Goal: Task Accomplishment & Management: Complete application form

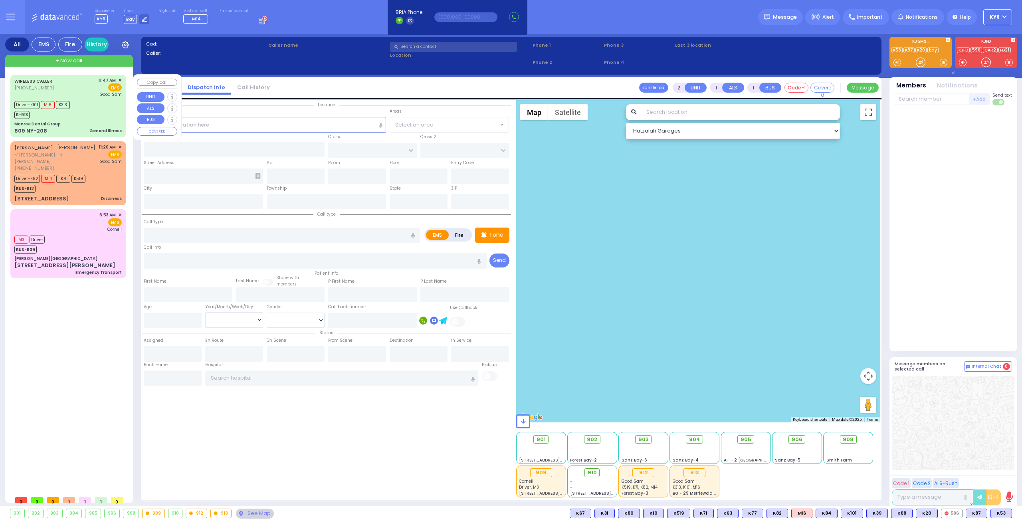
click at [82, 113] on div "Driver-K101 M16 K313 B-913" at bounding box center [67, 109] width 107 height 20
type input "6"
select select
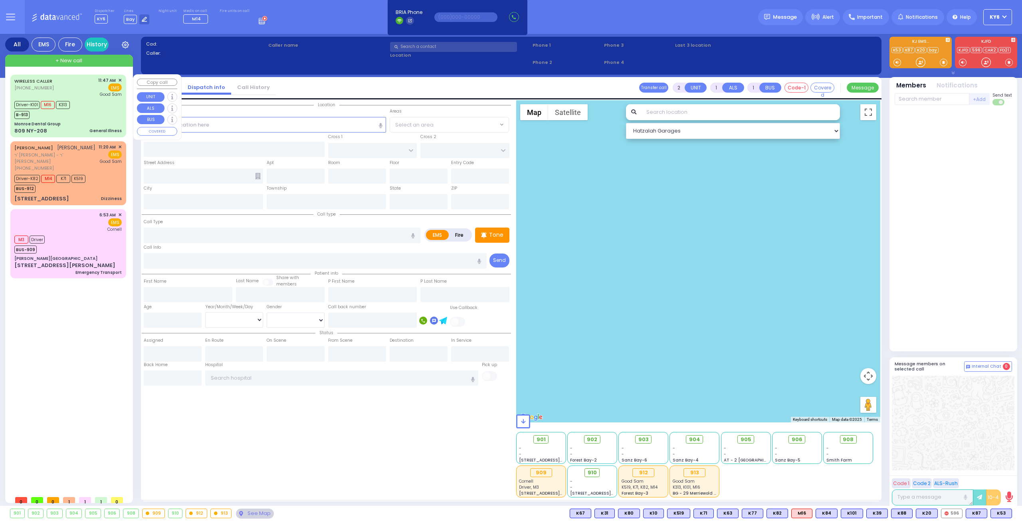
type input "General Illness"
radio input "true"
type input "[PERSON_NAME]"
type input "Spira"
type input "16"
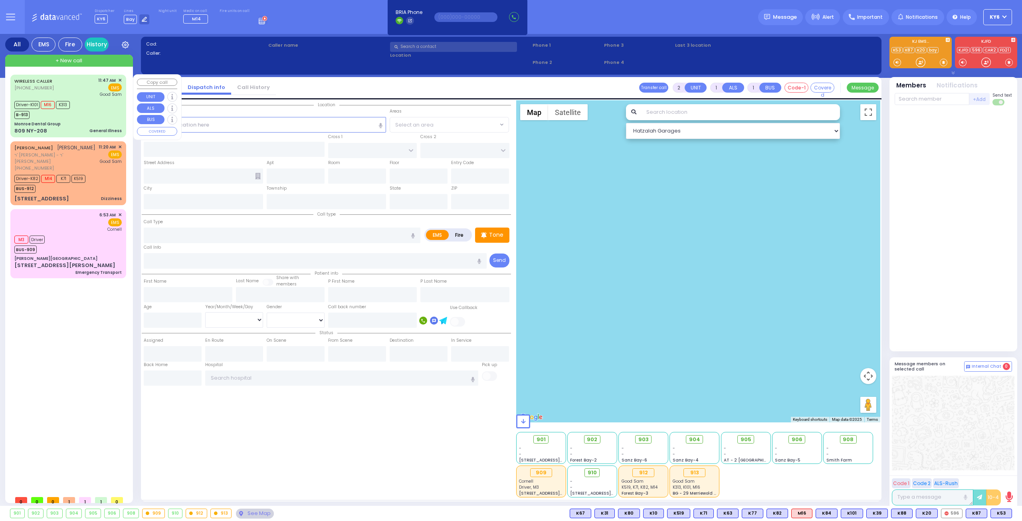
select select "Year"
select select "[DEMOGRAPHIC_DATA]"
type input "11:47"
type input "11:49"
type input "11:50"
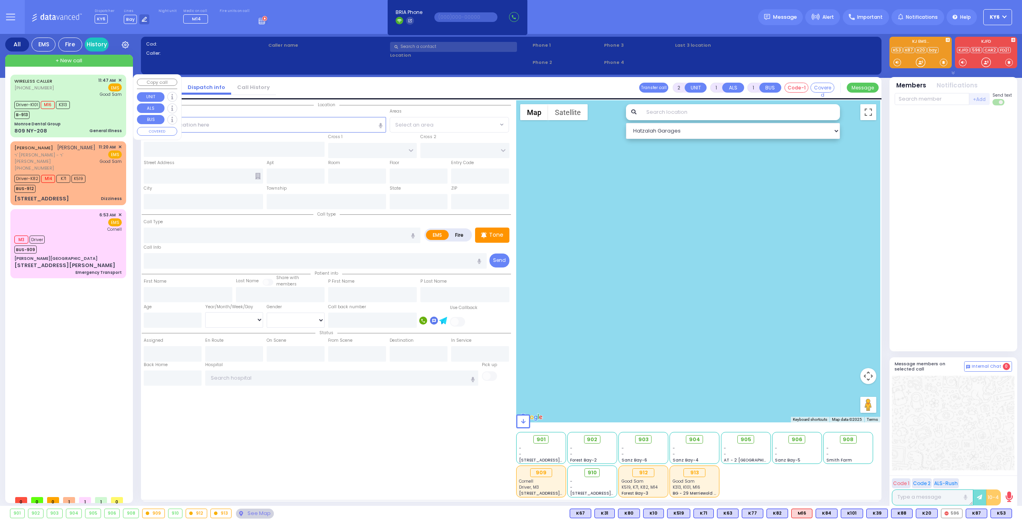
type input "12:08"
type input "12:30"
type input "12:31"
type input "[GEOGRAPHIC_DATA]"
select select "Hatzalah Garages"
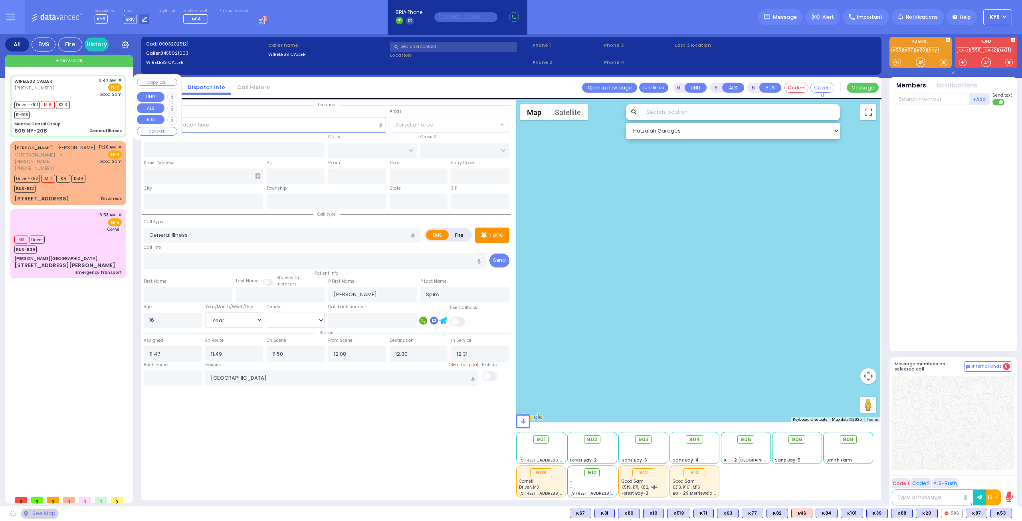
type input "Monroe Dental Group"
type input "DUELK AVE"
type input "STONEGATE DR"
type input "809 NY-208"
type input "Monroe"
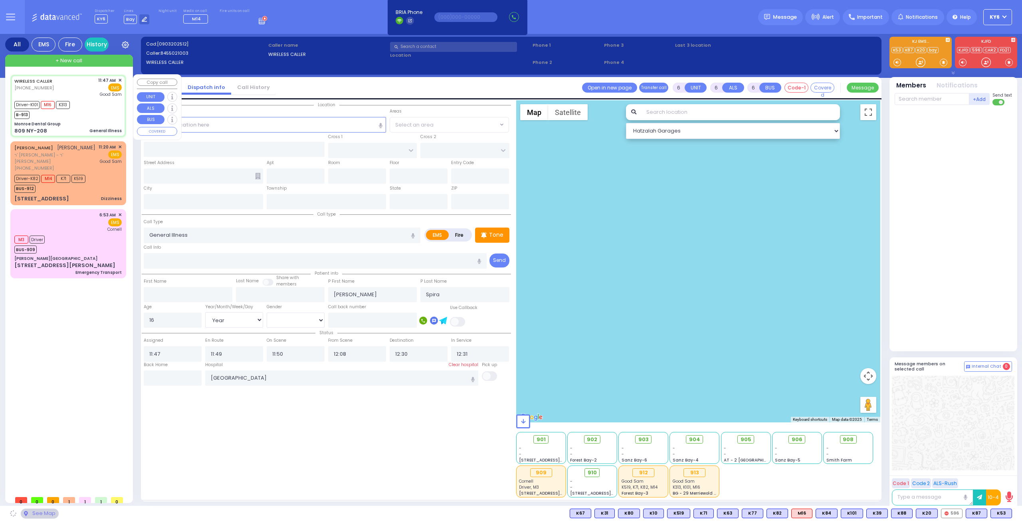
type input "[US_STATE]"
type input "10950"
select select "[GEOGRAPHIC_DATA]"
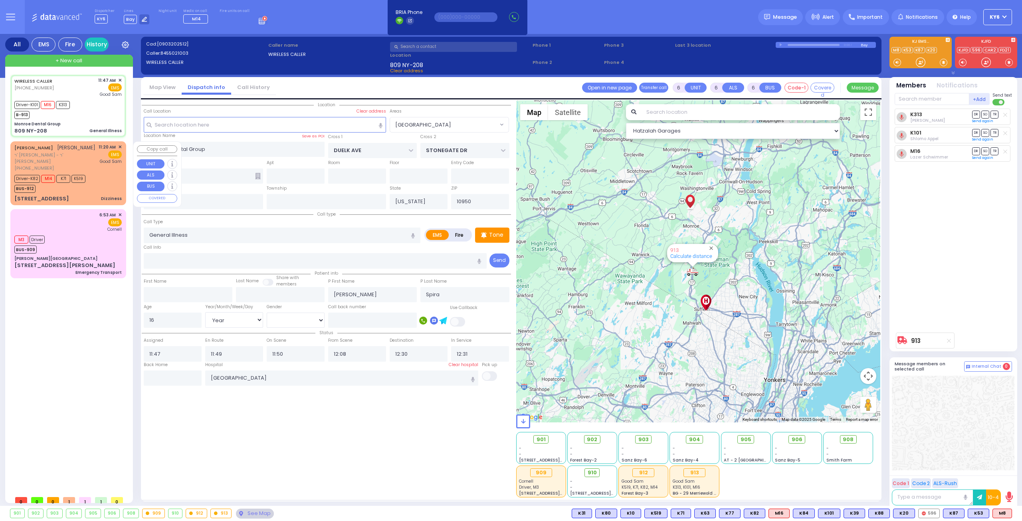
click at [90, 171] on div "[PHONE_NUMBER]" at bounding box center [54, 168] width 81 height 7
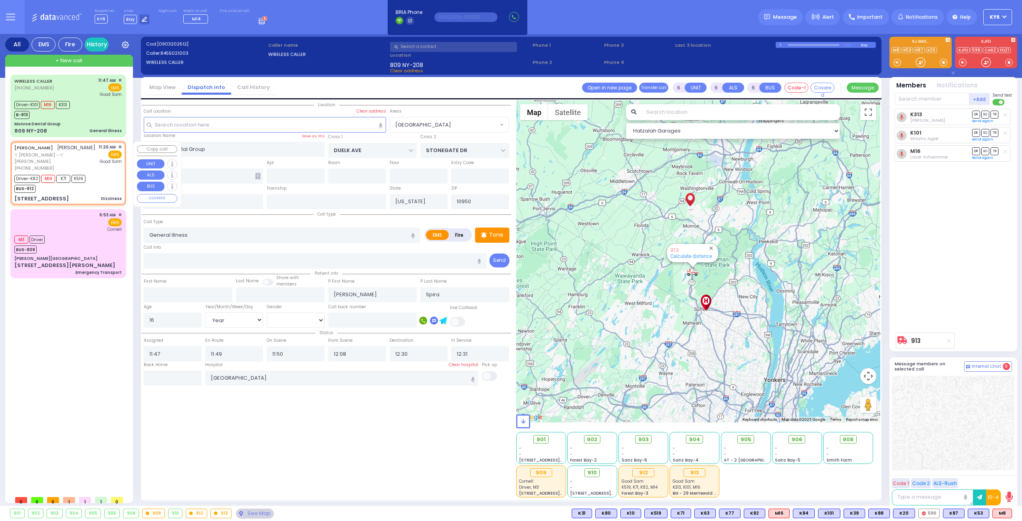
select select
type input "Dizziness"
radio input "true"
type input "AVRUM [PERSON_NAME]"
type input "[PERSON_NAME]"
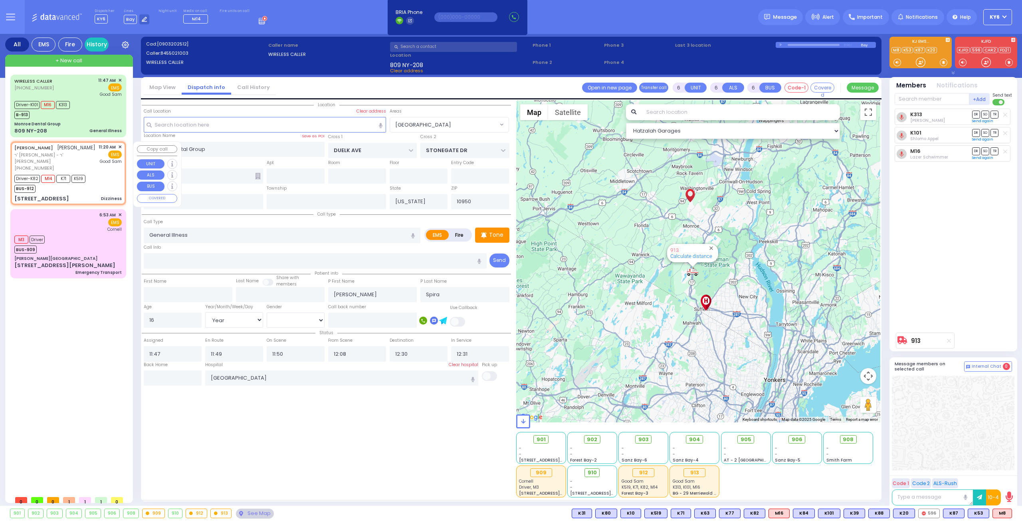
type input "Leah"
type input "[PERSON_NAME]"
type input "37"
select select "Year"
select select "[DEMOGRAPHIC_DATA]"
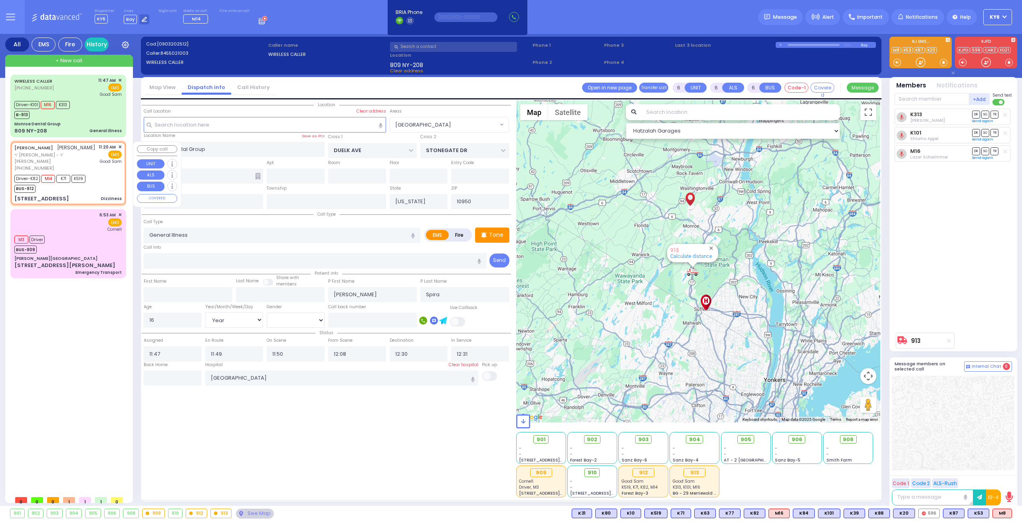
type input "11:20"
type input "11:22"
type input "11:24"
type input "11:40"
type input "12:07"
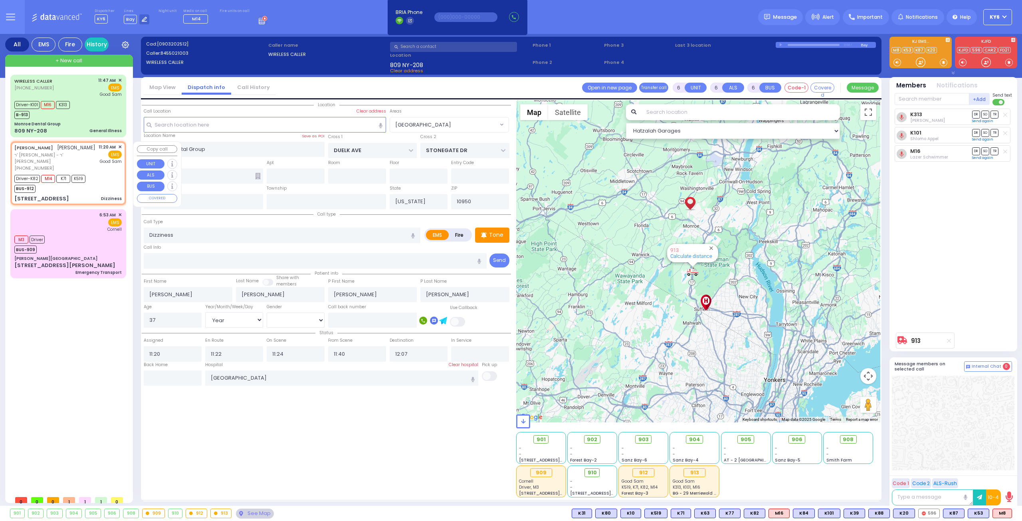
select select "Hatzalah Garages"
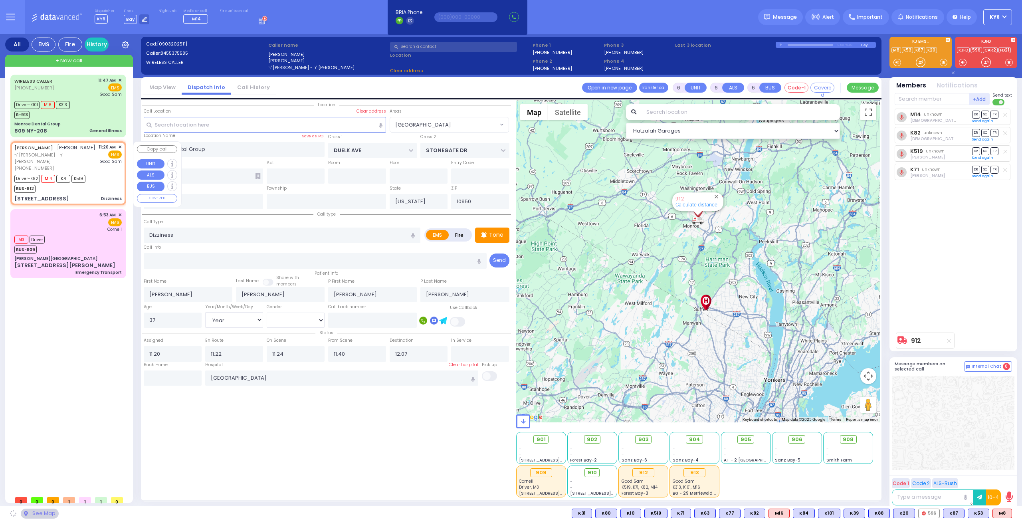
type input "MERON DR"
type input "[GEOGRAPHIC_DATA]"
type input "[STREET_ADDRESS]"
type input "[PERSON_NAME]"
select select "SECTION 6"
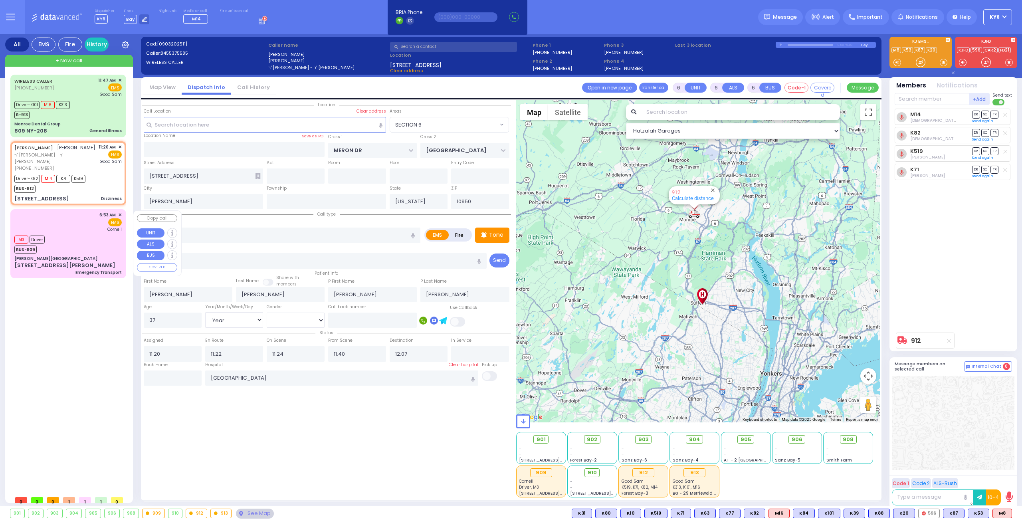
click at [60, 259] on div "[GEOGRAPHIC_DATA]" at bounding box center [67, 259] width 107 height 6
type input "1"
select select
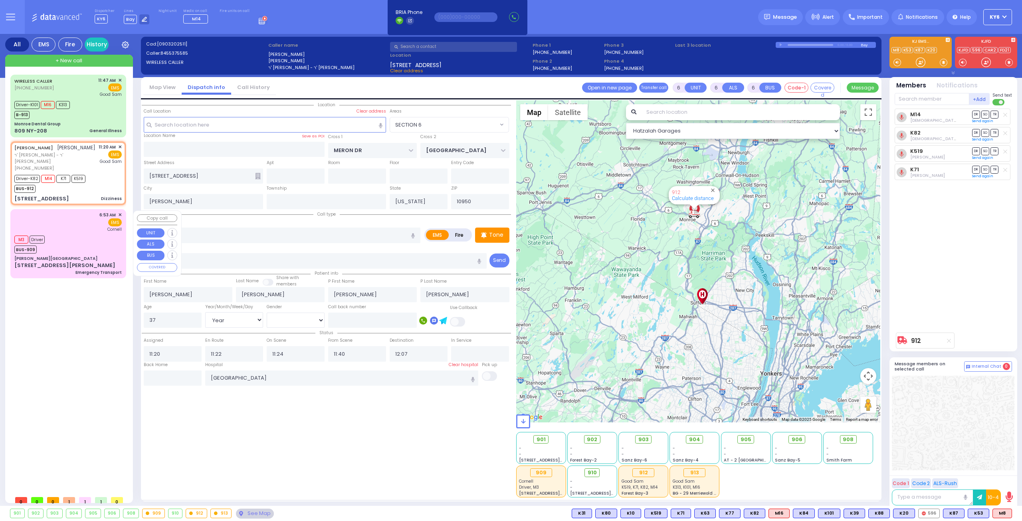
type input "Emergency Transport"
radio input "true"
select select
type input "06:53"
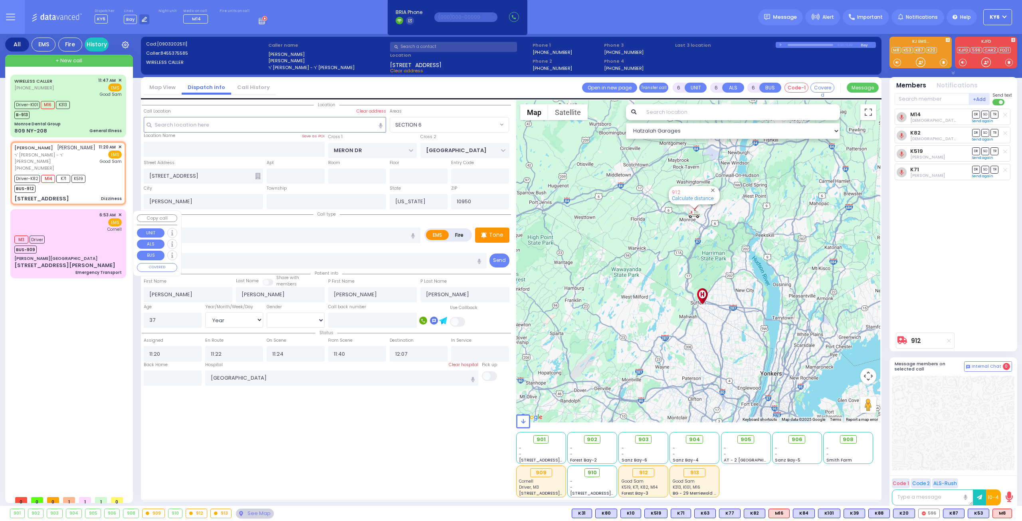
type input "06:54"
type input "06:55"
type input "[US_STATE] Presbyterian [GEOGRAPHIC_DATA]"
select select "Hatzalah Garages"
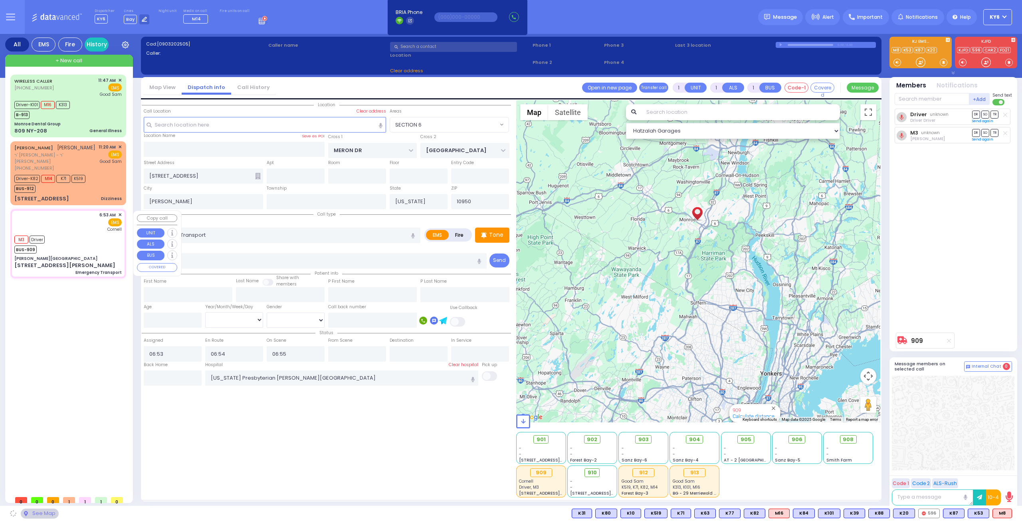
type input "[GEOGRAPHIC_DATA]"
type input "CENTRAL VALLEY LINE"
type input "S.M. [GEOGRAPHIC_DATA]"
type input "[STREET_ADDRESS]"
type input "Monroe"
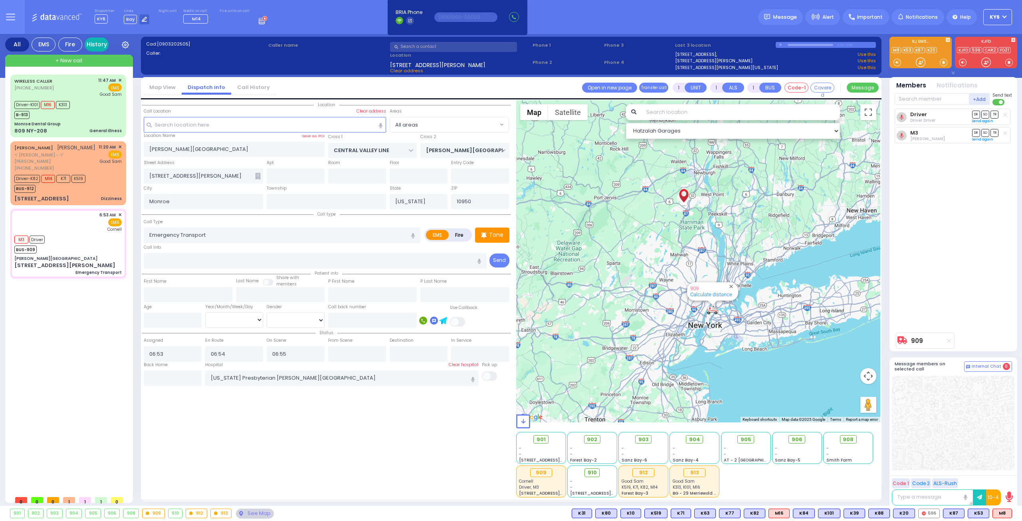
click at [94, 45] on link "History" at bounding box center [97, 45] width 24 height 14
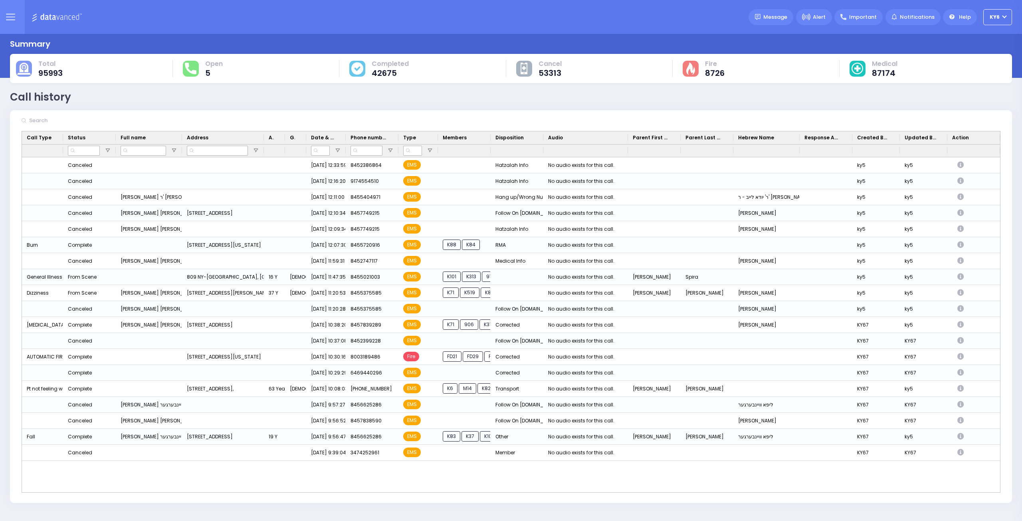
click at [11, 12] on button at bounding box center [10, 17] width 29 height 34
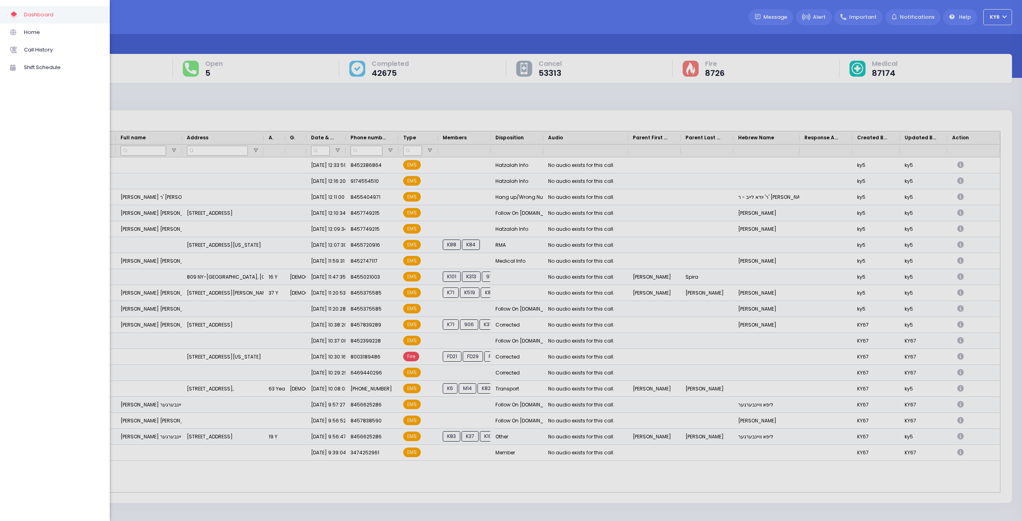
click at [264, 26] on div at bounding box center [511, 260] width 1022 height 521
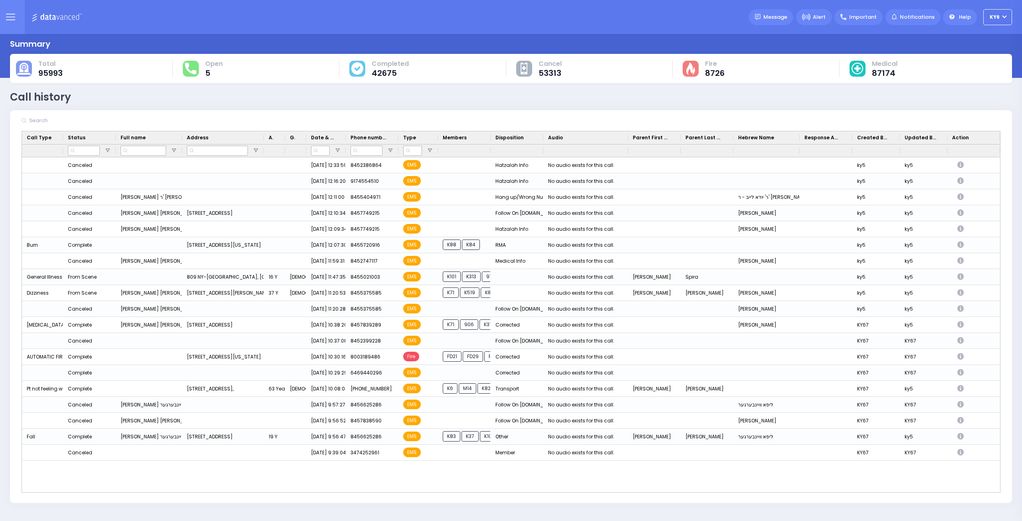
click at [17, 101] on div "Call history" at bounding box center [40, 97] width 61 height 16
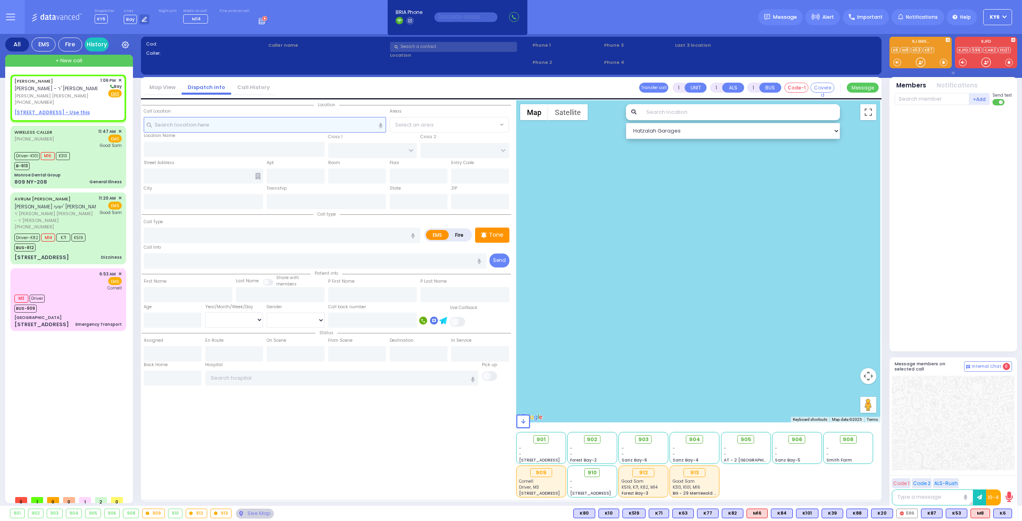
type input "2"
select select
radio input "true"
type input "SHMIEL DUVID"
type input "[PERSON_NAME]"
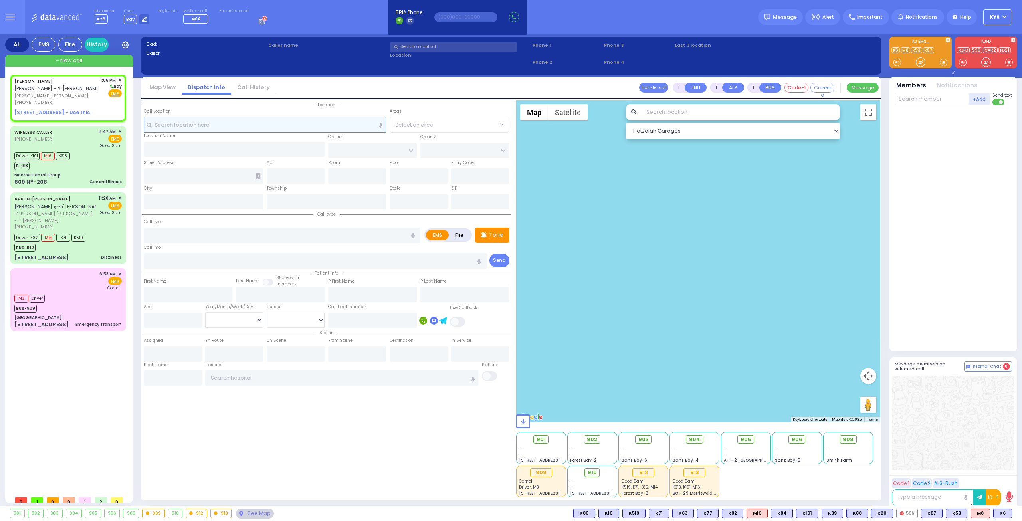
select select
type input "13:06"
select select "Hatzalah Garages"
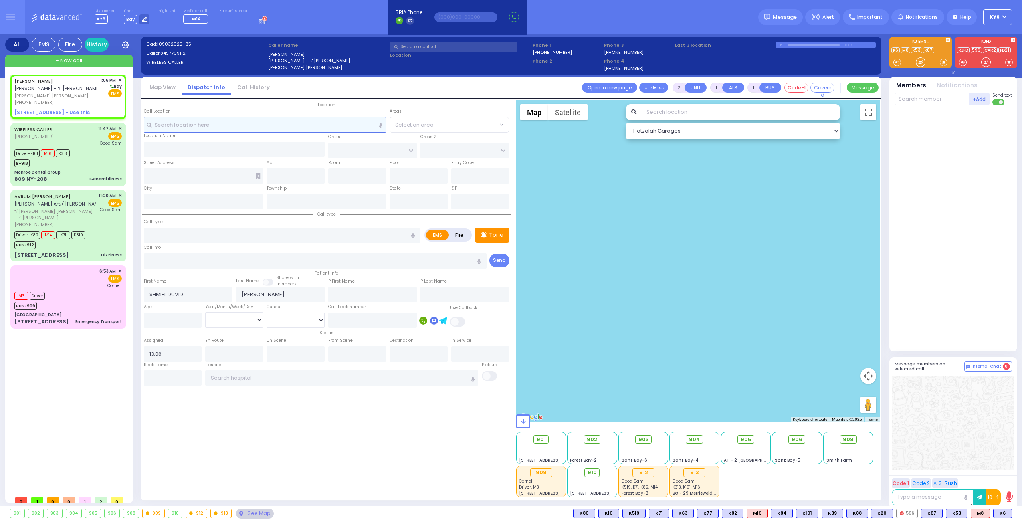
select select
radio input "true"
select select
select select "Hatzalah Garages"
click at [56, 96] on span "[PERSON_NAME] [PERSON_NAME]" at bounding box center [55, 96] width 83 height 7
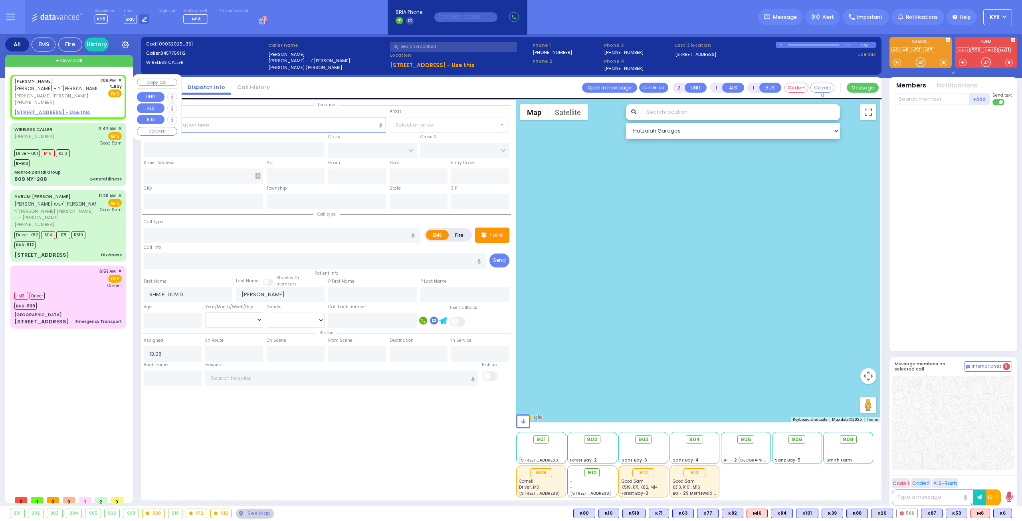
select select
radio input "true"
select select
select select "Hatzalah Garages"
click at [407, 67] on u "[STREET_ADDRESS] - Use this" at bounding box center [432, 65] width 85 height 8
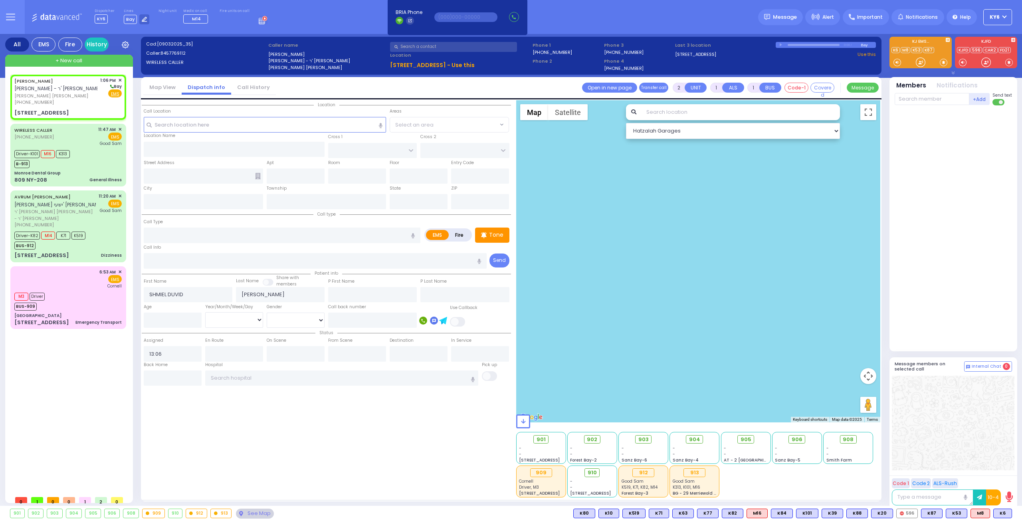
select select
radio input "true"
select select
select select "Hatzalah Garages"
click at [411, 65] on label at bounding box center [460, 64] width 140 height 6
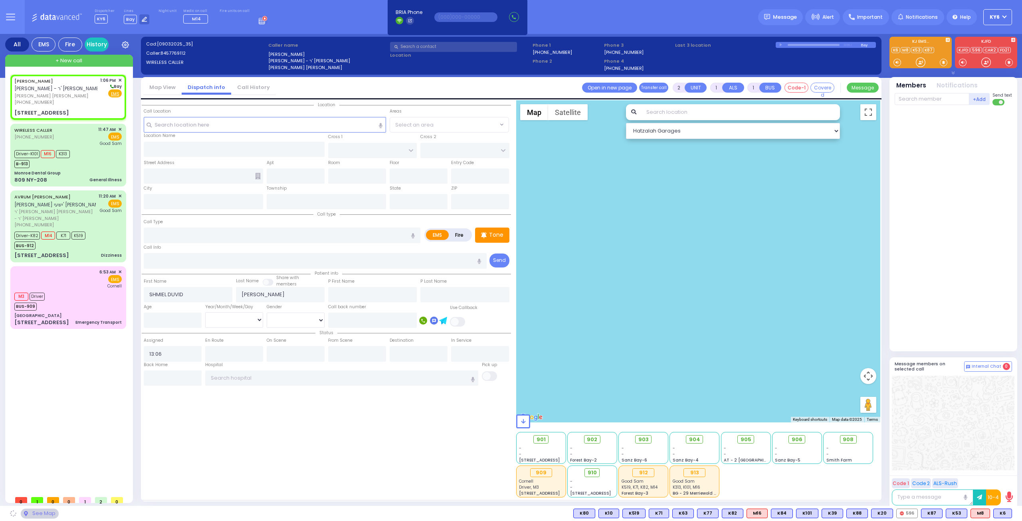
type input "YOEL KLEIN BLVD"
type input "MERON DR"
type input "[STREET_ADDRESS]"
type input "103"
type input "Monroe"
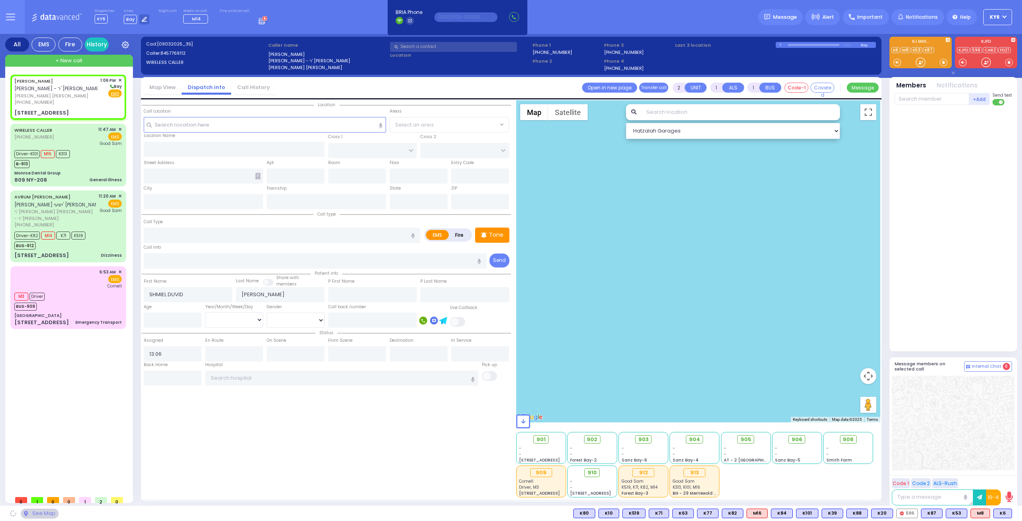
type input "[US_STATE]"
type input "10950"
select select "SECTION 6"
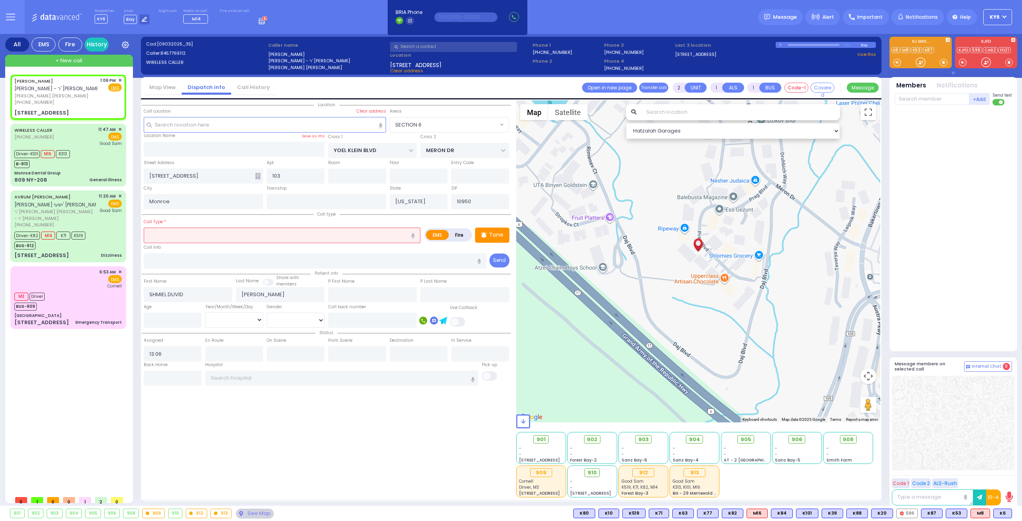
select select
radio input "true"
select select
select select "Hatzalah Garages"
select select "SECTION 6"
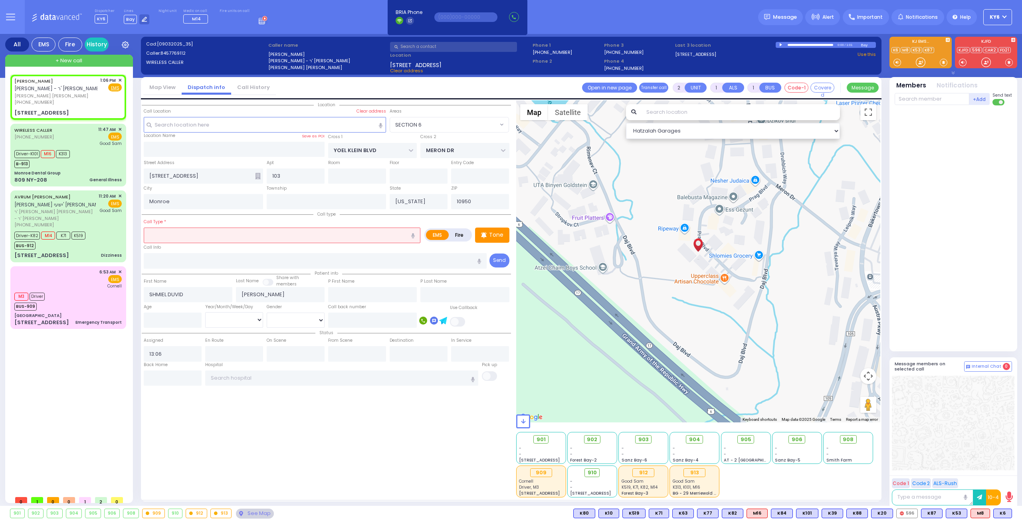
drag, startPoint x: 414, startPoint y: 234, endPoint x: 418, endPoint y: 234, distance: 4.4
click at [418, 234] on button "button" at bounding box center [413, 235] width 15 height 15
type input "play some feeling dizzy"
select select
radio input "true"
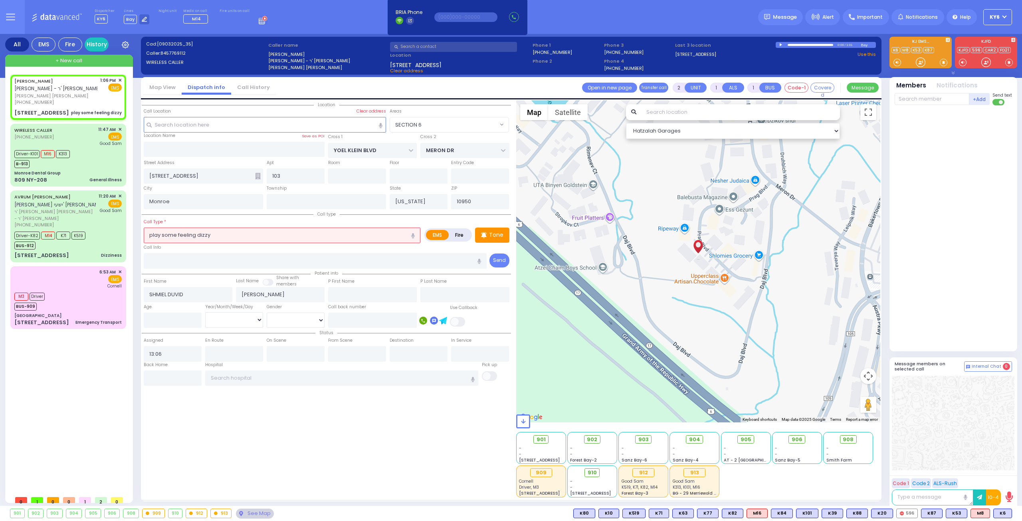
select select
select select "Hatzalah Garages"
select select "SECTION 6"
drag, startPoint x: 176, startPoint y: 232, endPoint x: 131, endPoint y: 233, distance: 45.5
click at [131, 233] on div "All EMS Fire History Settings" at bounding box center [511, 271] width 1012 height 475
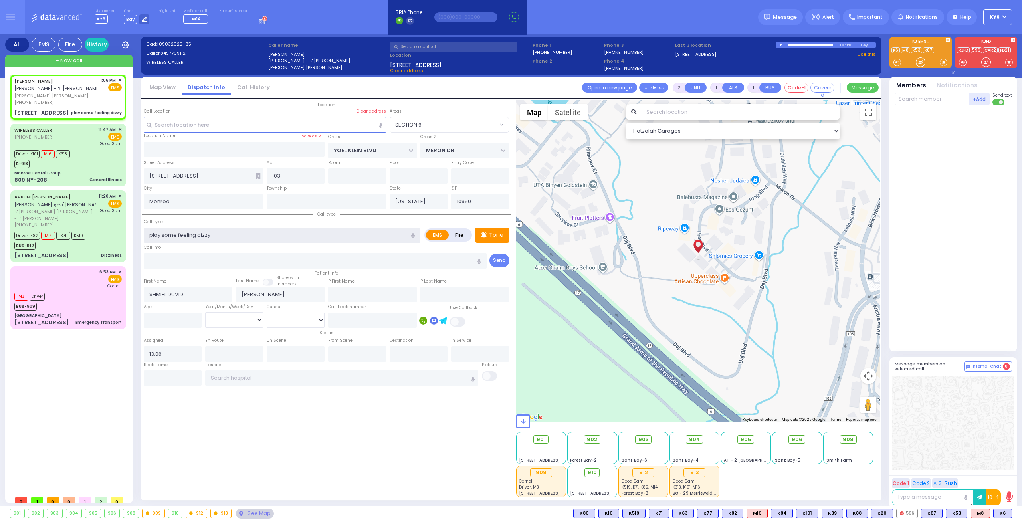
type input "feeling dizzy"
select select
radio input "true"
select select
select select "Hatzalah Garages"
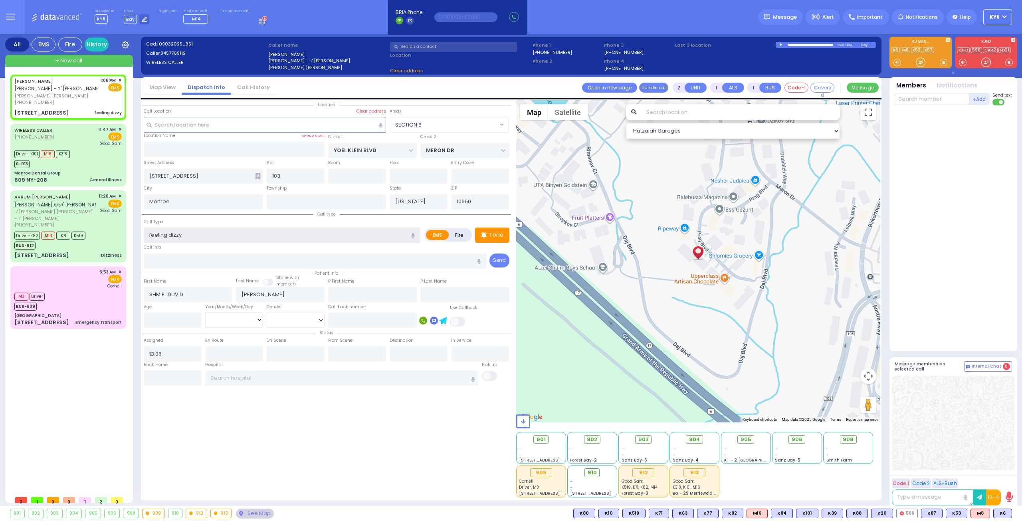
select select "SECTION 6"
type input "feeling dizzy"
click at [0, 0] on span "K68" at bounding box center [0, 0] width 0 height 0
select select
radio input "true"
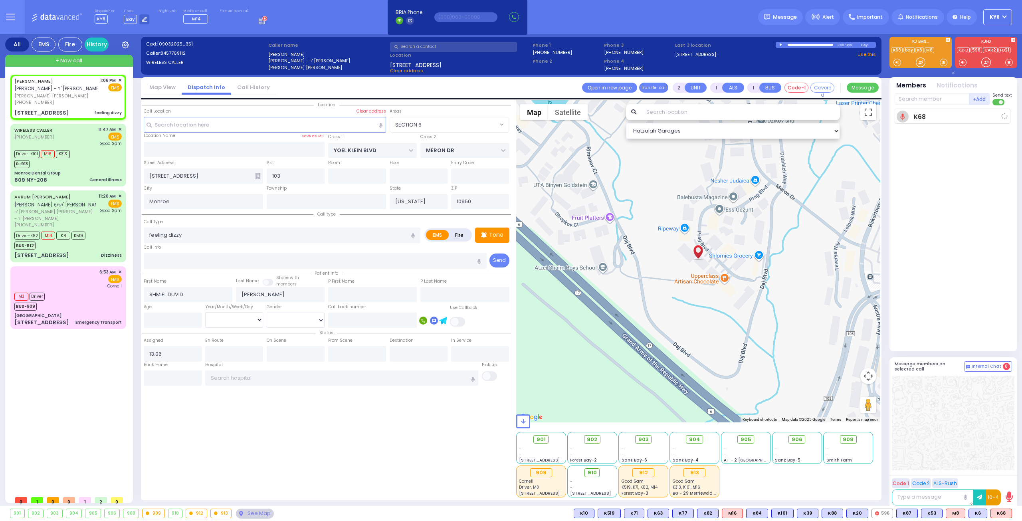
select select
type input "13:08"
select select "Hatzalah Garages"
select select "SECTION 6"
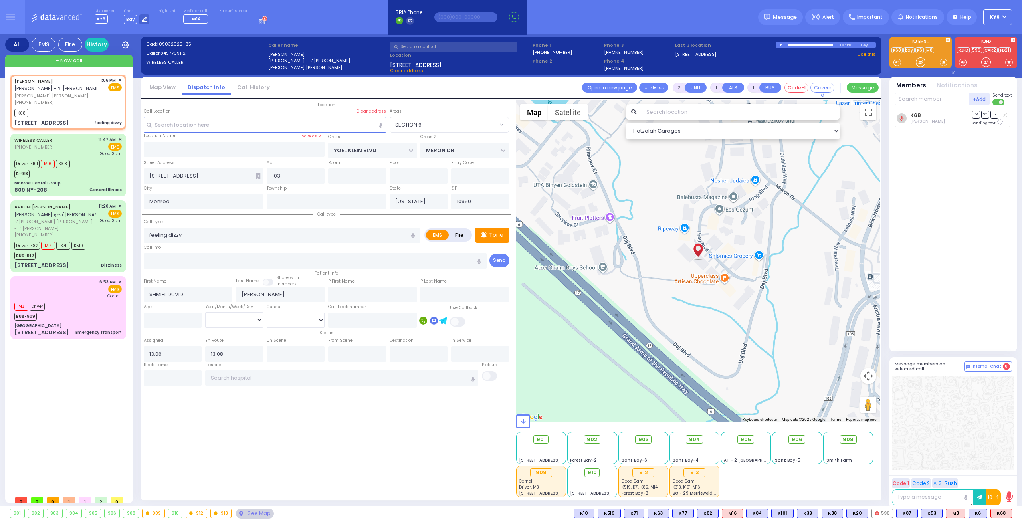
select select
radio input "true"
select select
select select "Hatzalah Garages"
select select
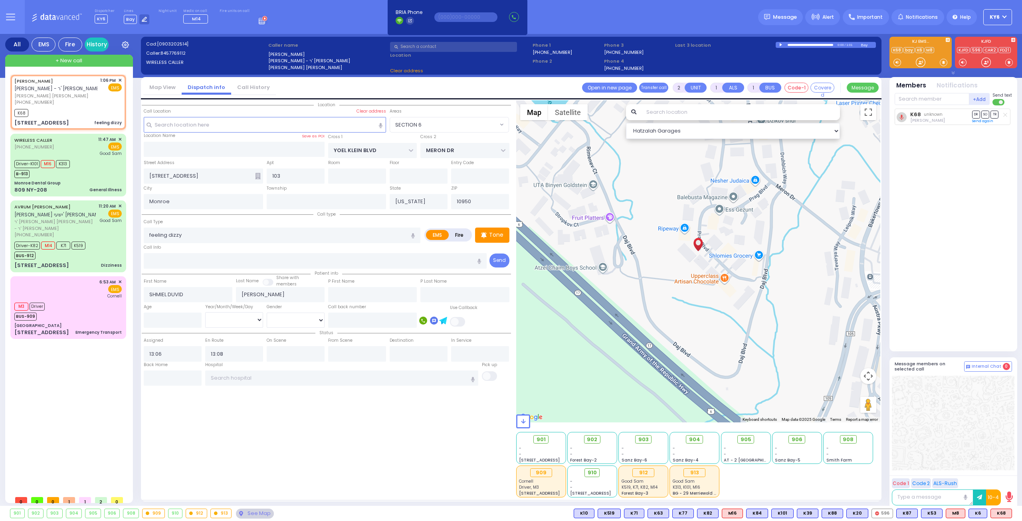
radio input "true"
select select
select select "SECTION 6"
select select "Hatzalah Garages"
click at [1000, 514] on span "K89" at bounding box center [1001, 513] width 21 height 9
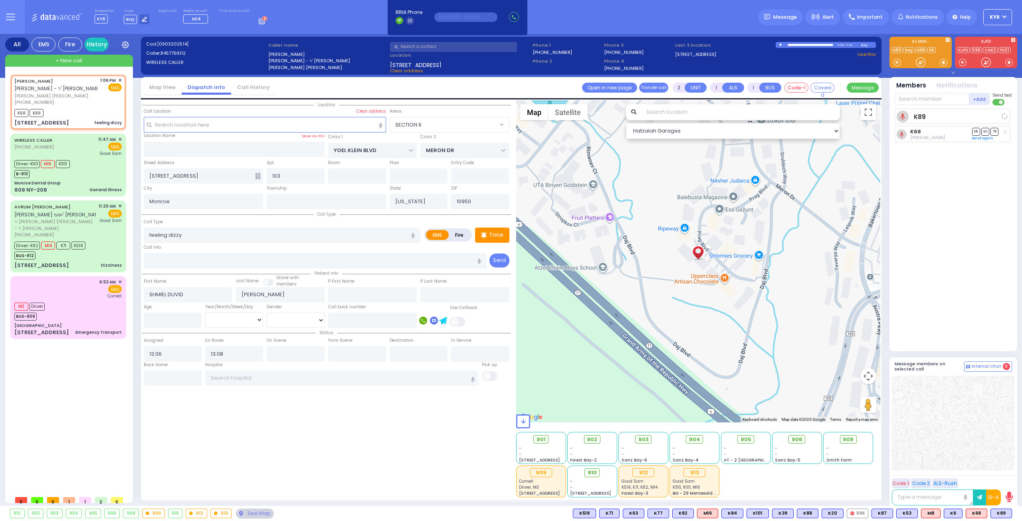
select select
radio input "true"
select select
select select "Hatzalah Garages"
select select "SECTION 6"
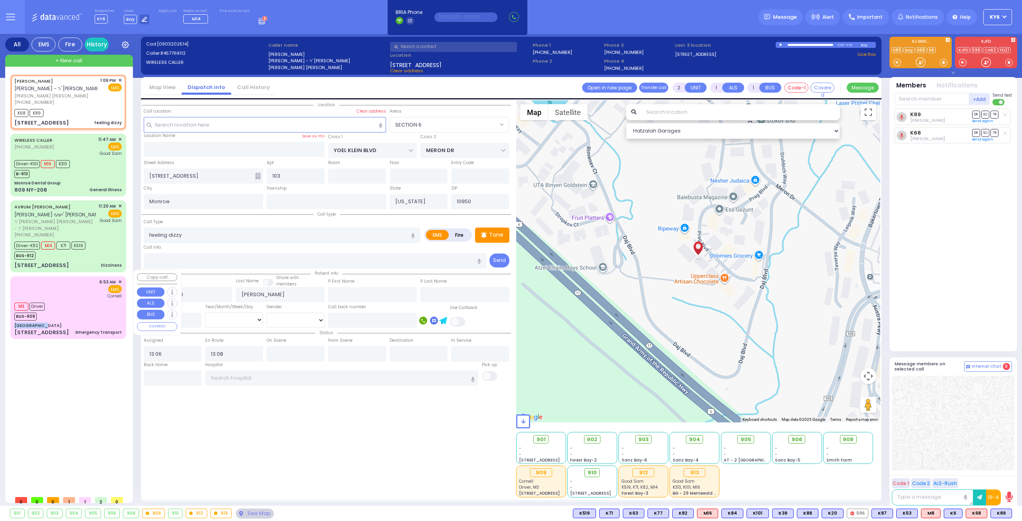
drag, startPoint x: 49, startPoint y: 307, endPoint x: 54, endPoint y: 312, distance: 7.6
click at [54, 313] on div "M3 Driver BUS-909" at bounding box center [67, 311] width 107 height 20
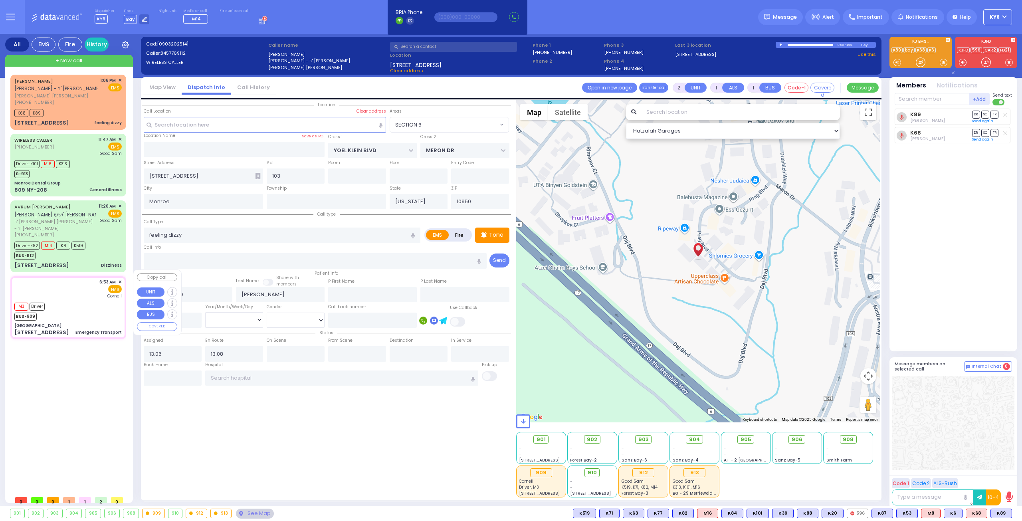
type input "1"
select select
type input "Emergency Transport"
radio input "true"
select select
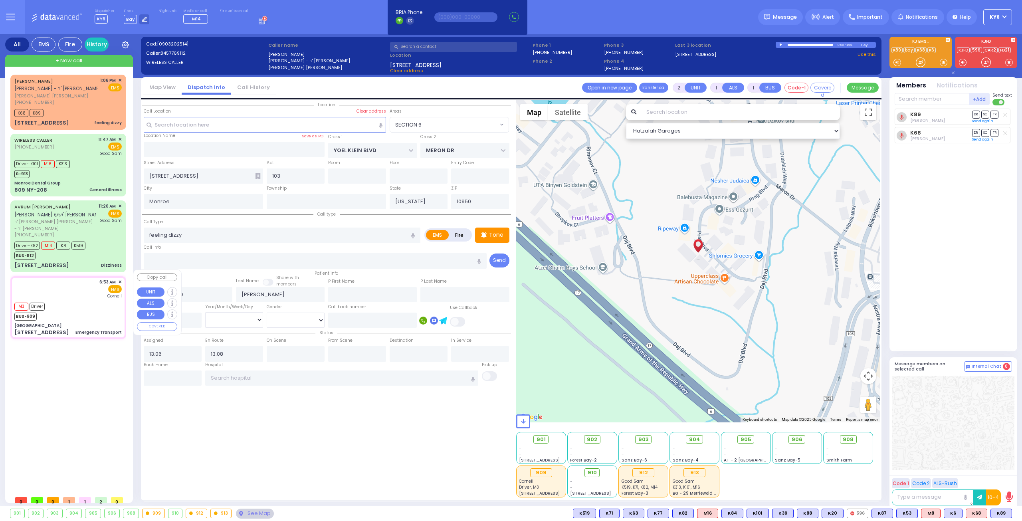
type input "06:53"
type input "06:54"
type input "06:55"
type input "[US_STATE] Presbyterian [GEOGRAPHIC_DATA]"
select select "Hatzalah Garages"
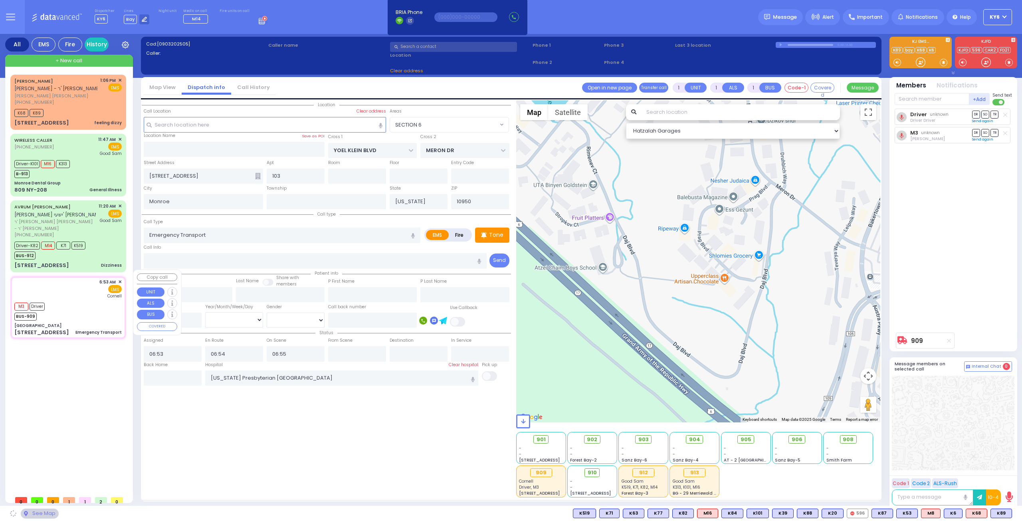
type input "[GEOGRAPHIC_DATA]"
type input "CENTRAL VALLEY LINE"
type input "S.M. [GEOGRAPHIC_DATA]"
type input "[STREET_ADDRESS]"
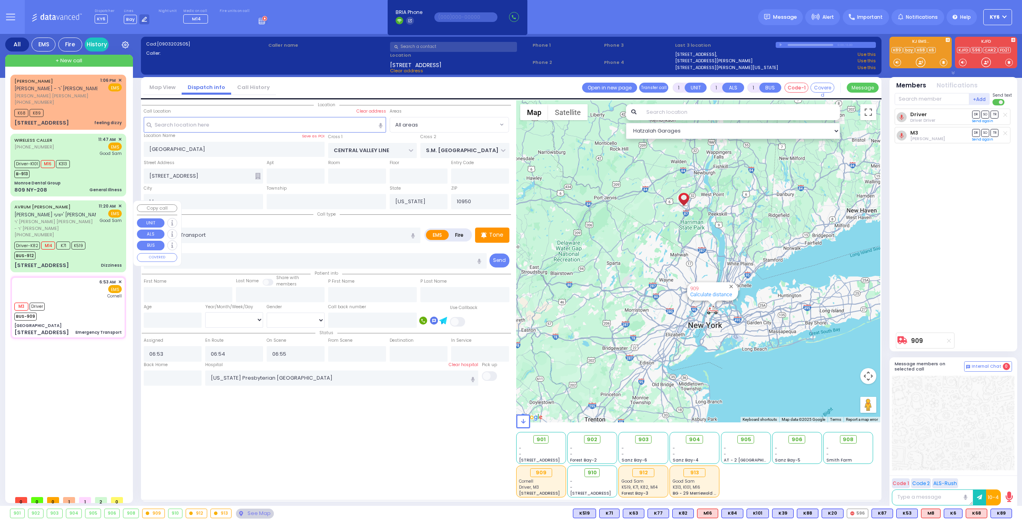
click at [54, 240] on div "Driver-K82 M14 K71 K519" at bounding box center [49, 245] width 71 height 10
type input "6"
select select
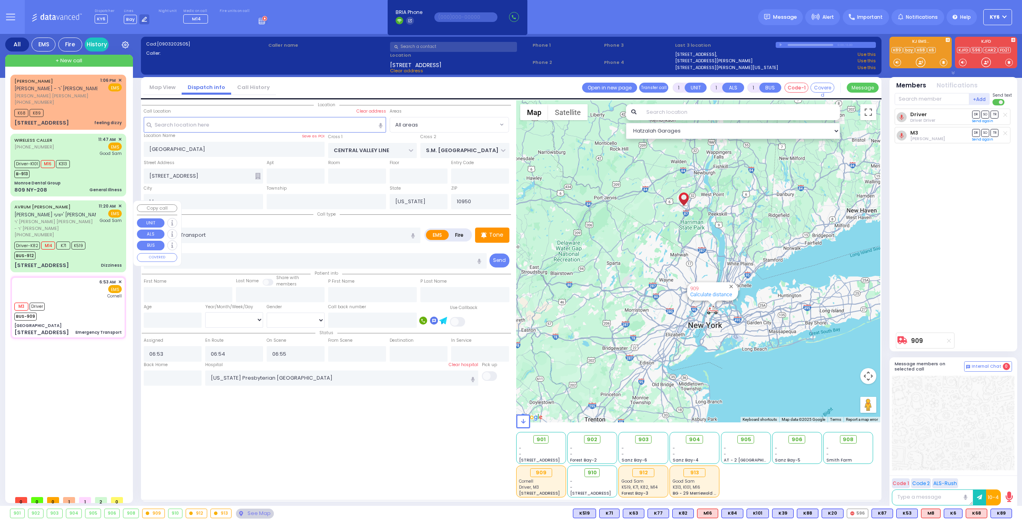
type input "Dizziness"
radio input "true"
type input "AVRUM [PERSON_NAME]"
type input "[PERSON_NAME]"
type input "Leah"
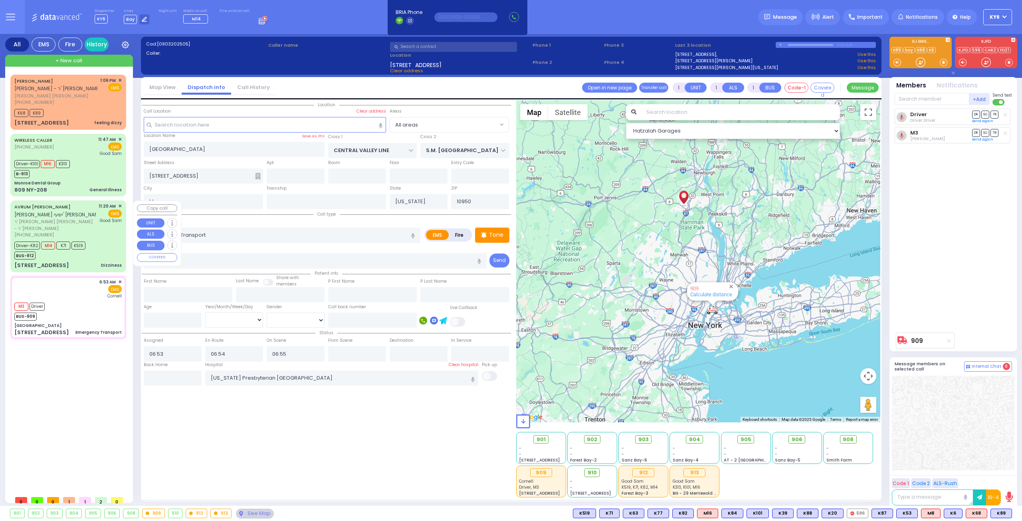
type input "[PERSON_NAME]"
type input "37"
select select "Year"
select select "[DEMOGRAPHIC_DATA]"
type input "11:20"
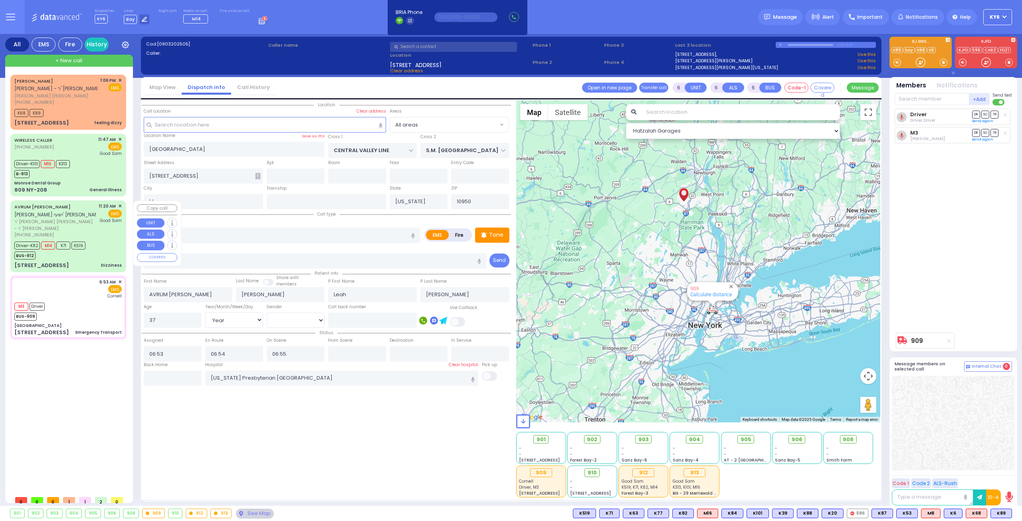
type input "11:22"
type input "11:24"
type input "11:40"
type input "12:07"
type input "[GEOGRAPHIC_DATA]"
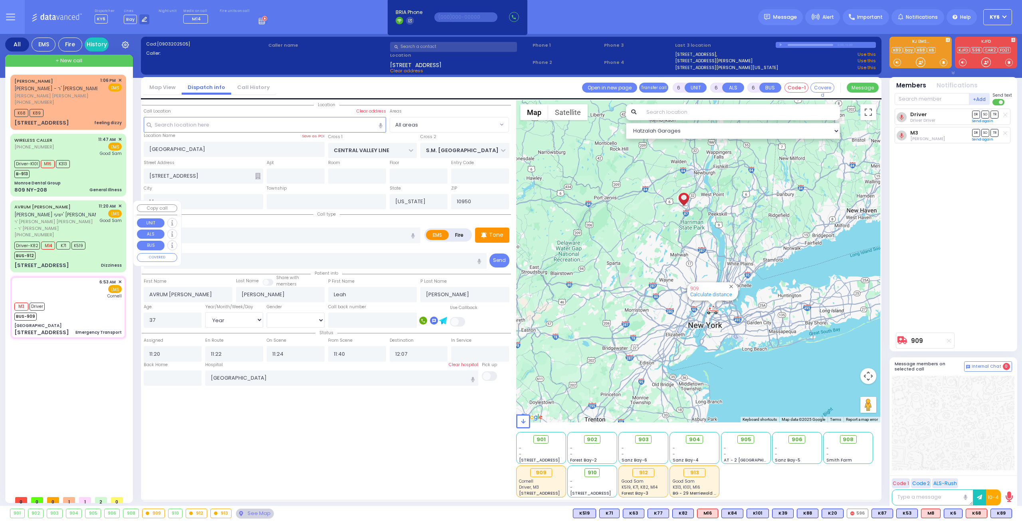
select select "Hatzalah Garages"
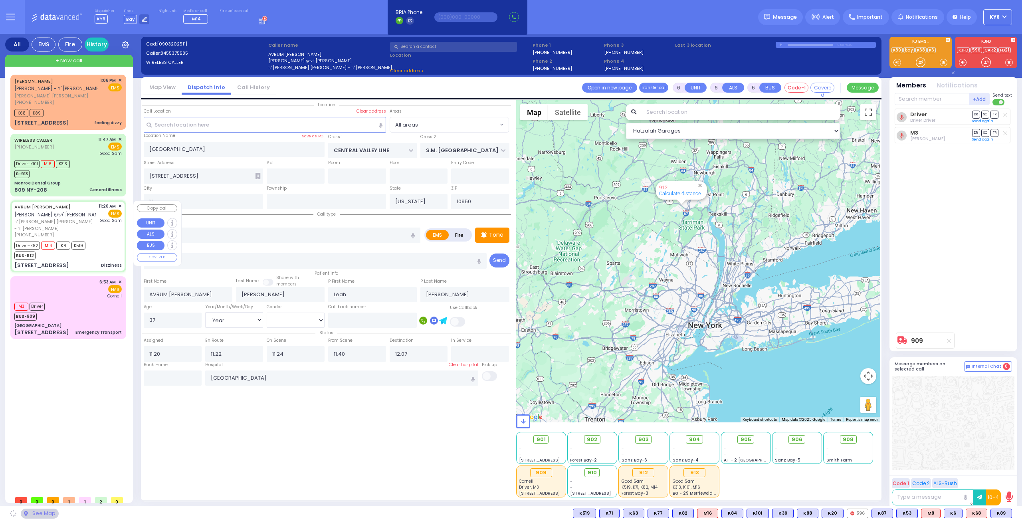
type input "MERON DR"
type input "[GEOGRAPHIC_DATA]"
type input "[STREET_ADDRESS]"
type input "[PERSON_NAME]"
select select "SECTION 6"
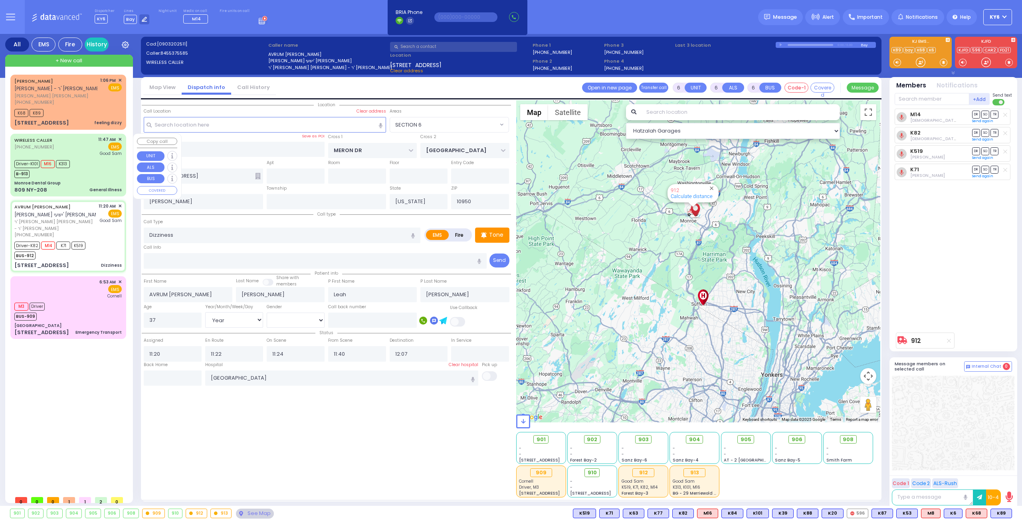
click at [54, 173] on div "B-913" at bounding box center [42, 173] width 56 height 10
select select
type input "General Illness"
radio input "true"
type input "[PERSON_NAME]"
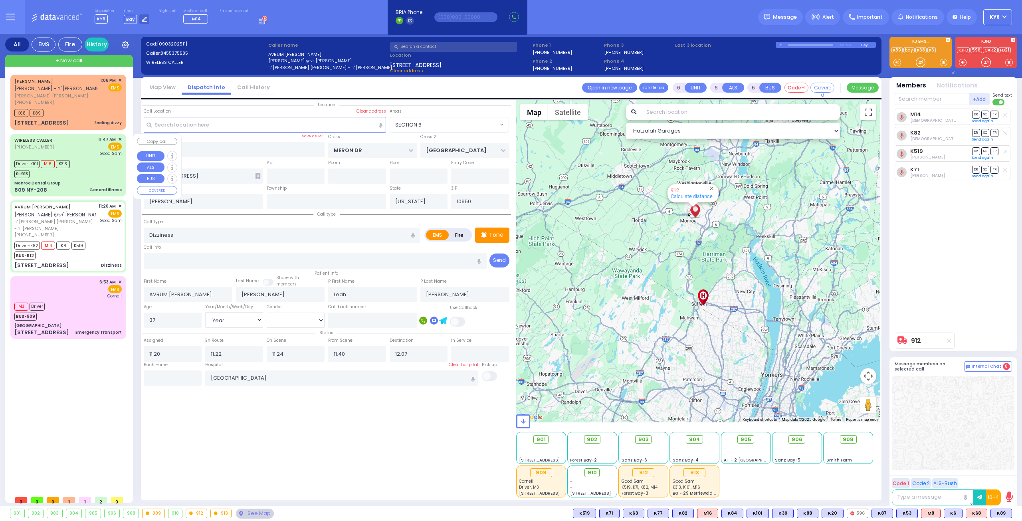
type input "Spira"
type input "16"
select select "Year"
select select "[DEMOGRAPHIC_DATA]"
type input "11:47"
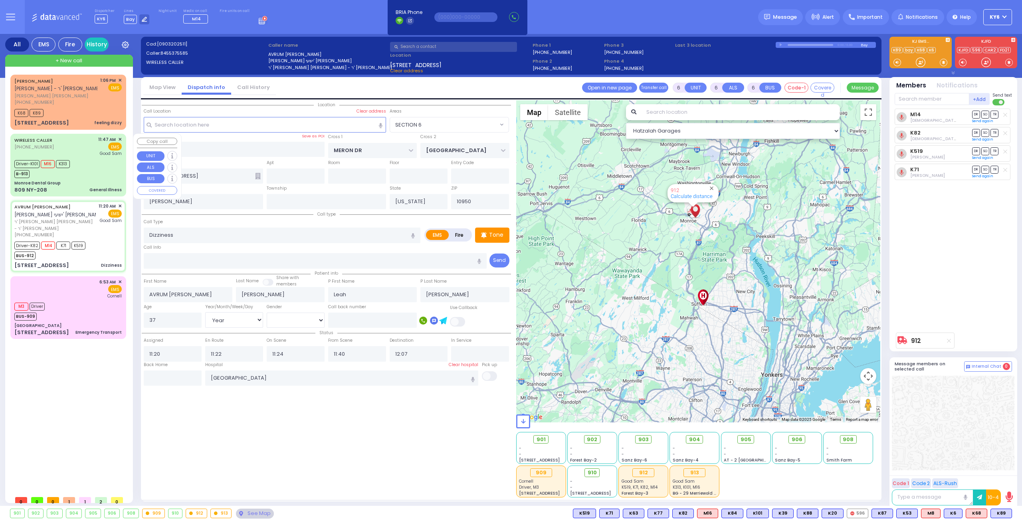
type input "11:49"
type input "11:50"
type input "12:08"
type input "12:30"
type input "12:31"
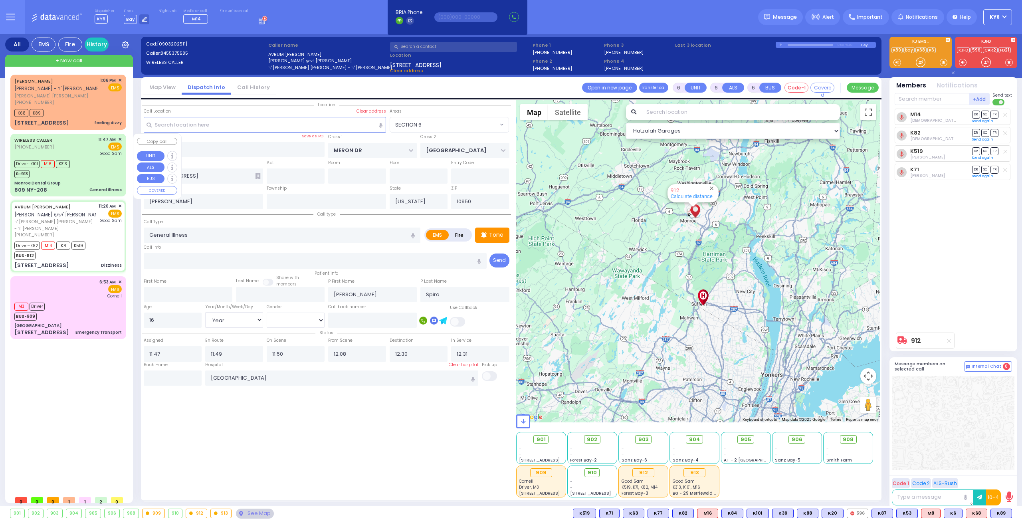
select select "Hatzalah Garages"
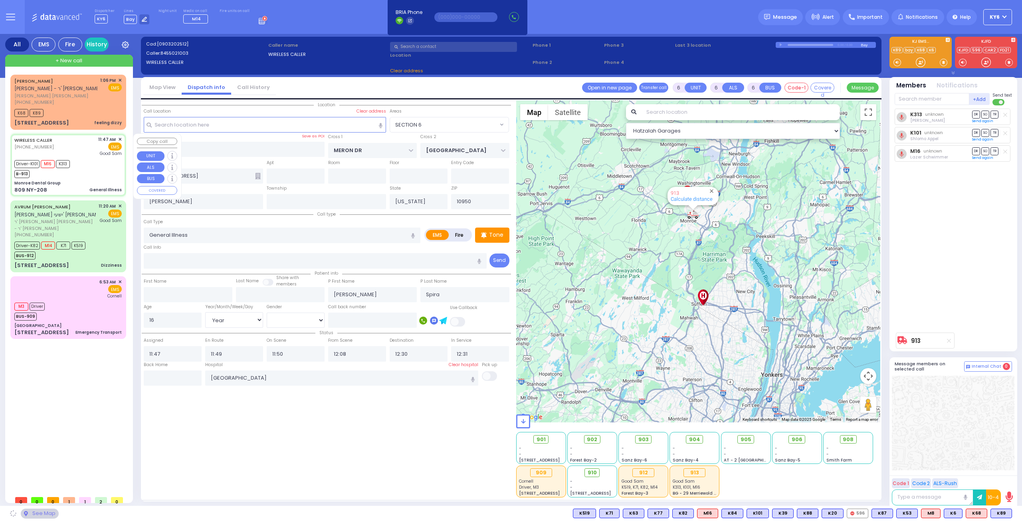
type input "Monroe Dental Group"
type input "DUELK AVE"
type input "STONEGATE DR"
type input "809 NY-208"
type input "Monroe"
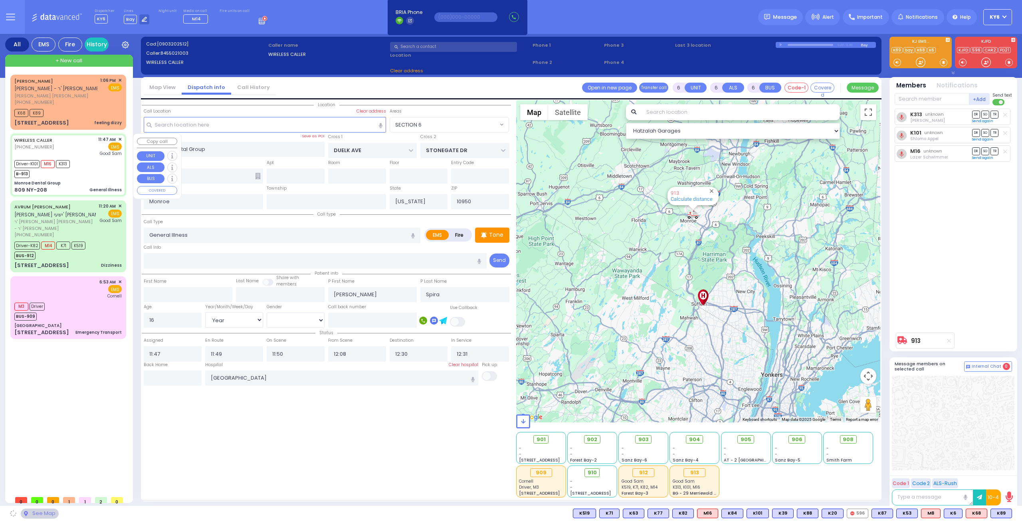
select select "[GEOGRAPHIC_DATA]"
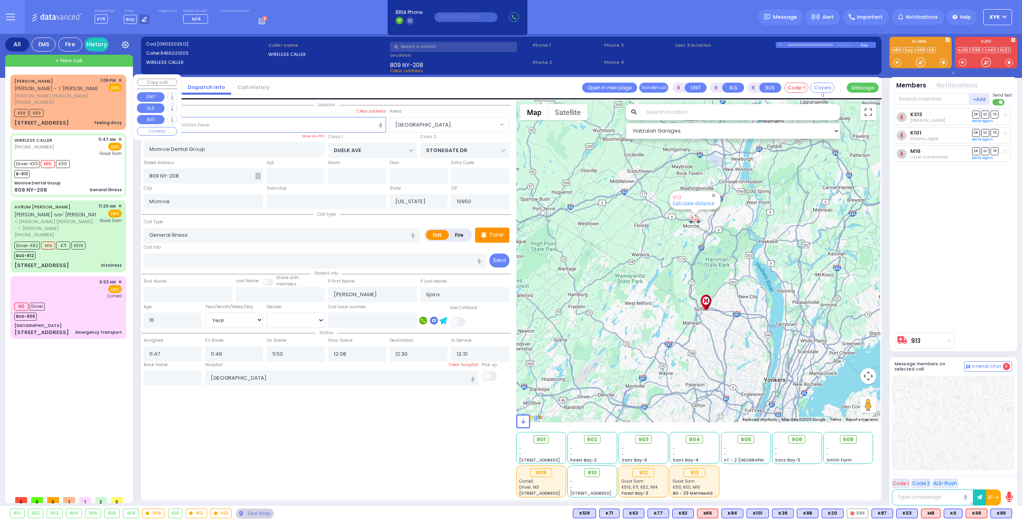
click at [81, 121] on div "[STREET_ADDRESS] feeling dizzy" at bounding box center [67, 123] width 107 height 8
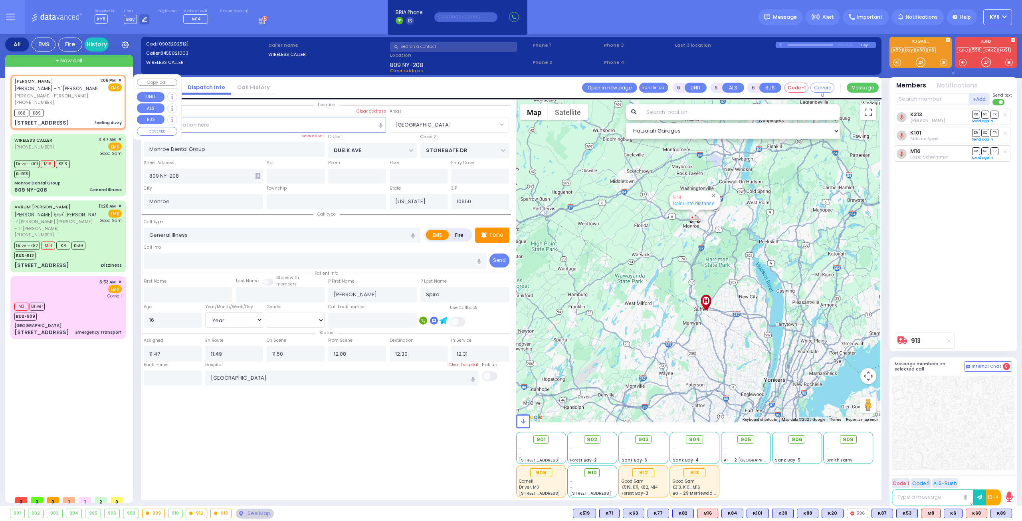
type input "2"
type input "1"
select select
type input "feeling dizzy"
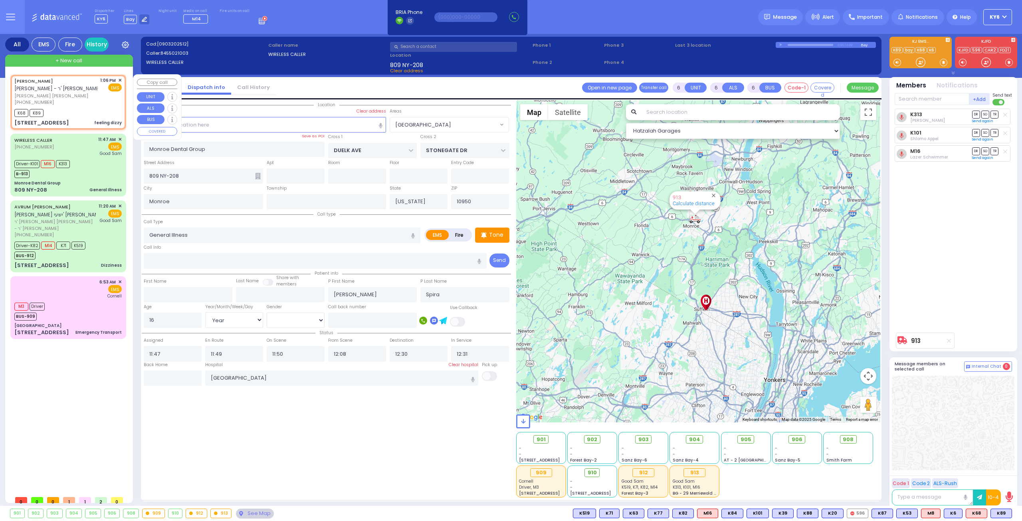
radio input "true"
type input "SHMIEL DUVID"
type input "[PERSON_NAME]"
select select
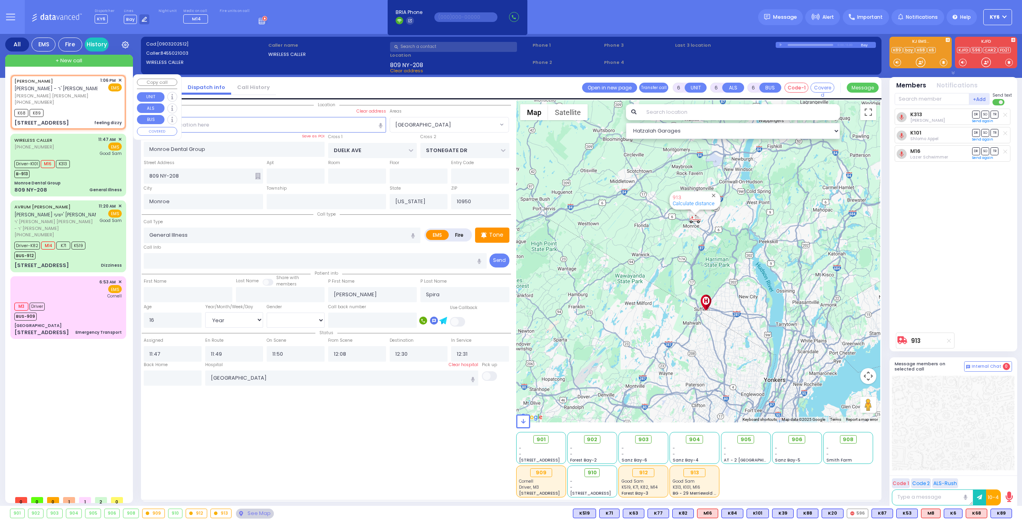
type input "13:06"
type input "13:08"
type input "YOEL KLEIN BLVD"
type input "MERON DR"
type input "[STREET_ADDRESS]"
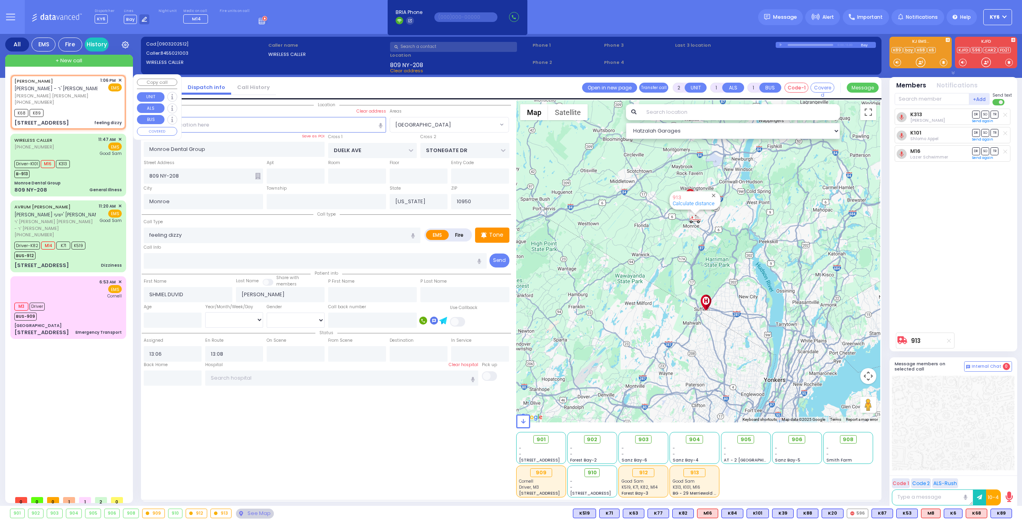
type input "103"
select select "SECTION 6"
select select "Hatzalah Garages"
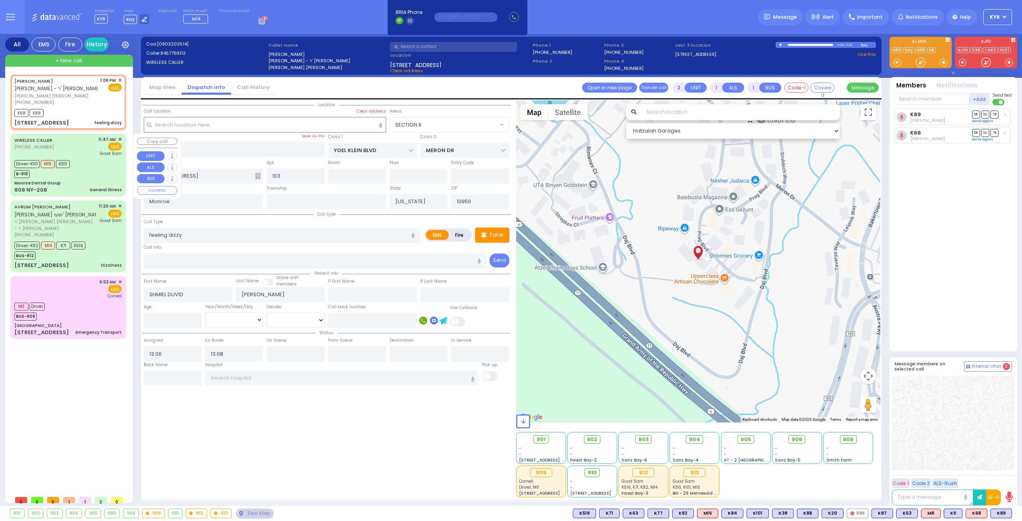
click at [54, 176] on div "B-913" at bounding box center [42, 173] width 56 height 10
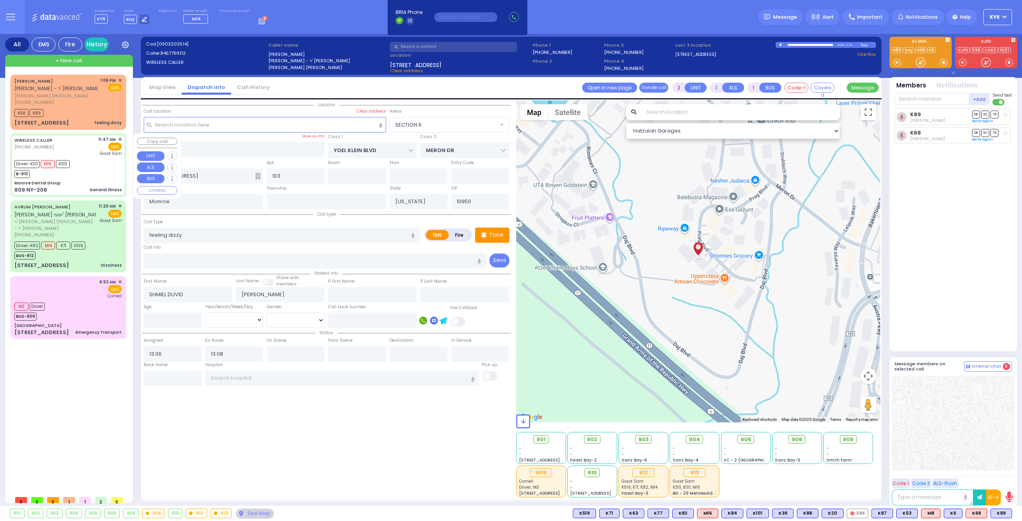
type input "6"
select select
type input "General Illness"
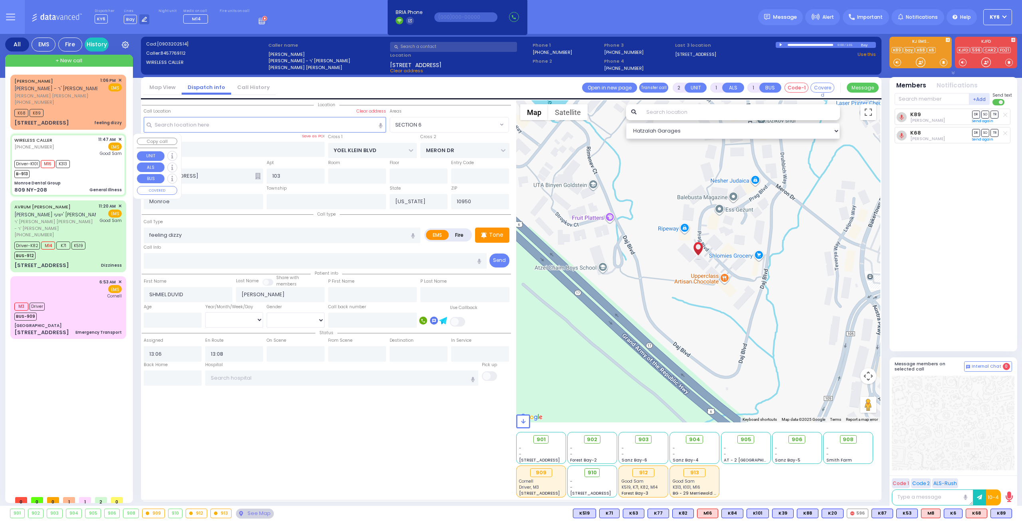
radio input "true"
type input "[PERSON_NAME]"
type input "Spira"
type input "16"
select select "Year"
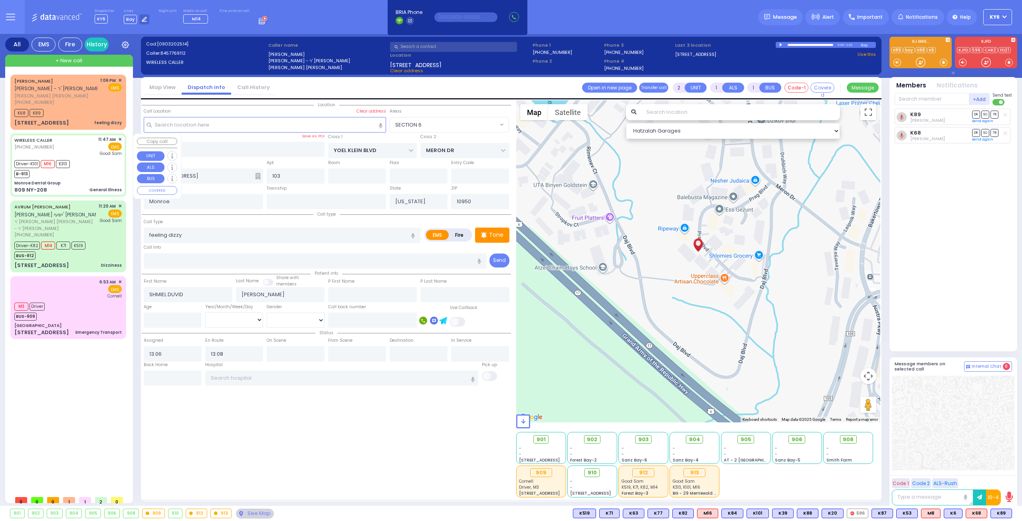
select select "[DEMOGRAPHIC_DATA]"
type input "11:47"
type input "11:49"
type input "11:50"
type input "12:08"
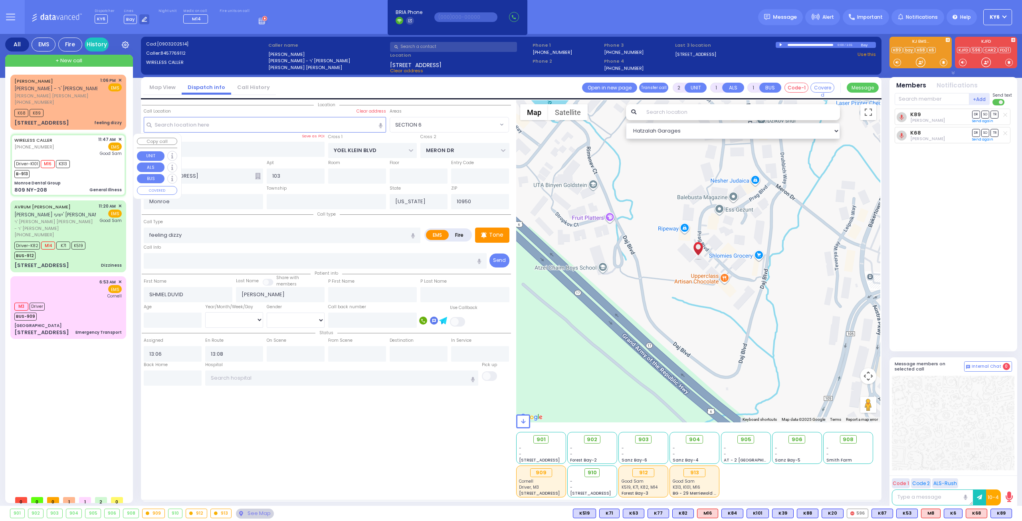
type input "12:30"
type input "12:31"
type input "[GEOGRAPHIC_DATA]"
type input "Monroe Dental Group"
type input "DUELK AVE"
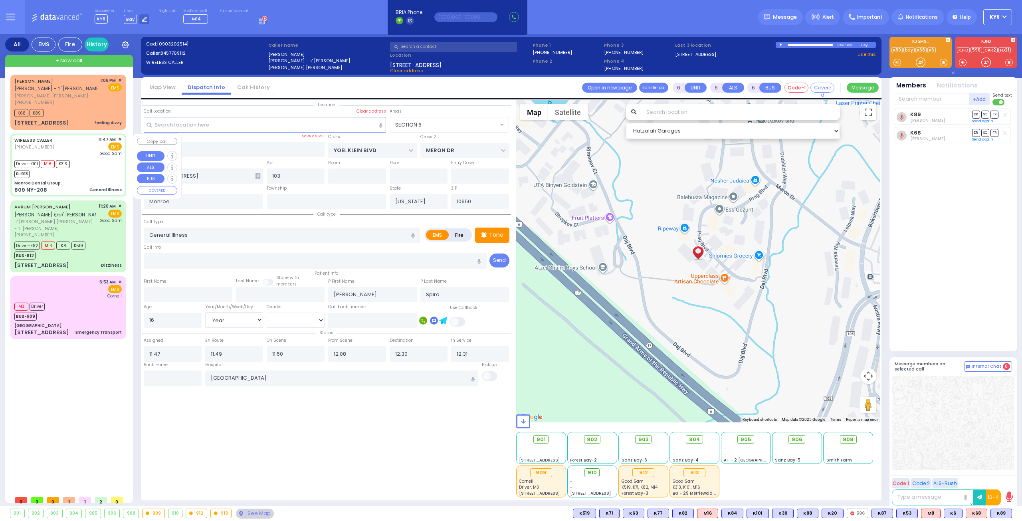
type input "STONEGATE DR"
type input "809 NY-208"
select select "[GEOGRAPHIC_DATA]"
select select "Hatzalah Garages"
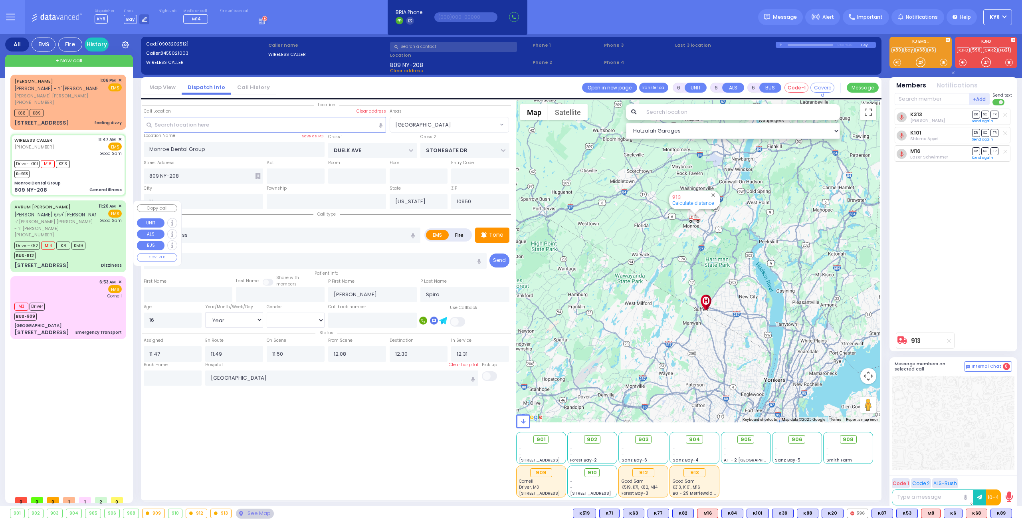
click at [63, 250] on div "BUS-912" at bounding box center [49, 255] width 71 height 10
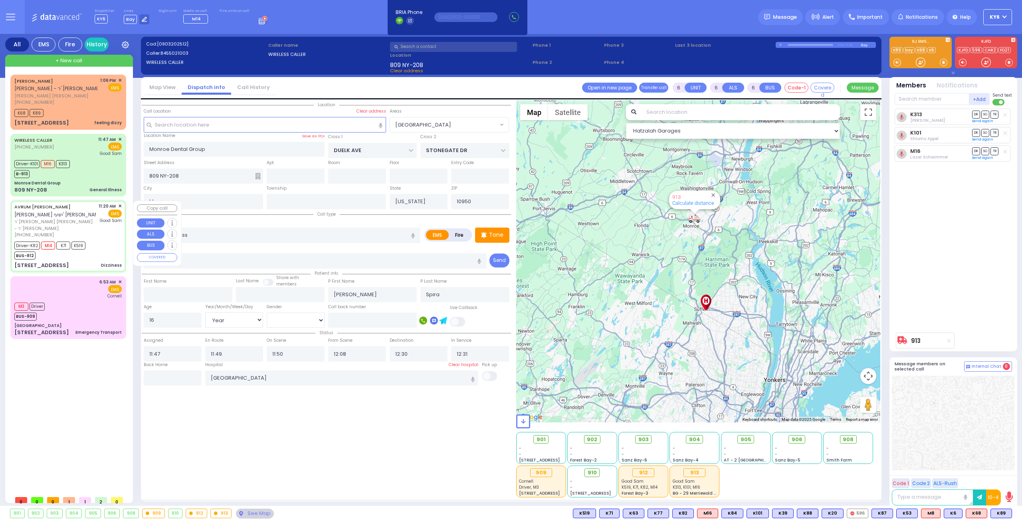
select select
type input "Dizziness"
radio input "true"
type input "AVRUM [PERSON_NAME]"
type input "[PERSON_NAME]"
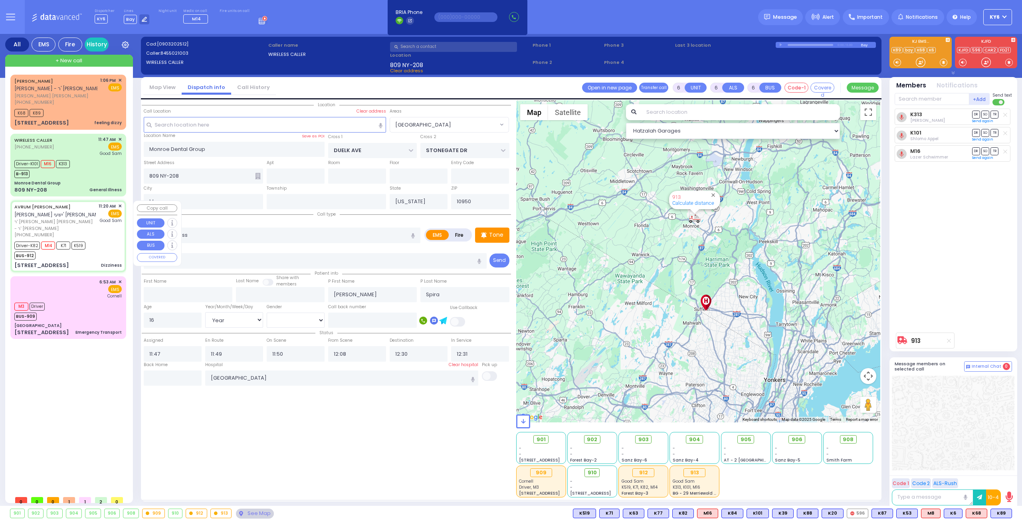
type input "Leah"
type input "[PERSON_NAME]"
type input "37"
select select "Year"
select select "[DEMOGRAPHIC_DATA]"
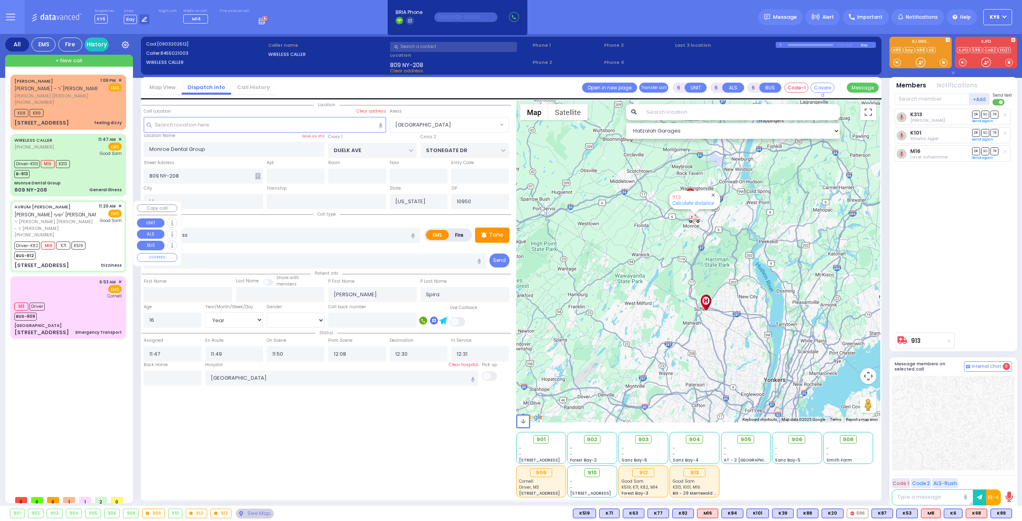
type input "11:20"
type input "11:22"
type input "11:24"
type input "11:40"
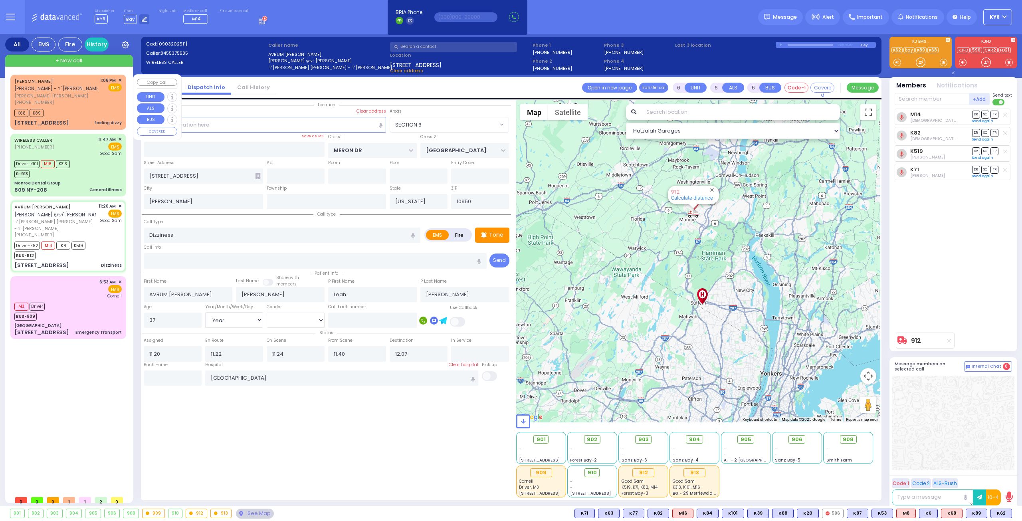
drag, startPoint x: 55, startPoint y: 110, endPoint x: 61, endPoint y: 108, distance: 5.8
click at [61, 108] on div "K68 K89" at bounding box center [67, 112] width 107 height 10
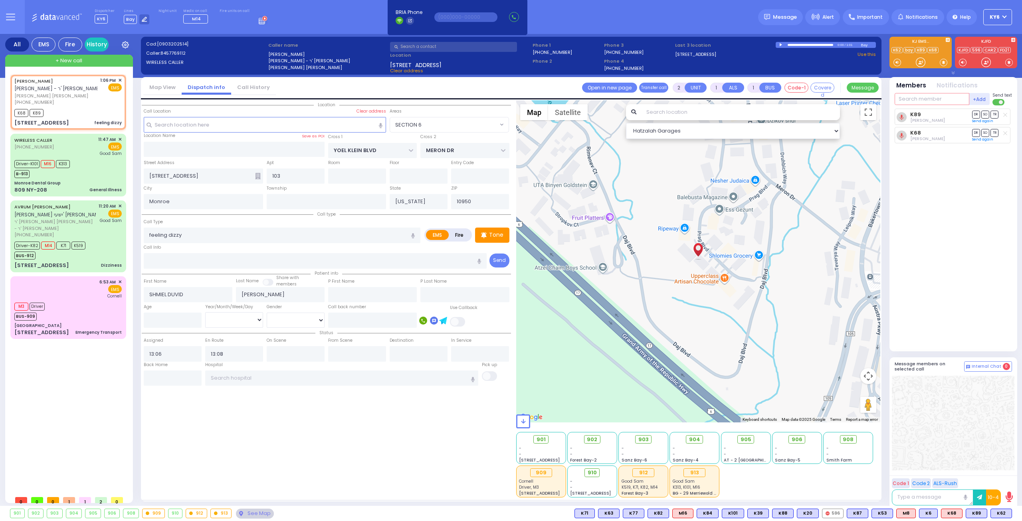
drag, startPoint x: 918, startPoint y: 96, endPoint x: 920, endPoint y: 99, distance: 4.1
click at [919, 96] on input "text" at bounding box center [932, 99] width 75 height 12
click at [932, 115] on div "KY82" at bounding box center [922, 115] width 40 height 8
click at [46, 162] on div "Driver-K101 M16 K313" at bounding box center [42, 163] width 56 height 10
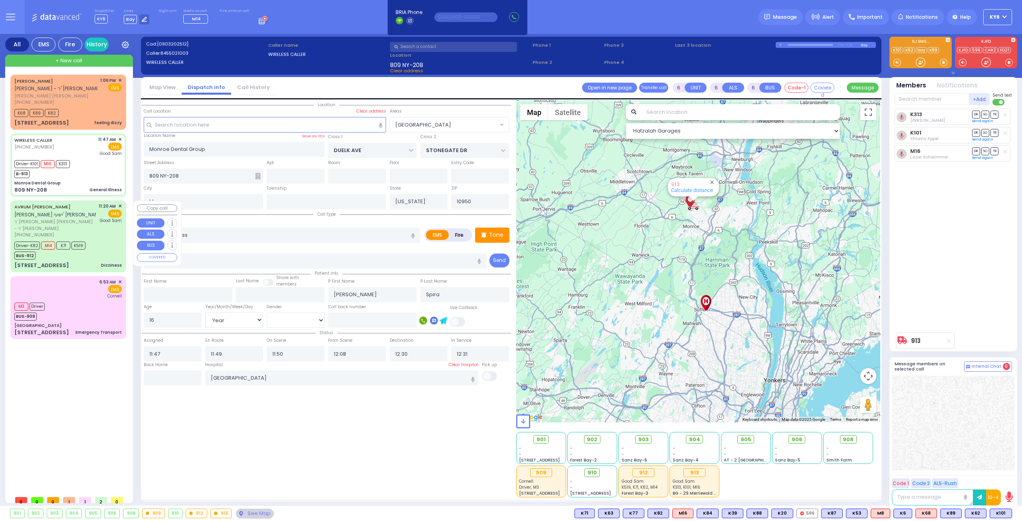
click at [53, 242] on span "M14" at bounding box center [48, 246] width 14 height 8
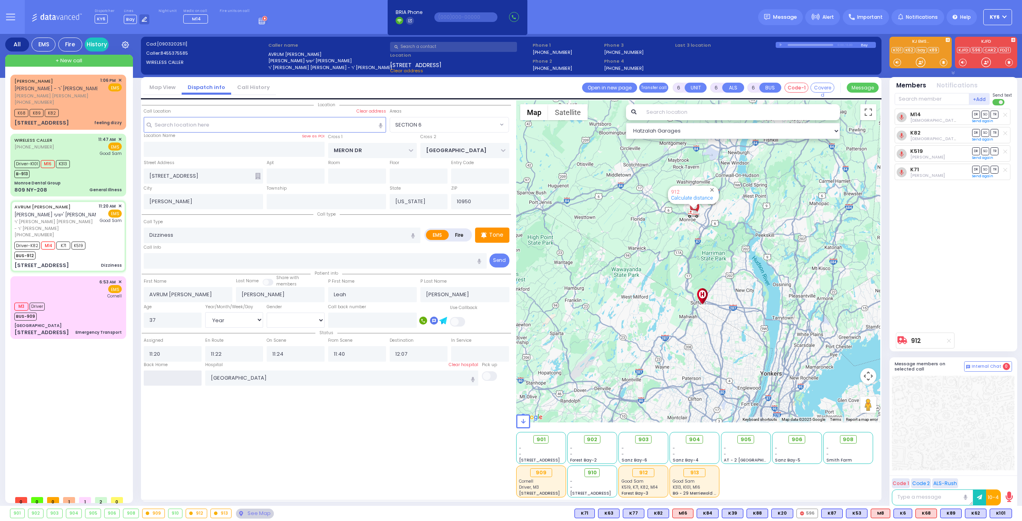
drag, startPoint x: 165, startPoint y: 372, endPoint x: 148, endPoint y: 373, distance: 17.2
click at [148, 373] on input "text" at bounding box center [173, 378] width 58 height 15
click at [159, 377] on input "text" at bounding box center [173, 378] width 58 height 15
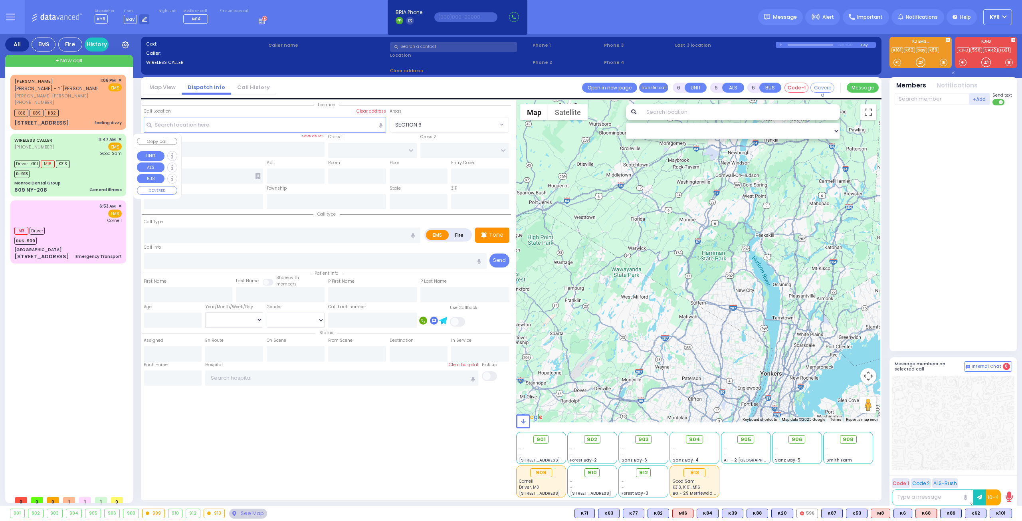
click at [64, 158] on div "Driver-K101 M16 K313" at bounding box center [42, 163] width 56 height 10
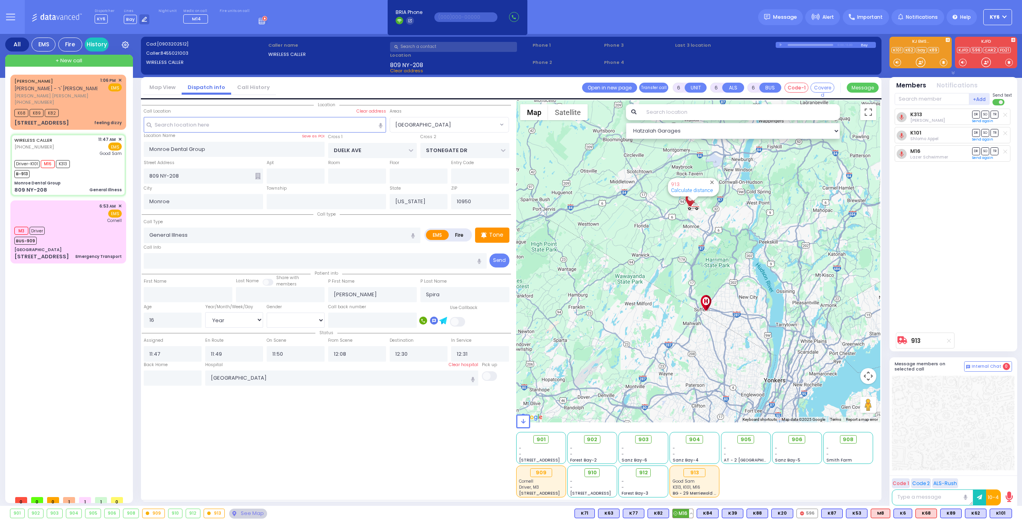
click at [693, 514] on button at bounding box center [691, 513] width 4 height 9
click at [690, 476] on icon at bounding box center [685, 478] width 8 height 8
click at [690, 465] on icon at bounding box center [685, 467] width 8 height 8
click at [690, 453] on icon at bounding box center [685, 456] width 8 height 8
click at [690, 442] on icon at bounding box center [685, 444] width 8 height 8
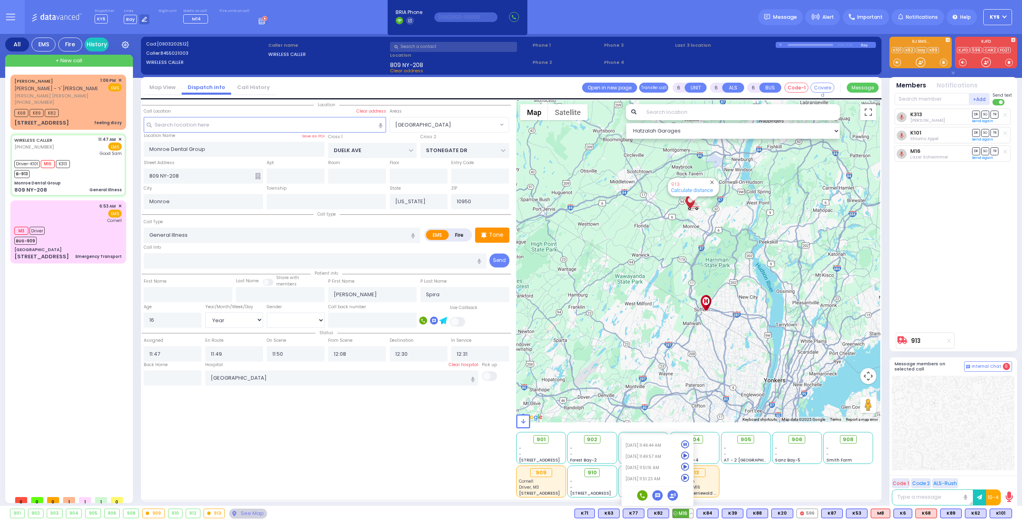
click at [690, 476] on icon at bounding box center [685, 478] width 8 height 8
click at [174, 375] on input "text" at bounding box center [173, 378] width 58 height 15
click at [167, 379] on input "text" at bounding box center [173, 378] width 58 height 15
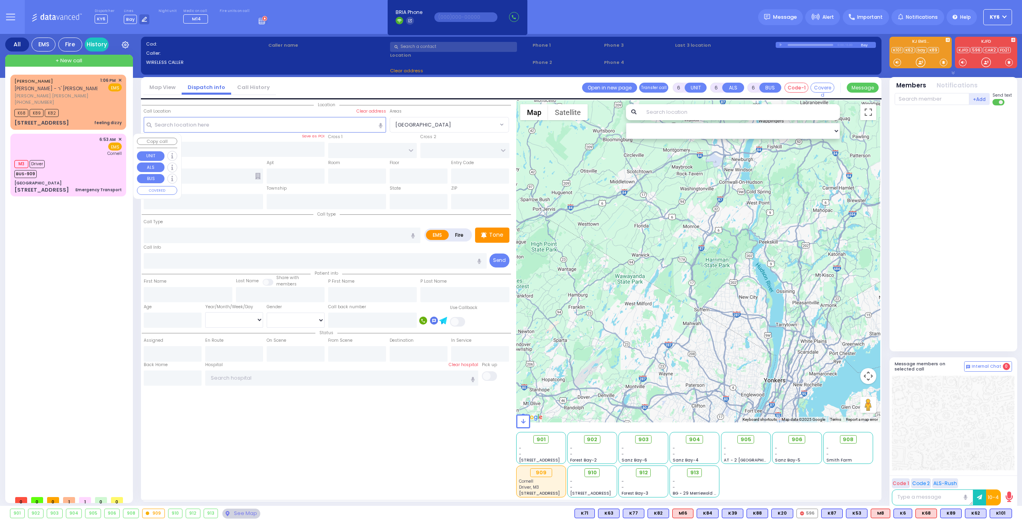
click at [82, 174] on div "M3 Driver BUS-909" at bounding box center [67, 168] width 107 height 20
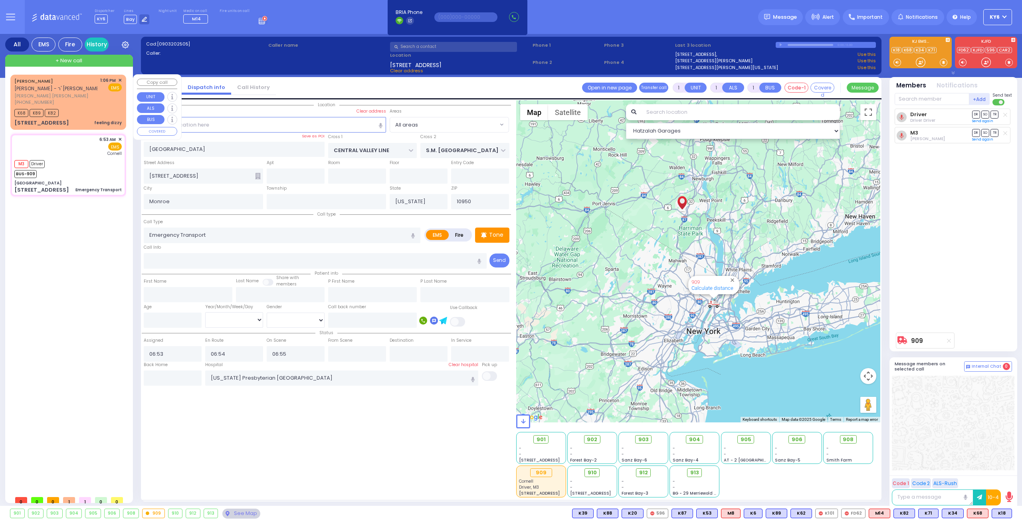
click at [92, 106] on div "[PERSON_NAME] [PERSON_NAME] - ר' [PERSON_NAME] [PERSON_NAME] [PERSON_NAME] [PHO…" at bounding box center [68, 102] width 113 height 52
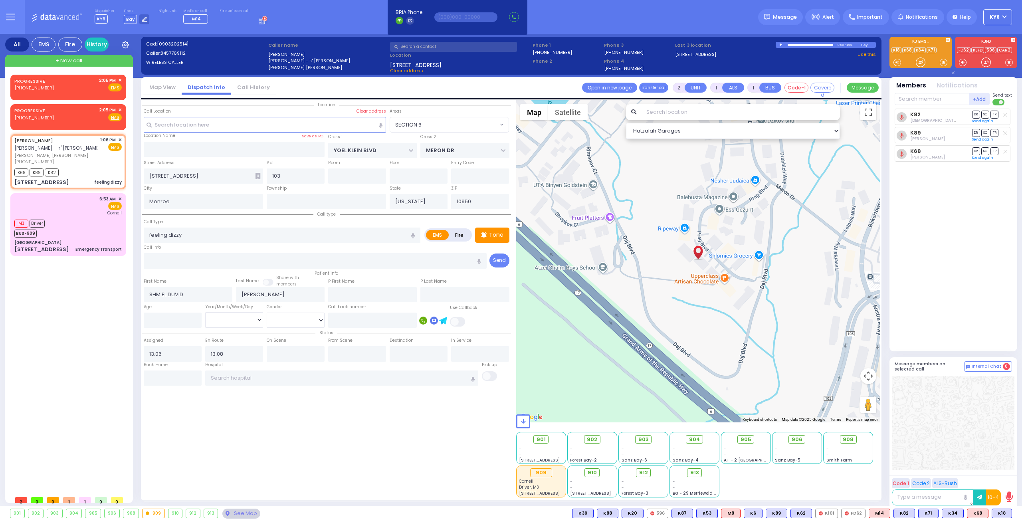
click at [56, 59] on span "+ New call" at bounding box center [69, 61] width 27 height 8
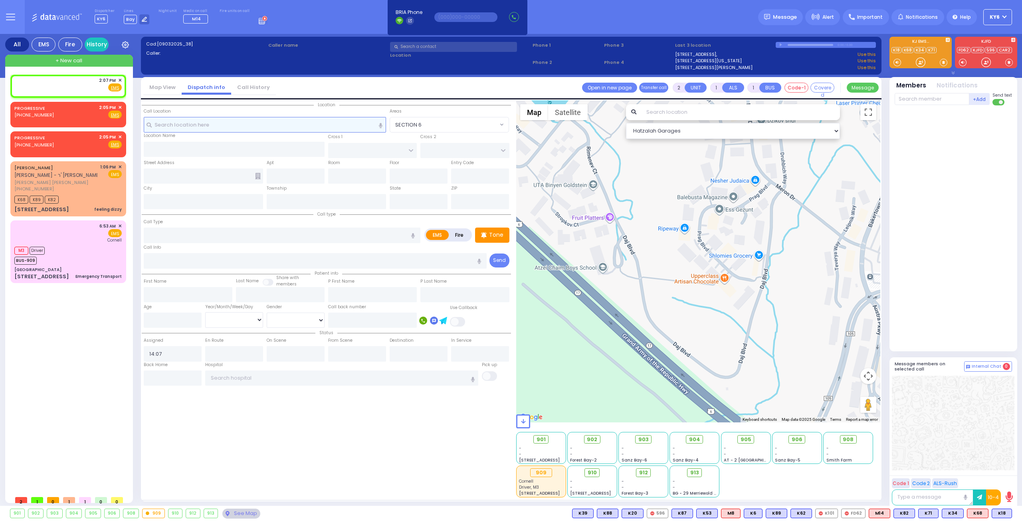
click at [189, 127] on input "text" at bounding box center [265, 124] width 243 height 15
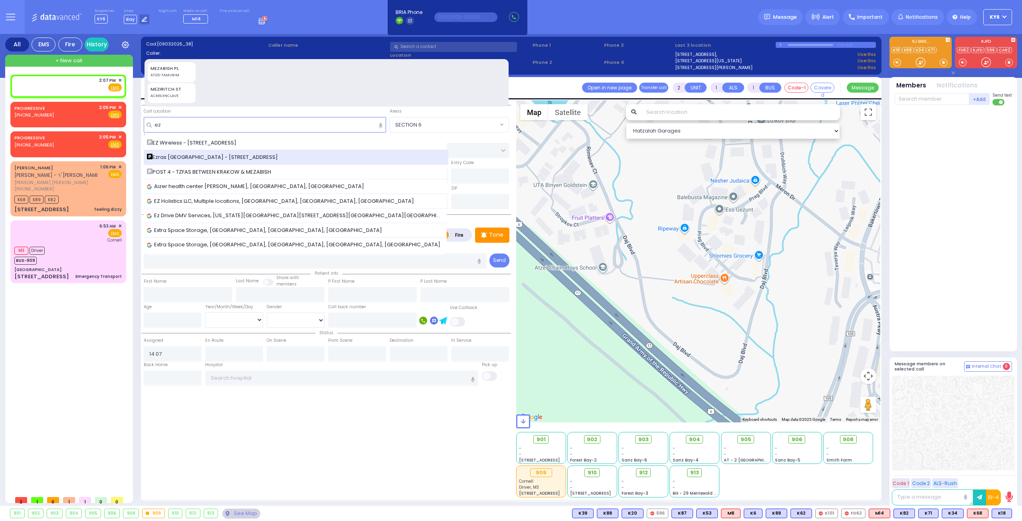
click at [208, 156] on span "Ezras [GEOGRAPHIC_DATA] - [STREET_ADDRESS]" at bounding box center [214, 157] width 134 height 8
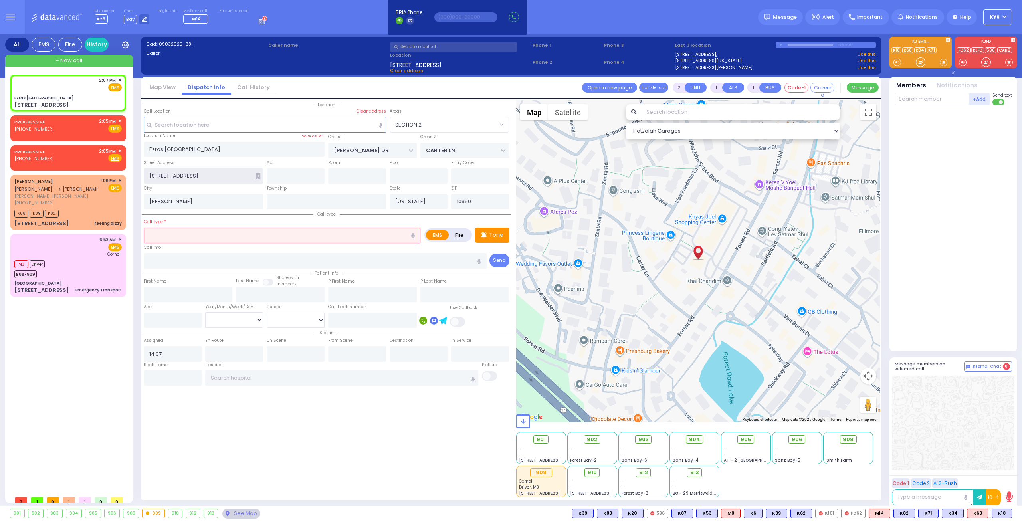
drag, startPoint x: 188, startPoint y: 172, endPoint x: 131, endPoint y: 168, distance: 58.1
click at [131, 168] on div "All EMS Fire History Settings" at bounding box center [511, 271] width 1012 height 475
click at [431, 48] on input "text" at bounding box center [453, 47] width 127 height 10
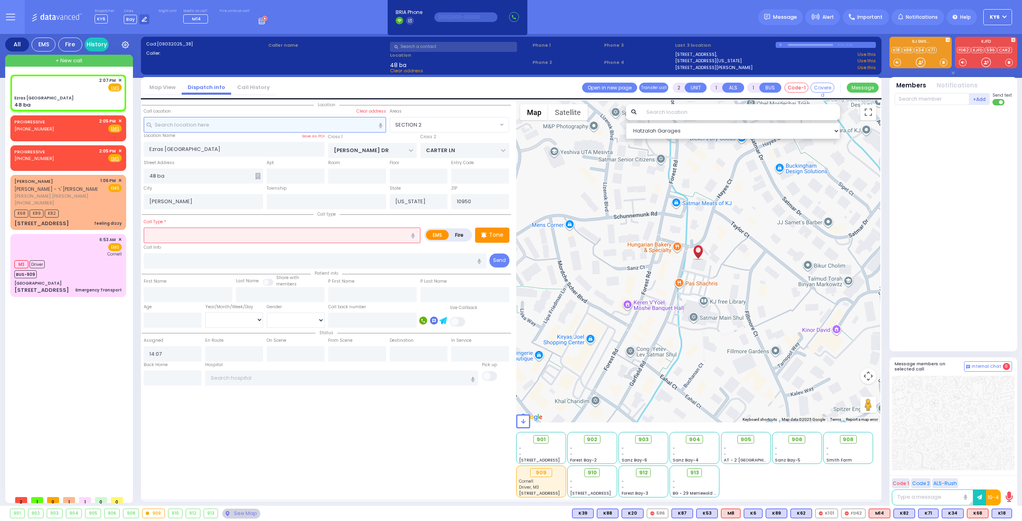
drag, startPoint x: 207, startPoint y: 127, endPoint x: 196, endPoint y: 118, distance: 14.3
click at [206, 125] on input "text" at bounding box center [265, 124] width 243 height 15
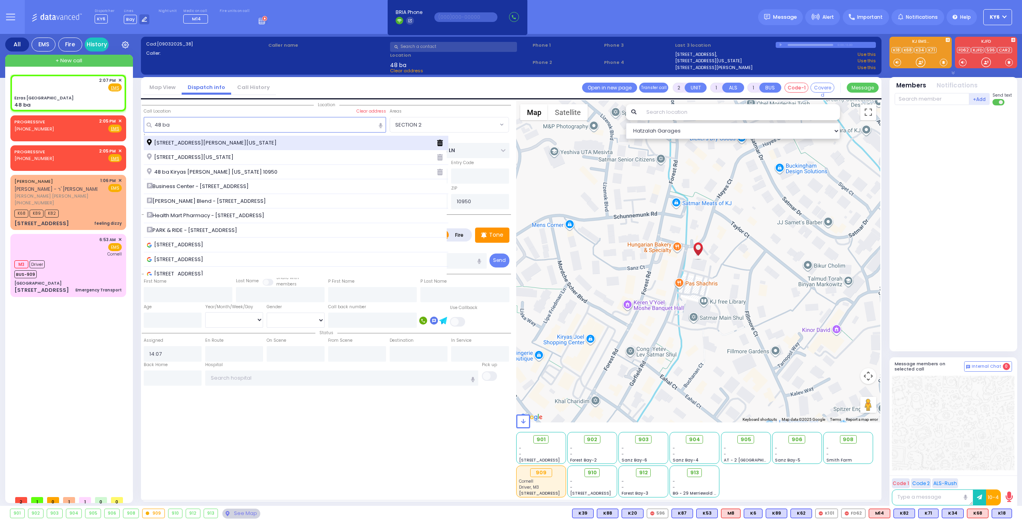
click at [217, 143] on span "[STREET_ADDRESS][PERSON_NAME][US_STATE]" at bounding box center [213, 143] width 133 height 8
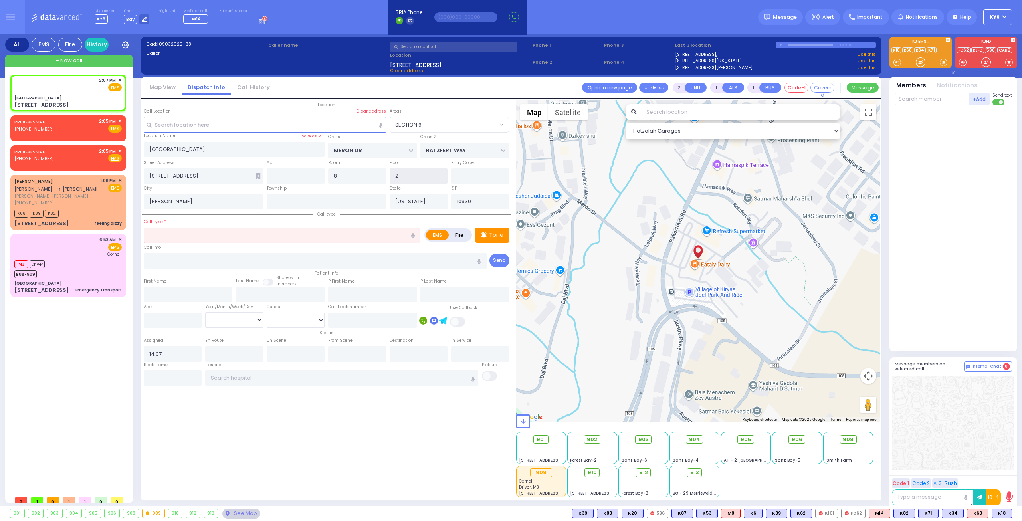
drag, startPoint x: 415, startPoint y: 177, endPoint x: 380, endPoint y: 174, distance: 34.9
click at [392, 174] on input "2" at bounding box center [419, 176] width 58 height 15
click at [275, 234] on input "text" at bounding box center [282, 235] width 277 height 15
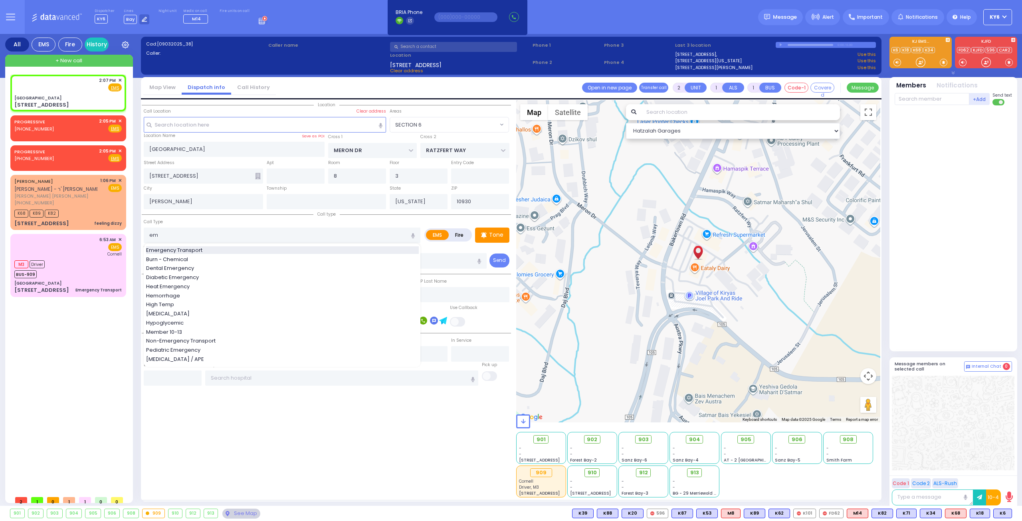
click at [306, 251] on div "Emergency Transport" at bounding box center [282, 250] width 273 height 8
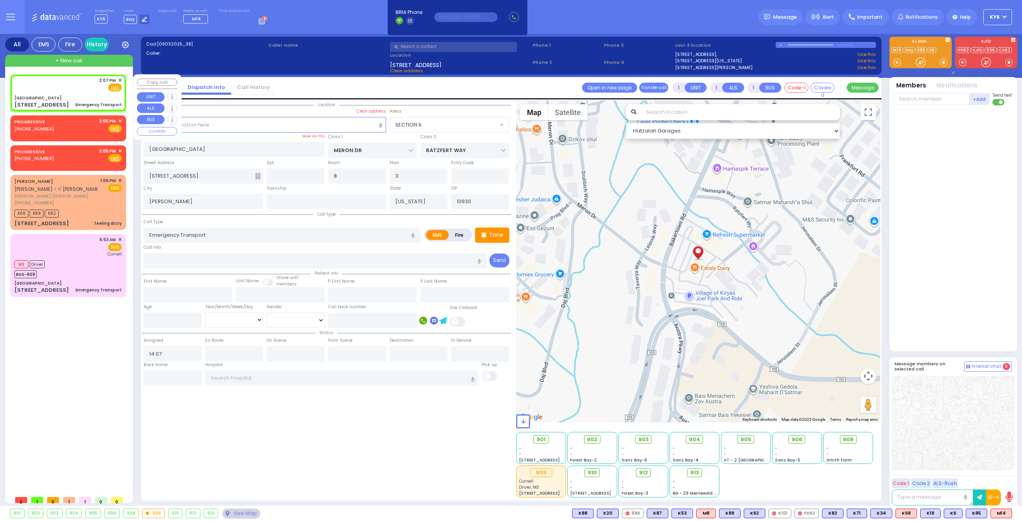
click at [55, 93] on div "2:07 PM ✕ Fire EMS" at bounding box center [68, 93] width 113 height 34
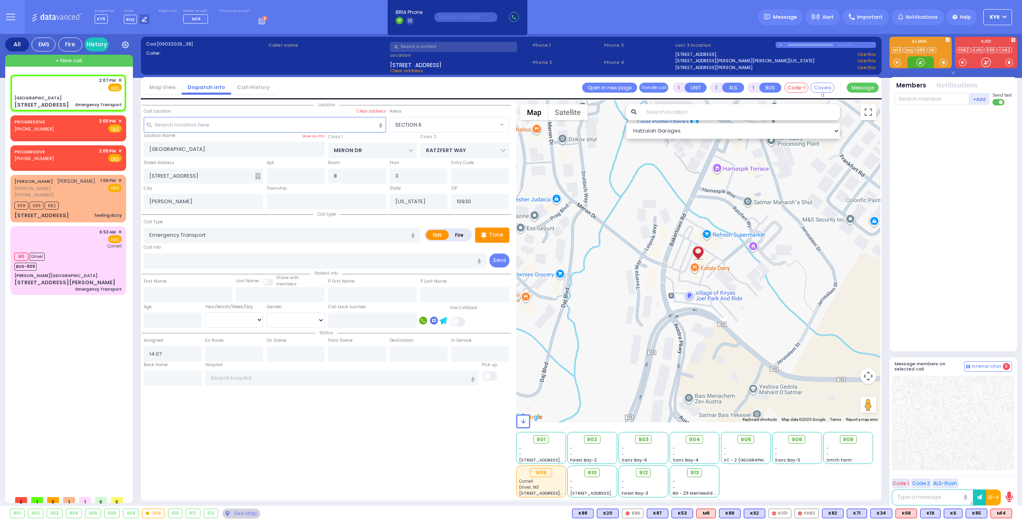
select select "SECTION 6"
select select
click at [974, 515] on span "K85" at bounding box center [976, 513] width 21 height 9
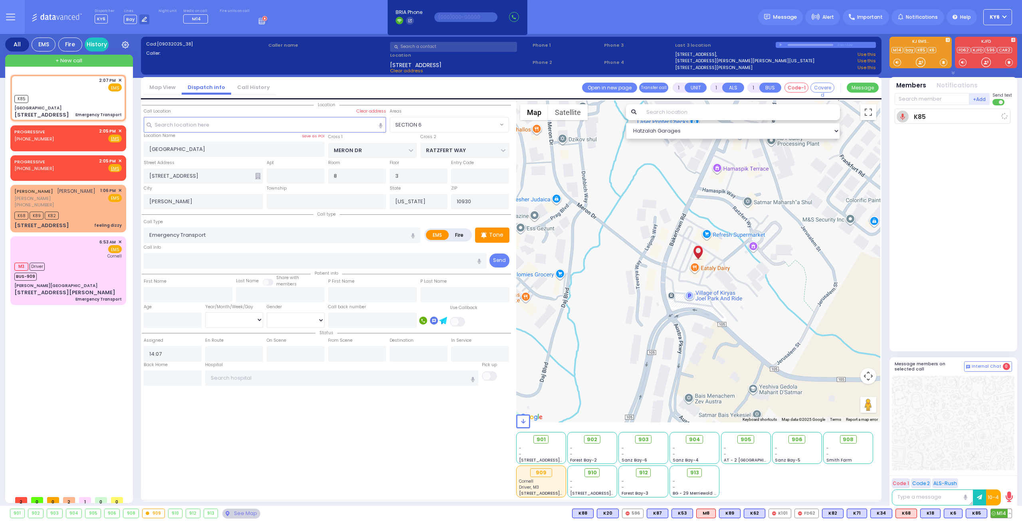
select select
radio input "true"
select select
type input "14:09"
select select "Hatzalah Garages"
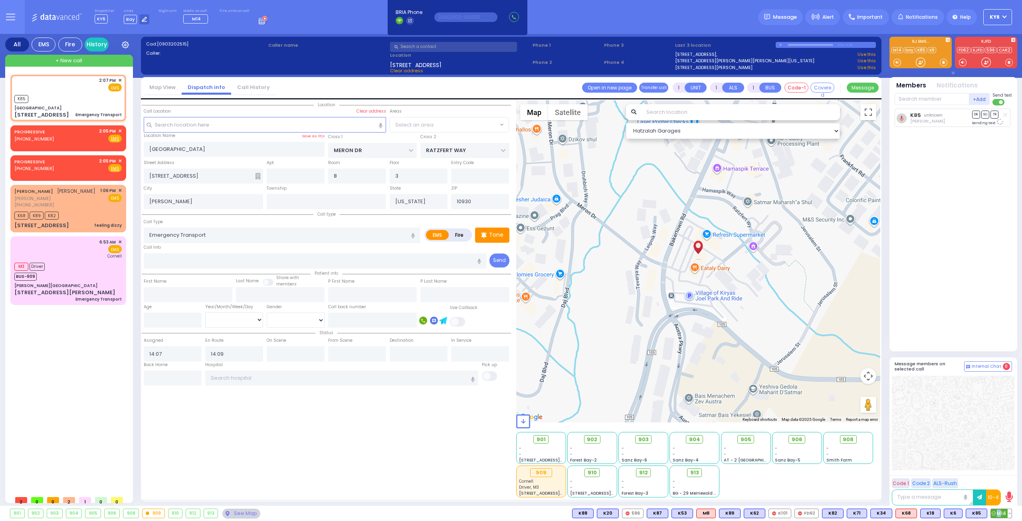
click at [1001, 512] on span "M14" at bounding box center [1001, 513] width 21 height 9
select select "SECTION 6"
select select
radio input "true"
select select
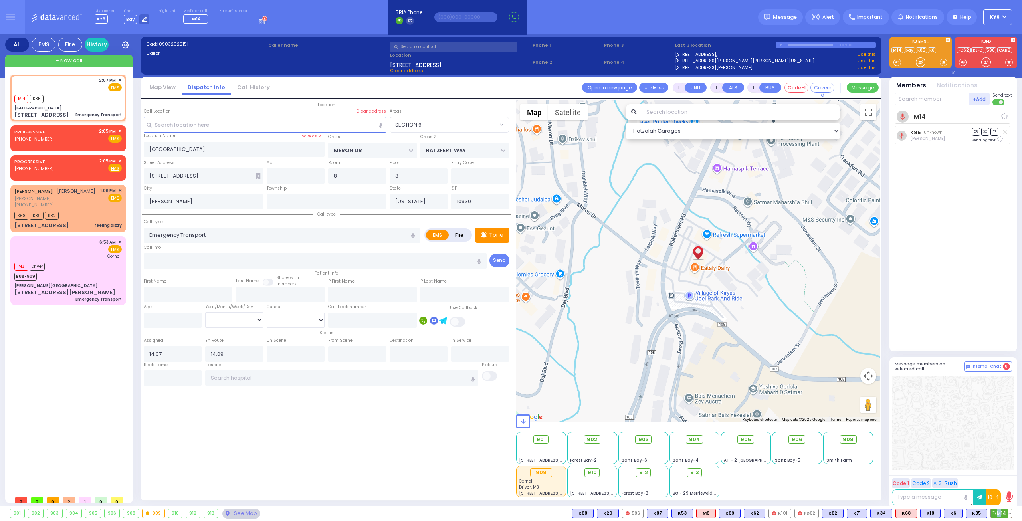
select select "Hatzalah Garages"
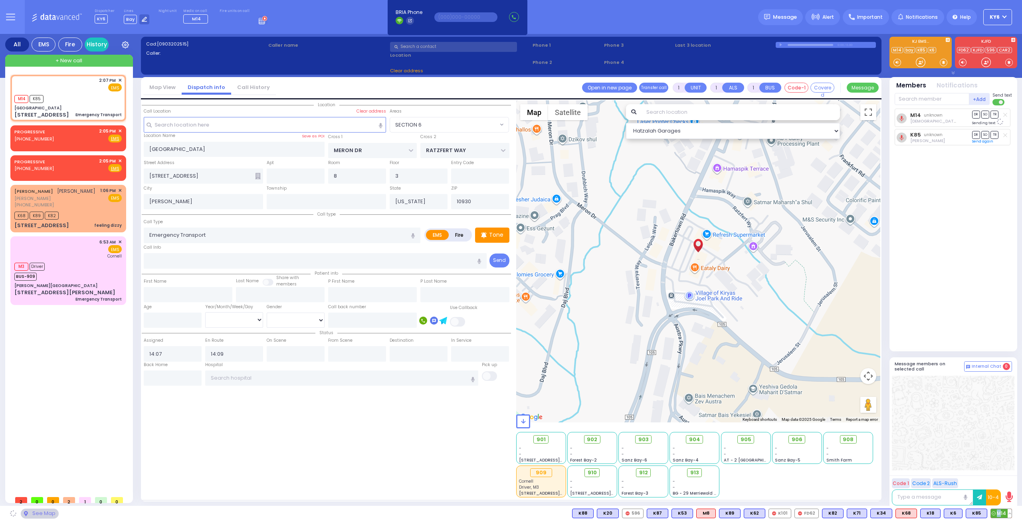
select select "SECTION 6"
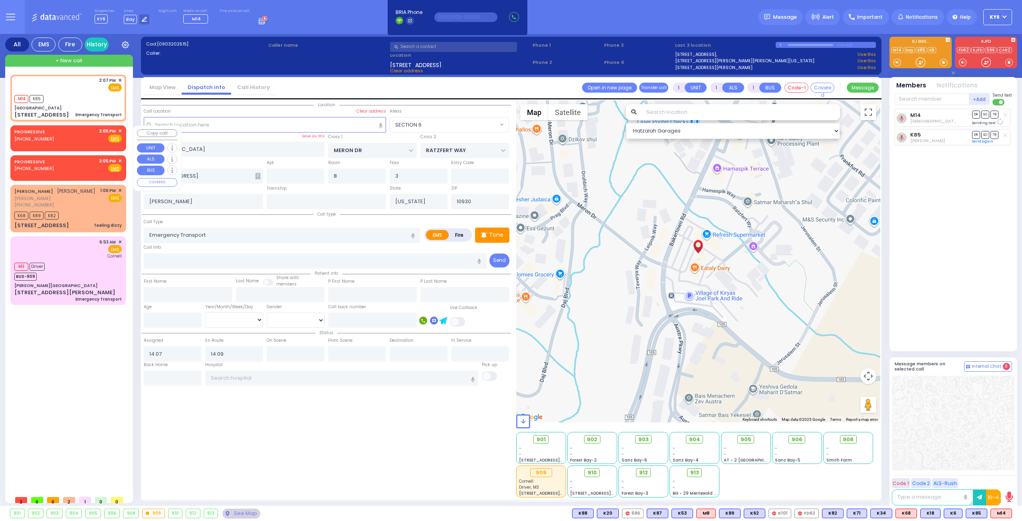
click at [119, 128] on span "✕" at bounding box center [120, 131] width 4 height 7
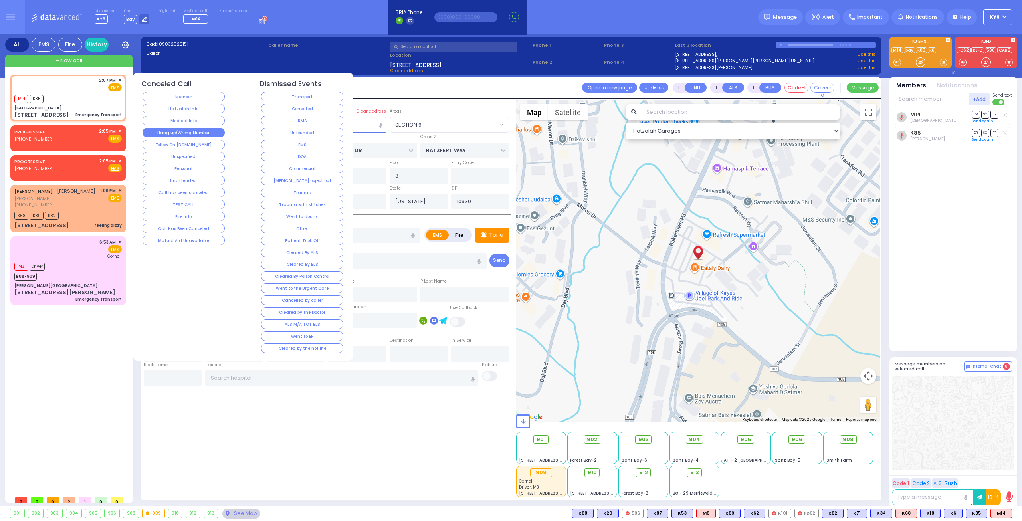
click at [181, 131] on button "Hang up/Wrong Number" at bounding box center [184, 133] width 82 height 10
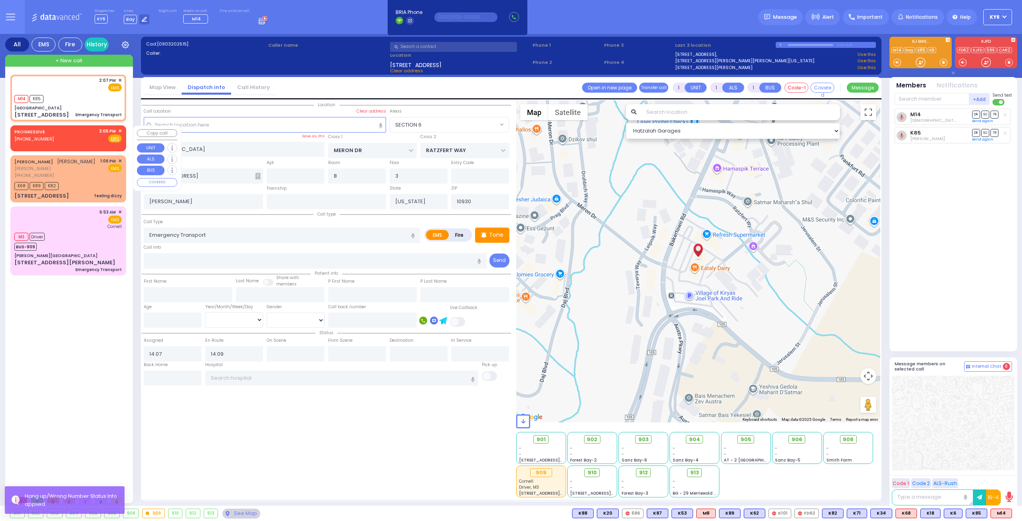
click at [123, 128] on div "PROGRESSIVE (631) 319-4452 2:05 PM ✕ Fire EMS" at bounding box center [68, 137] width 113 height 20
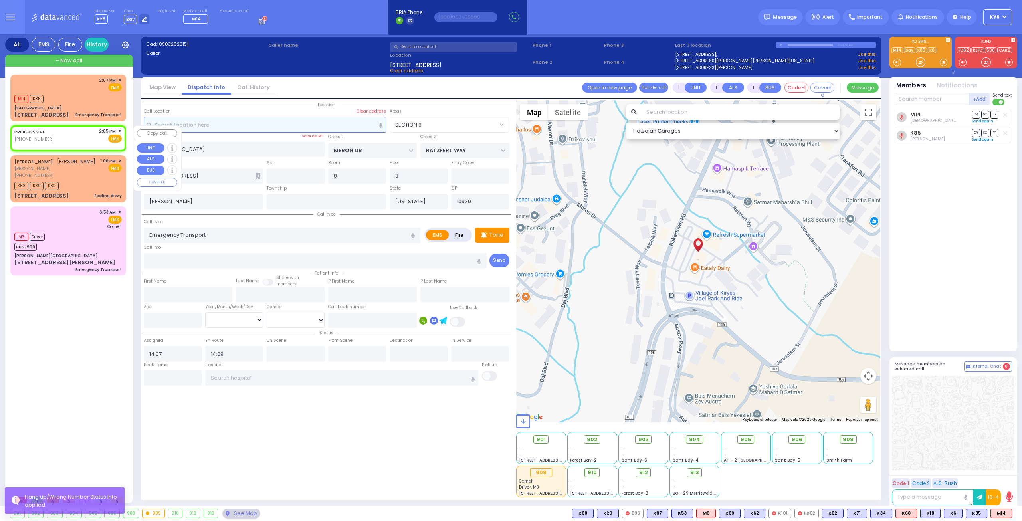
type input "2"
select select
radio input "true"
select select
type input "14:05"
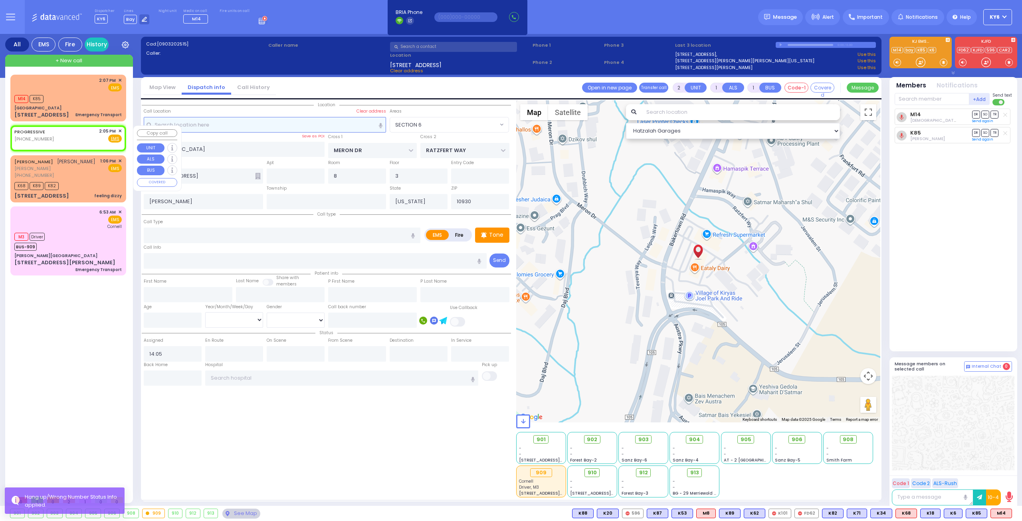
select select "Hatzalah Garages"
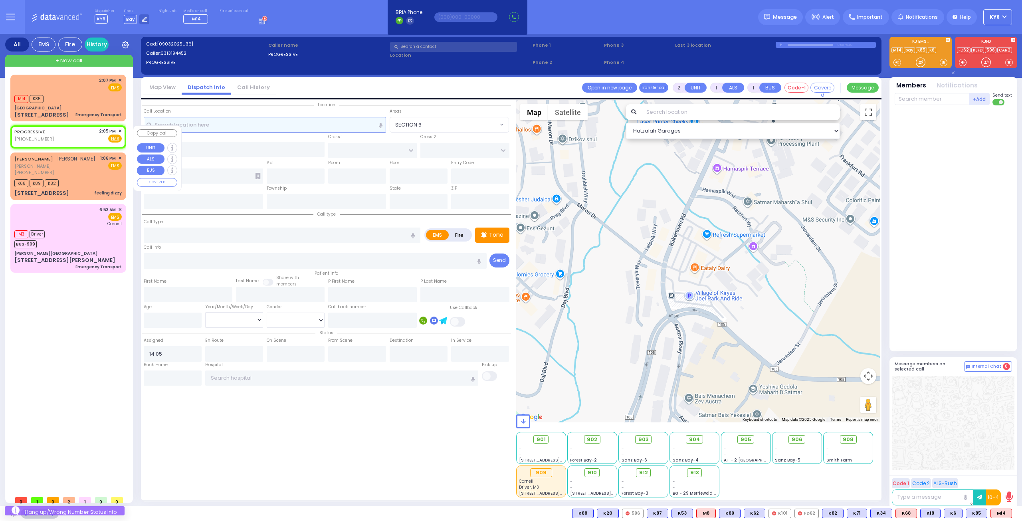
select select
radio input "true"
select select
select select "Hatzalah Garages"
click at [120, 128] on span "✕" at bounding box center [120, 131] width 4 height 7
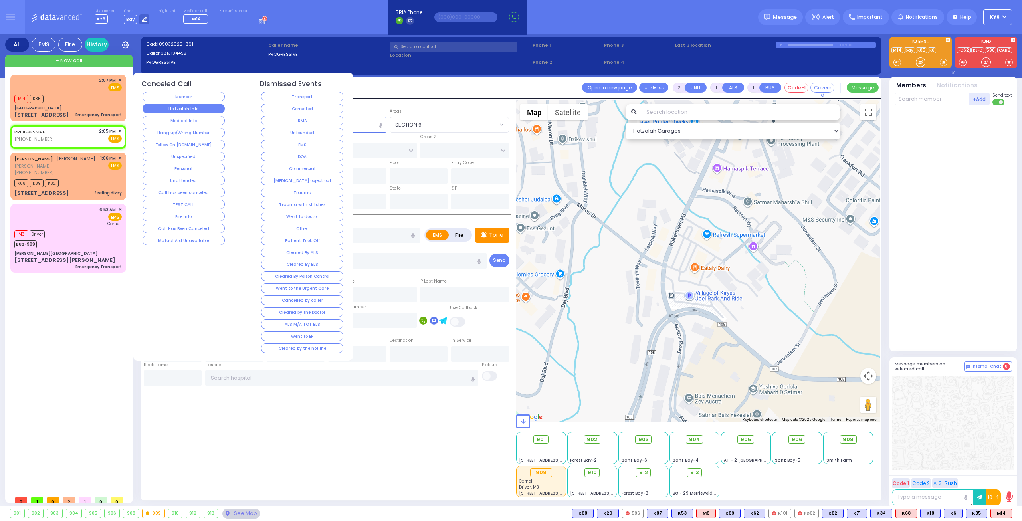
click at [196, 108] on button "Hatzalah Info" at bounding box center [184, 109] width 82 height 10
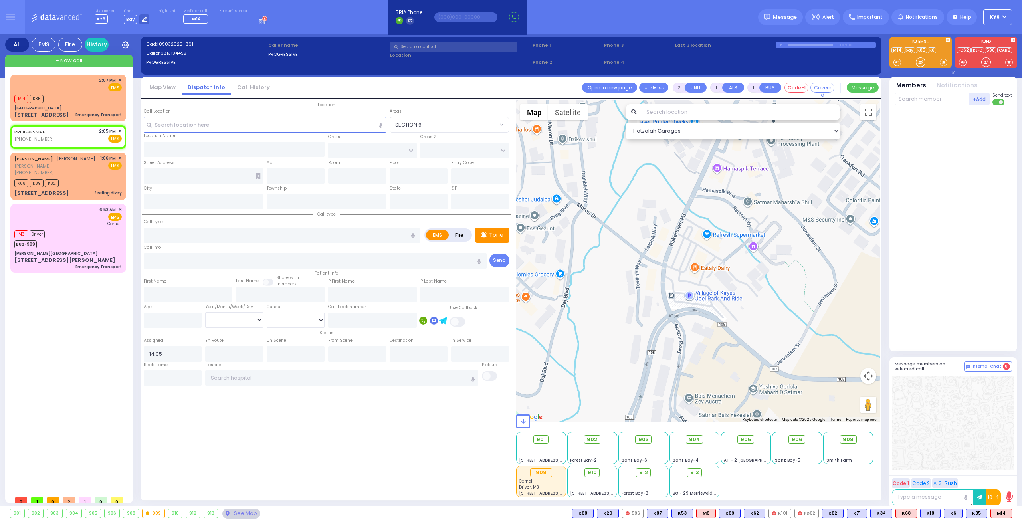
select select
radio input "true"
select select
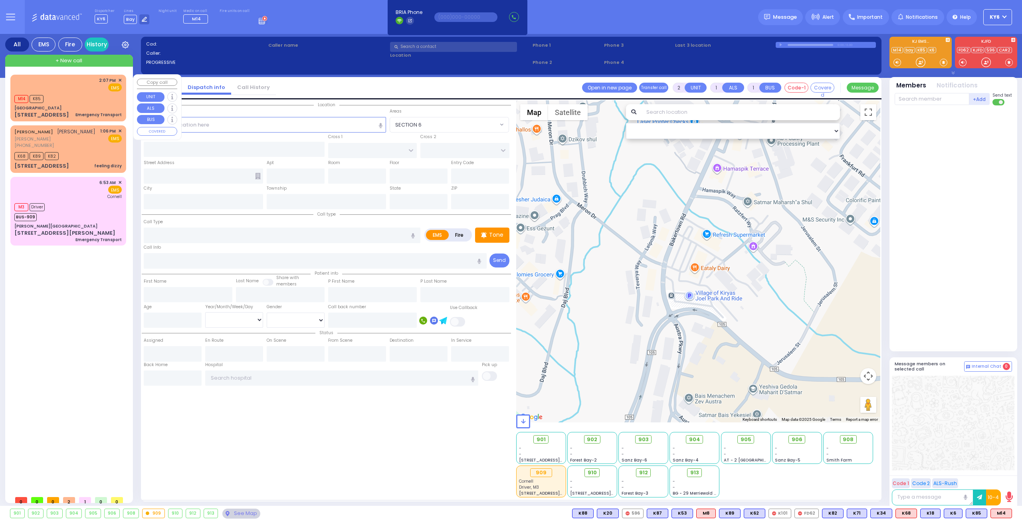
click at [60, 101] on div "M14 K85" at bounding box center [67, 98] width 107 height 10
type input "1"
select select
type input "Emergency Transport"
radio input "true"
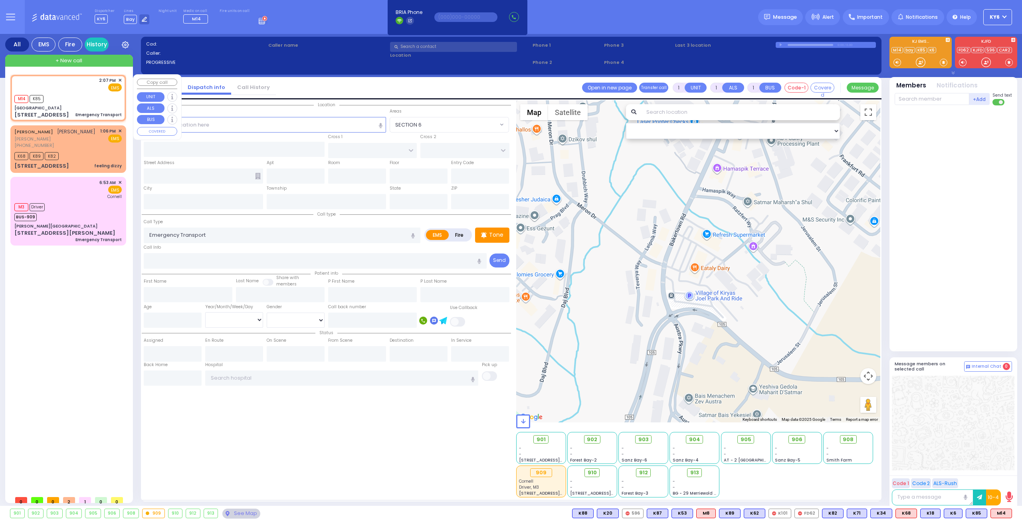
select select
type input "14:07"
type input "14:09"
select select "Hatzalah Garages"
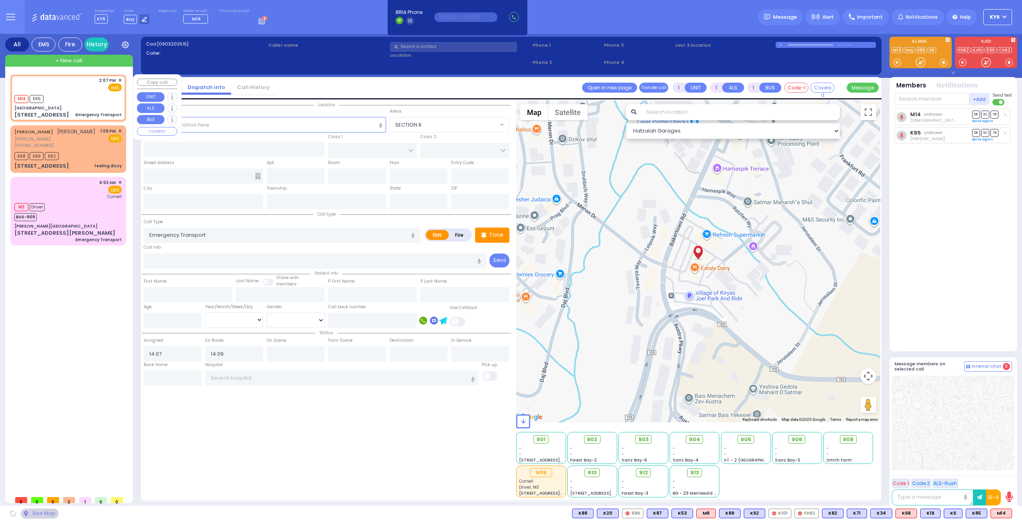
type input "[GEOGRAPHIC_DATA]"
type input "MERON DR"
type input "RATZFERT WAY"
type input "[STREET_ADDRESS]"
type input "8"
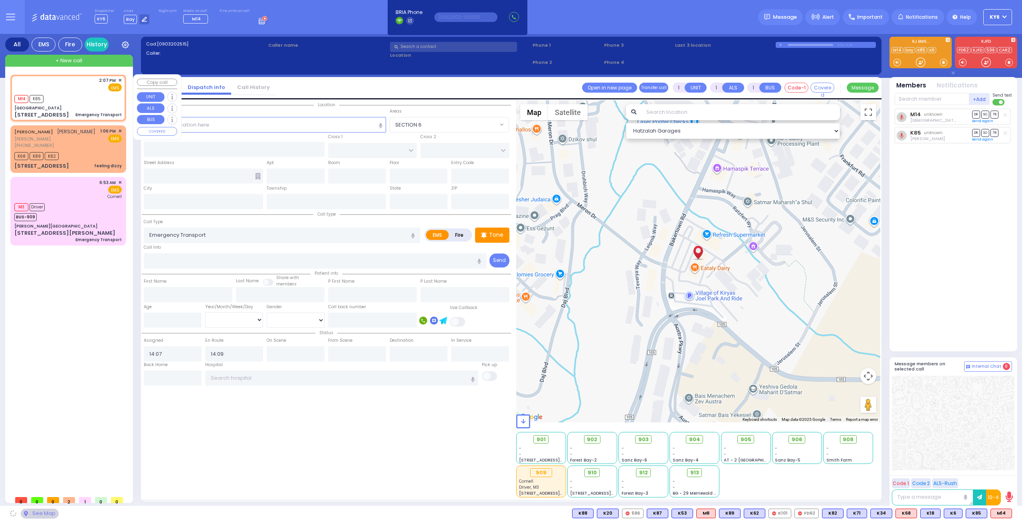
type input "3"
type input "[PERSON_NAME]"
type input "[US_STATE]"
type input "10930"
select select "SECTION 6"
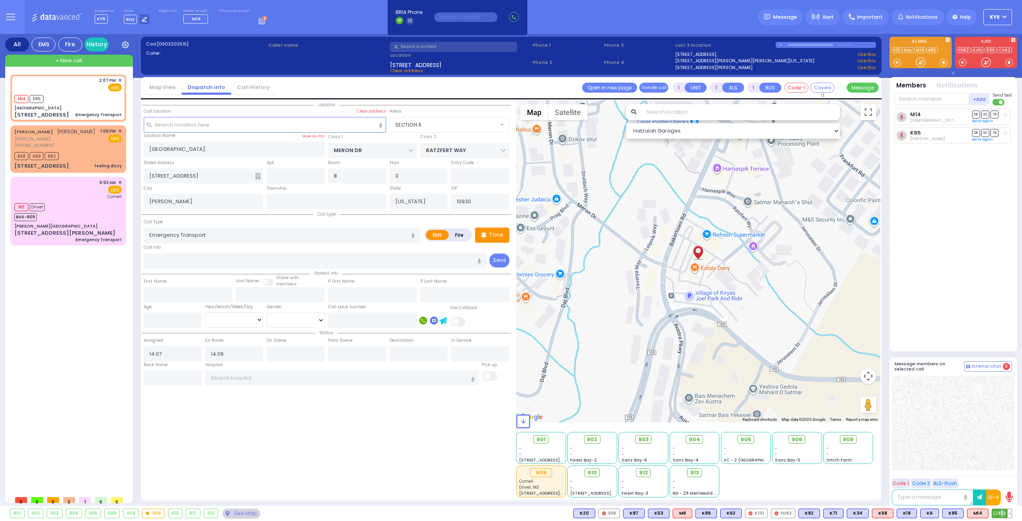
click at [1002, 514] on span "K13" at bounding box center [1002, 513] width 20 height 9
select select
radio input "true"
select select
select select "Hatzalah Garages"
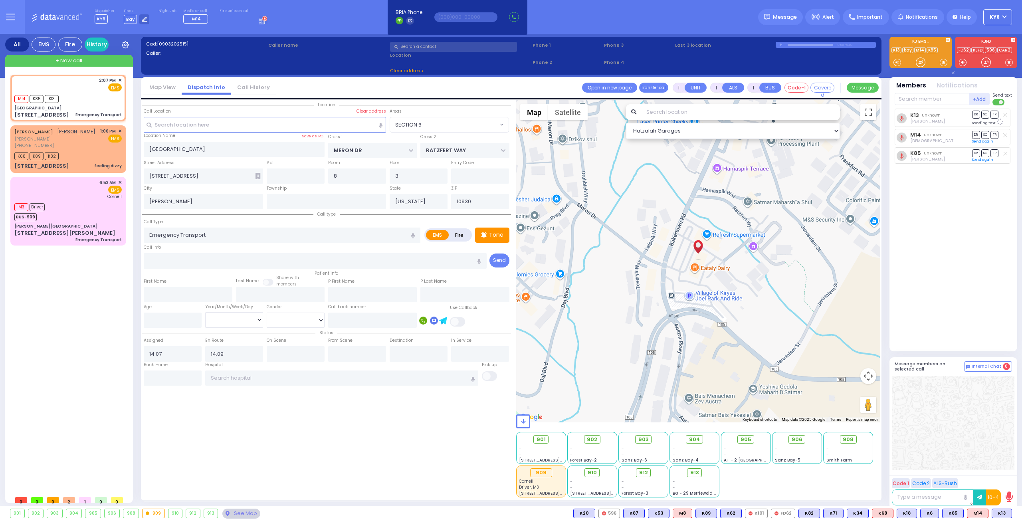
select select "SECTION 6"
click at [37, 99] on span "K85" at bounding box center [37, 99] width 14 height 8
select select
radio input "true"
select select
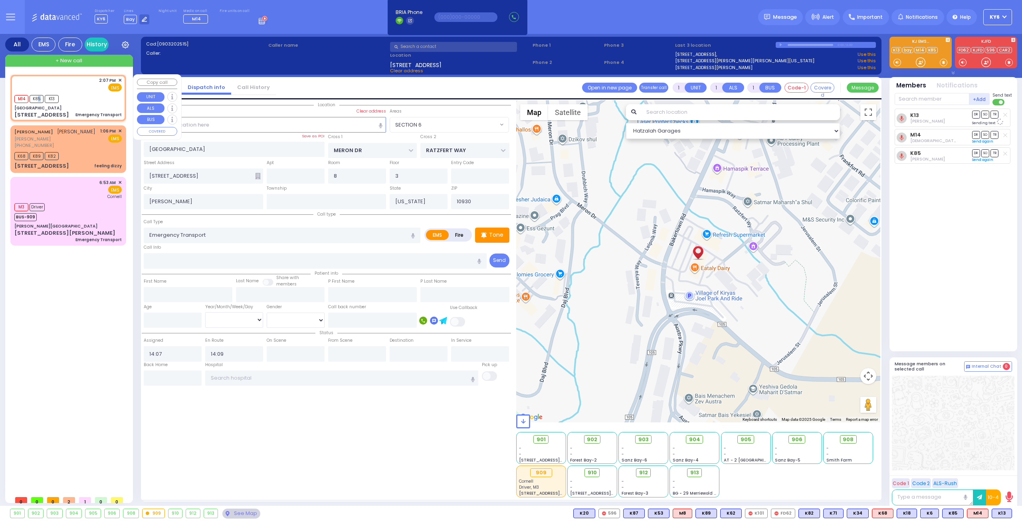
select select "Hatzalah Garages"
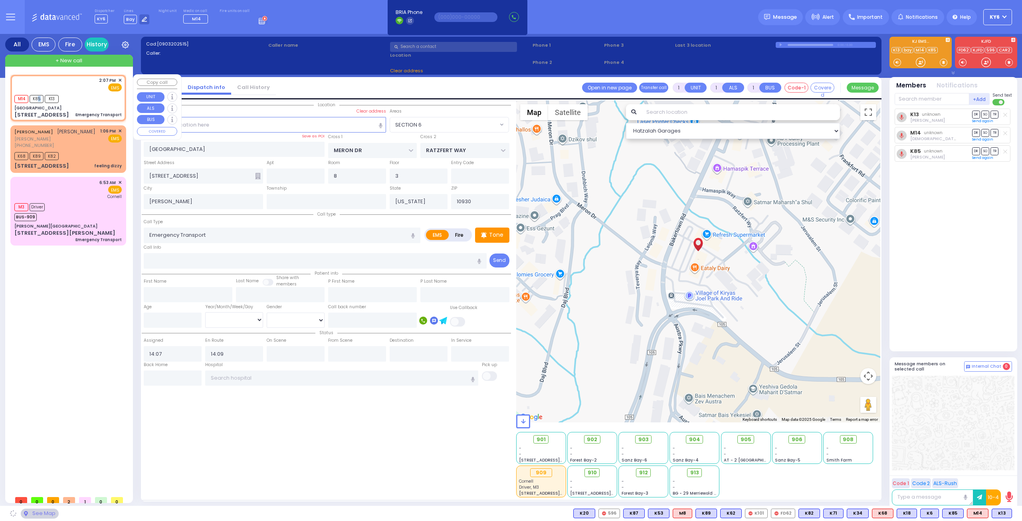
select select "SECTION 6"
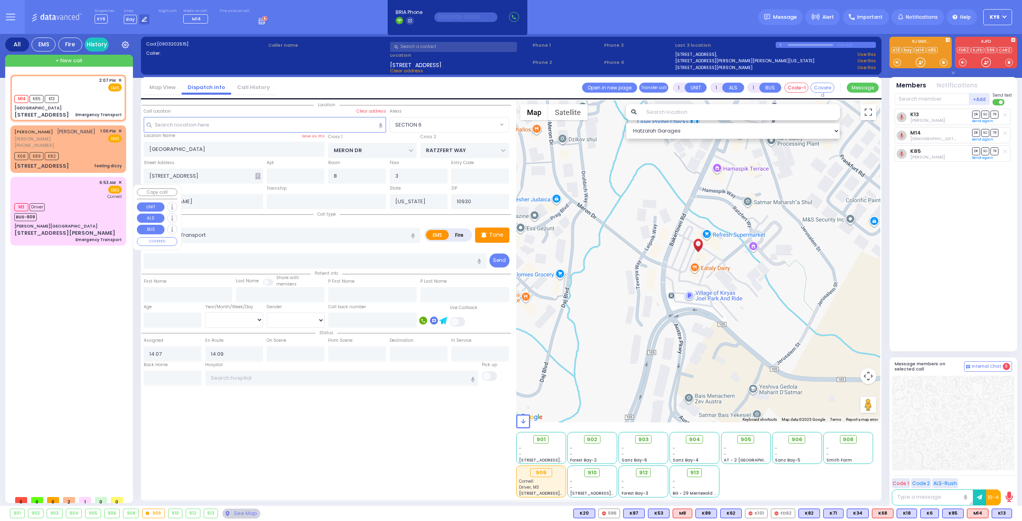
click at [58, 217] on div "M3 Driver BUS-909" at bounding box center [67, 211] width 107 height 20
select select
radio input "true"
select select
type input "06:53"
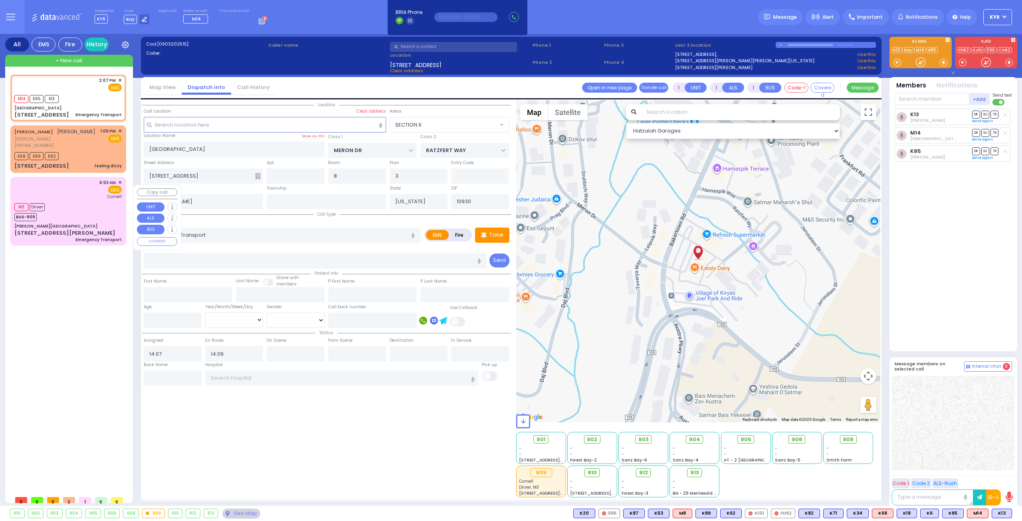
type input "06:54"
type input "06:55"
type input "[US_STATE] Presbyterian [GEOGRAPHIC_DATA]"
select select "Hatzalah Garages"
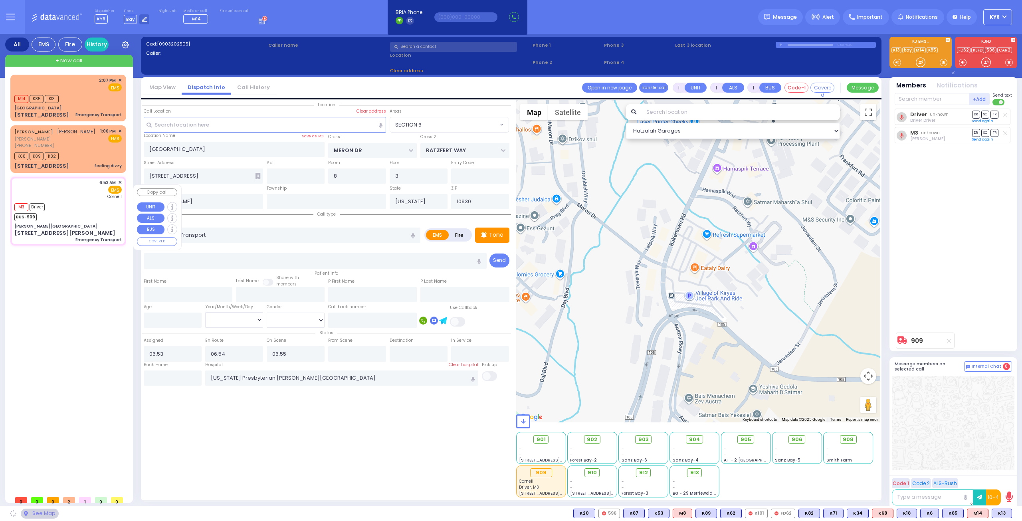
type input "[GEOGRAPHIC_DATA]"
type input "CENTRAL VALLEY LINE"
type input "S.M. [GEOGRAPHIC_DATA]"
type input "[STREET_ADDRESS]"
type input "Monroe"
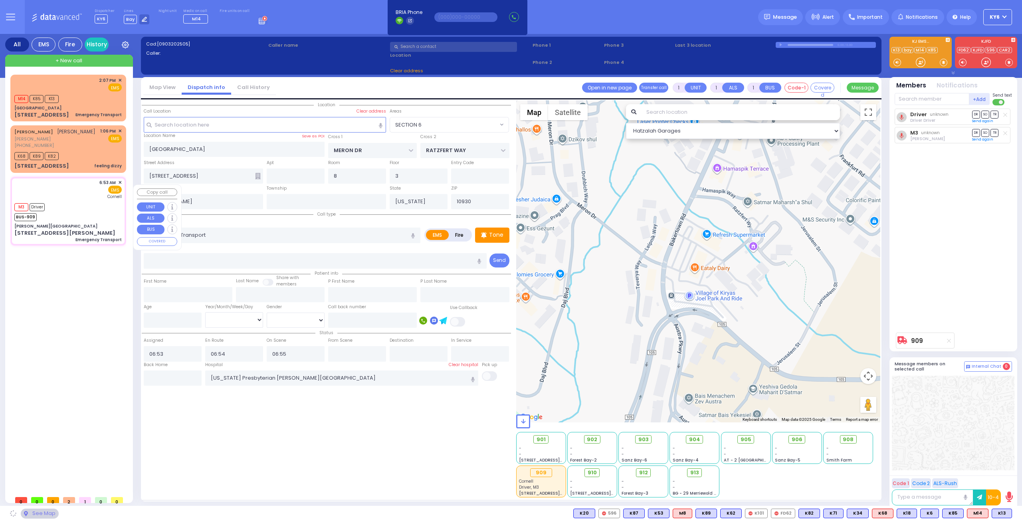
type input "10950"
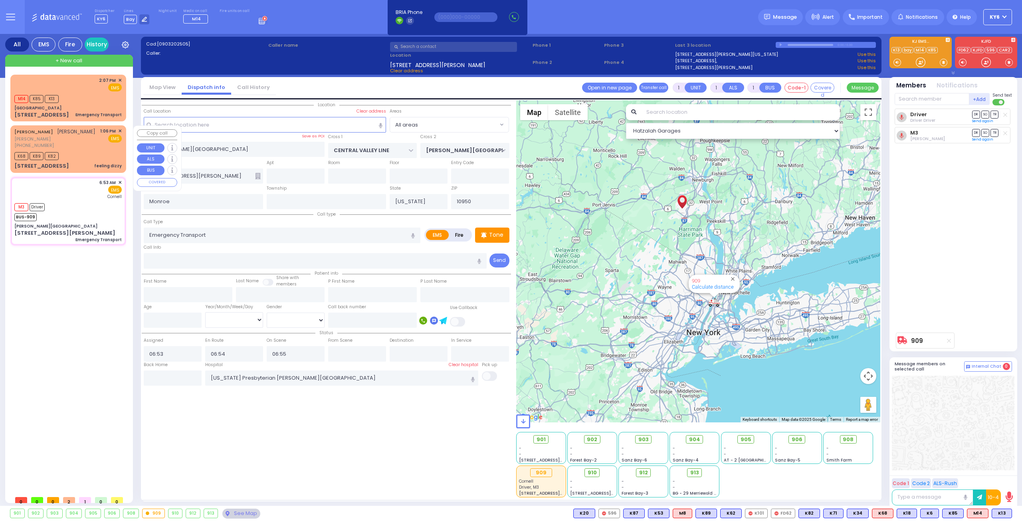
click at [51, 160] on span "K82" at bounding box center [52, 156] width 14 height 8
type input "2"
select select
type input "feeling dizzy"
radio input "true"
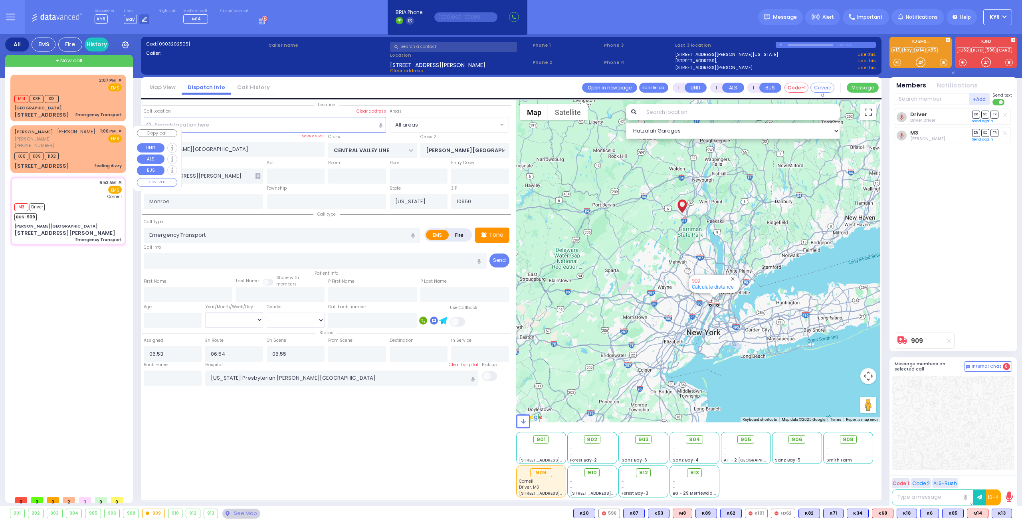
type input "SHMIEL DUVID"
type input "[PERSON_NAME]"
select select
type input "13:06"
type input "13:08"
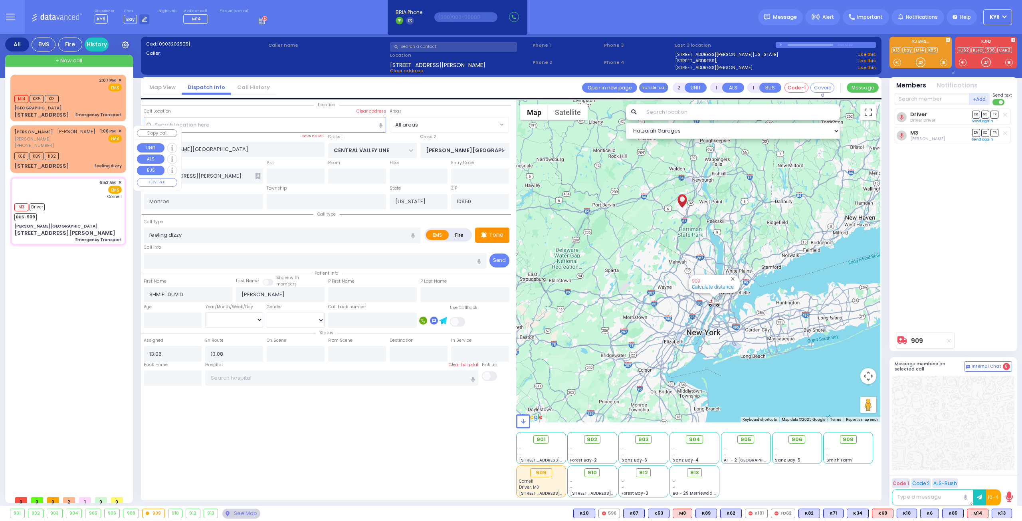
select select "Hatzalah Garages"
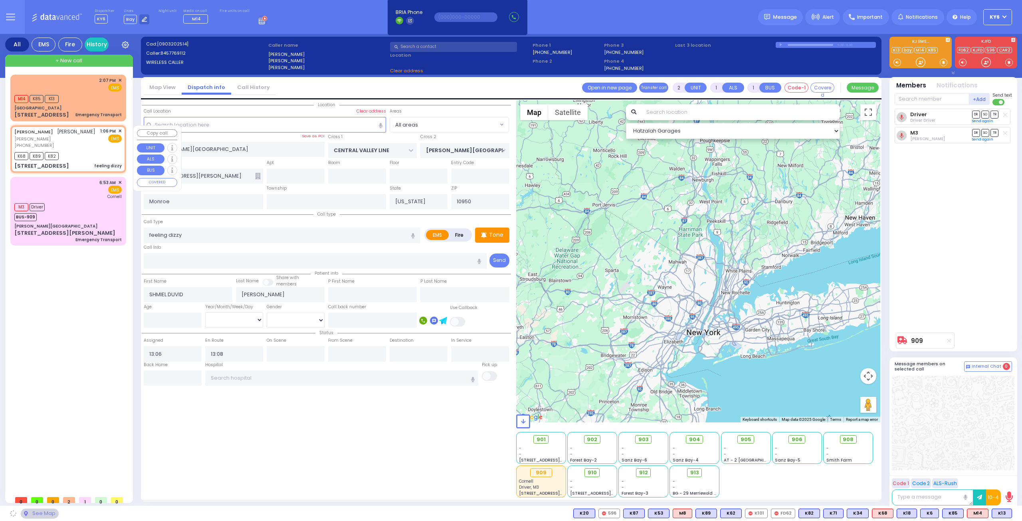
type input "YOEL KLEIN BLVD"
type input "MERON DR"
type input "[STREET_ADDRESS]"
type input "103"
select select "SECTION 6"
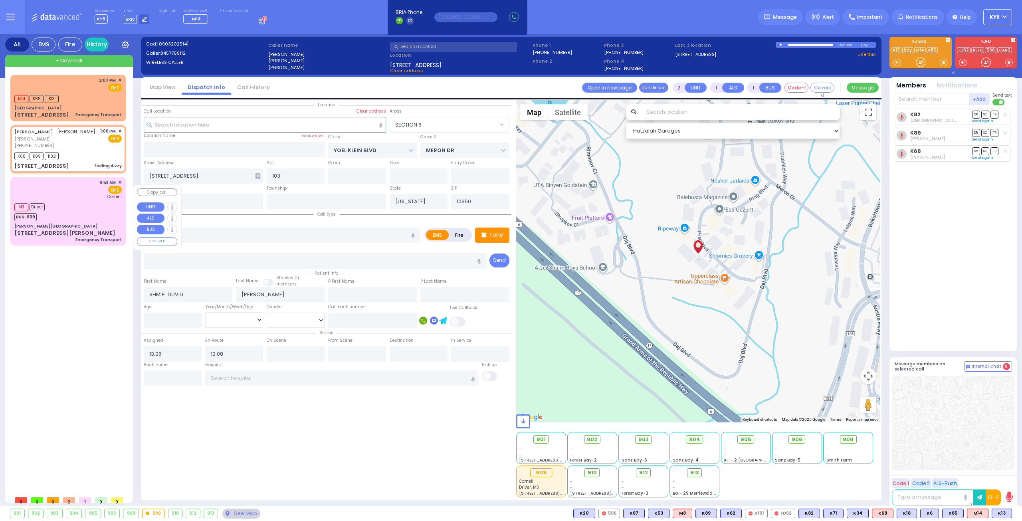
click at [36, 221] on div "BUS-909" at bounding box center [29, 216] width 30 height 10
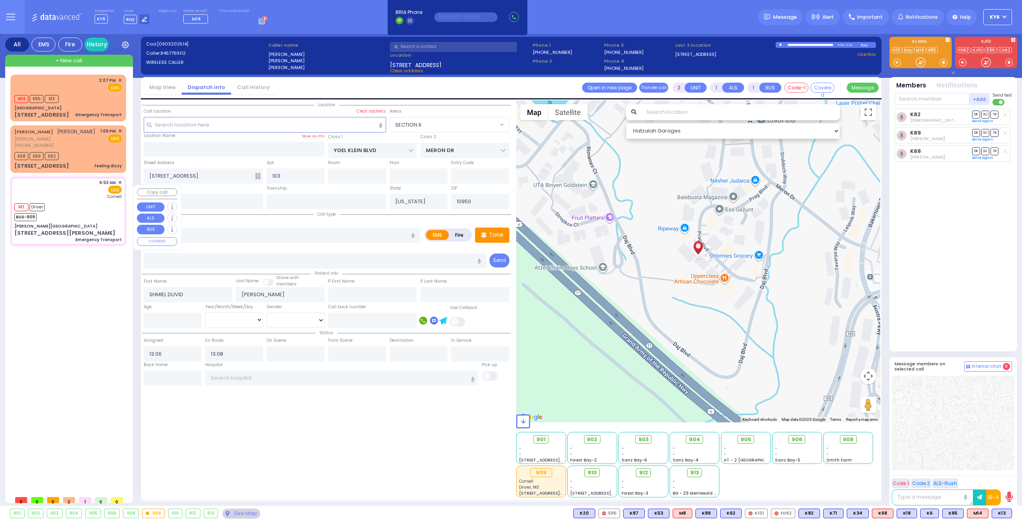
type input "1"
select select
type input "Emergency Transport"
radio input "true"
select select
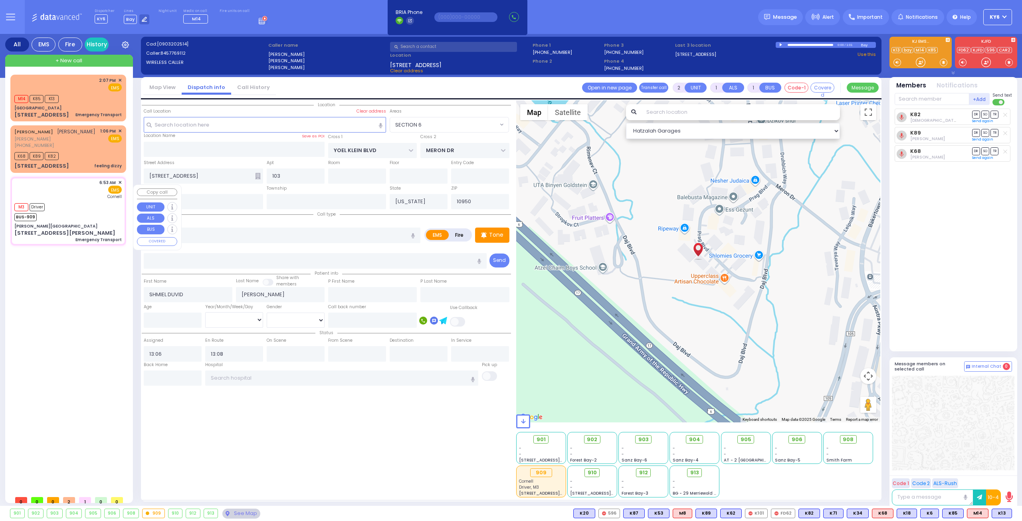
type input "06:53"
type input "06:54"
type input "06:55"
type input "[US_STATE] Presbyterian [GEOGRAPHIC_DATA]"
select select "Hatzalah Garages"
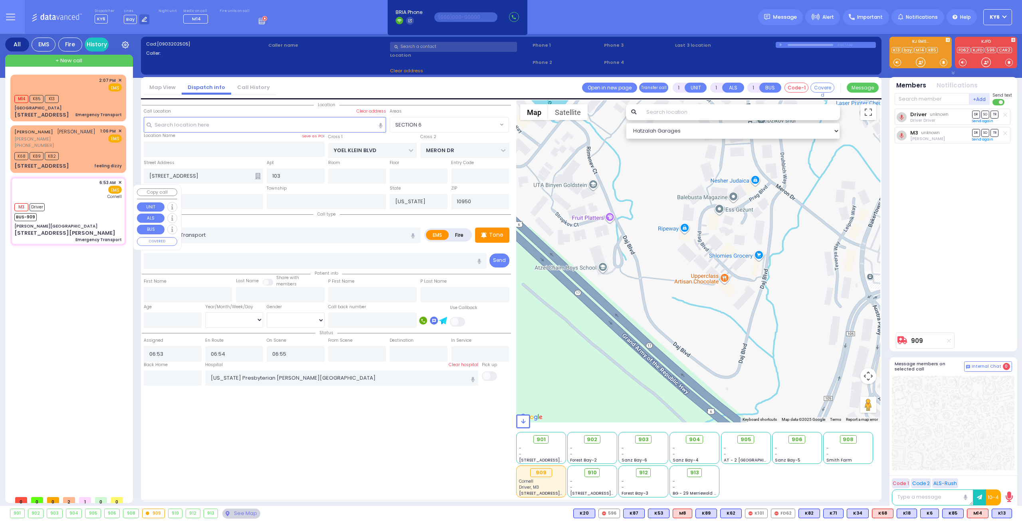
type input "[GEOGRAPHIC_DATA]"
type input "CENTRAL VALLEY LINE"
type input "S.M. [GEOGRAPHIC_DATA]"
type input "[STREET_ADDRESS]"
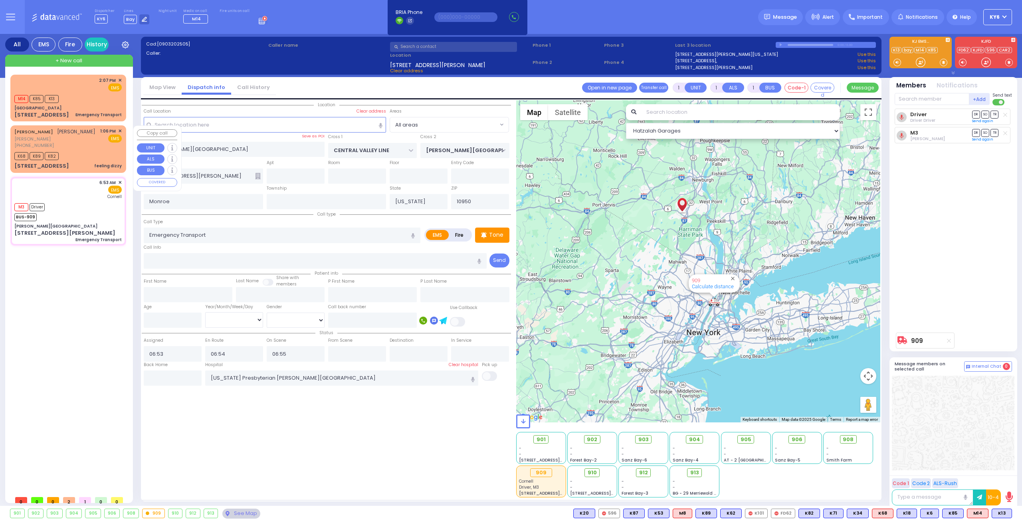
click at [64, 149] on div "[PHONE_NUMBER]" at bounding box center [54, 145] width 81 height 7
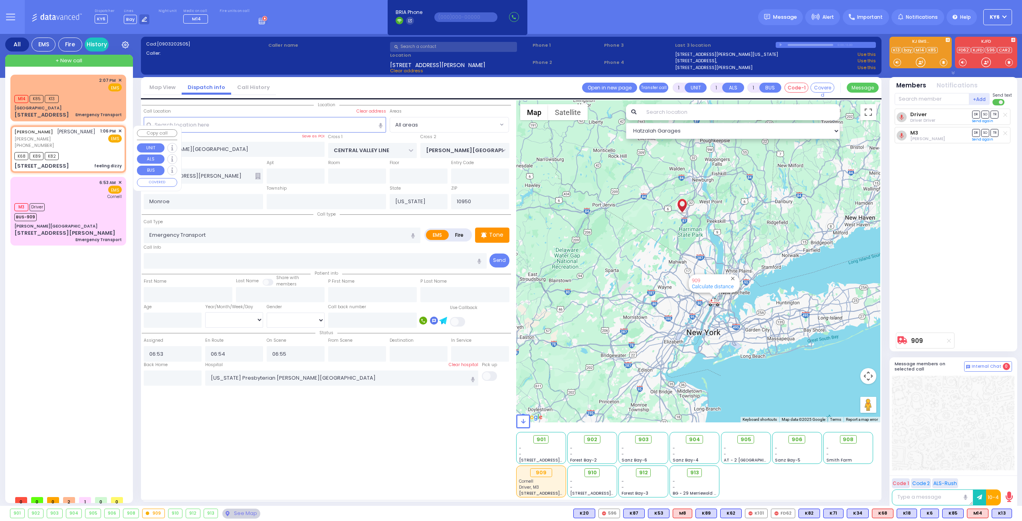
type input "2"
select select
type input "feeling dizzy"
radio input "true"
type input "SHMIEL DUVID"
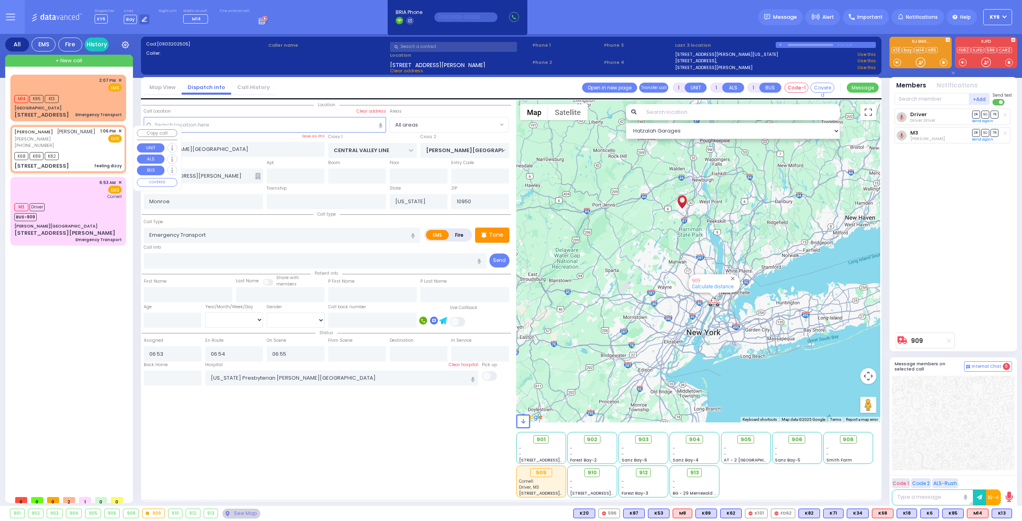
type input "[PERSON_NAME]"
select select
type input "13:06"
type input "13:08"
type input "YOEL KLEIN BLVD"
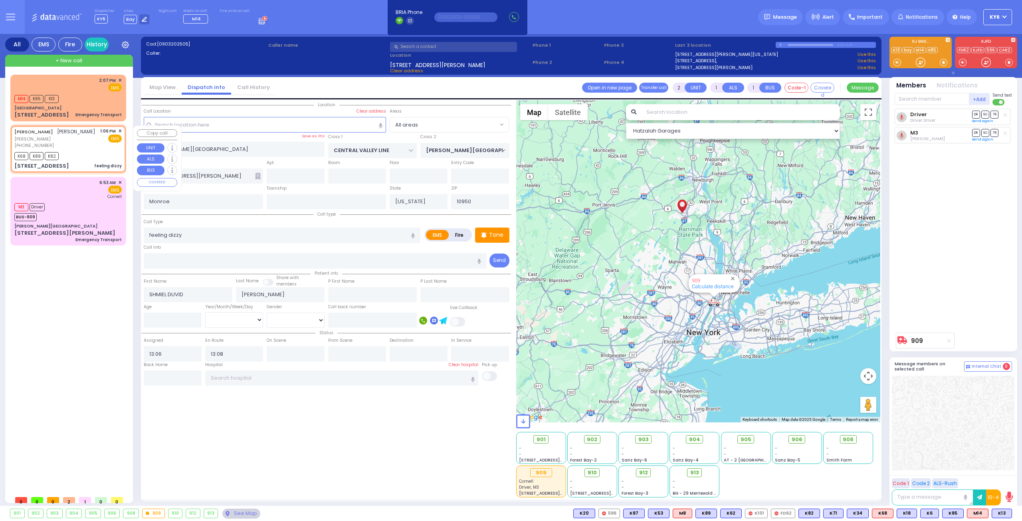
type input "MERON DR"
type input "[STREET_ADDRESS]"
type input "103"
select select "SECTION 6"
select select "Hatzalah Garages"
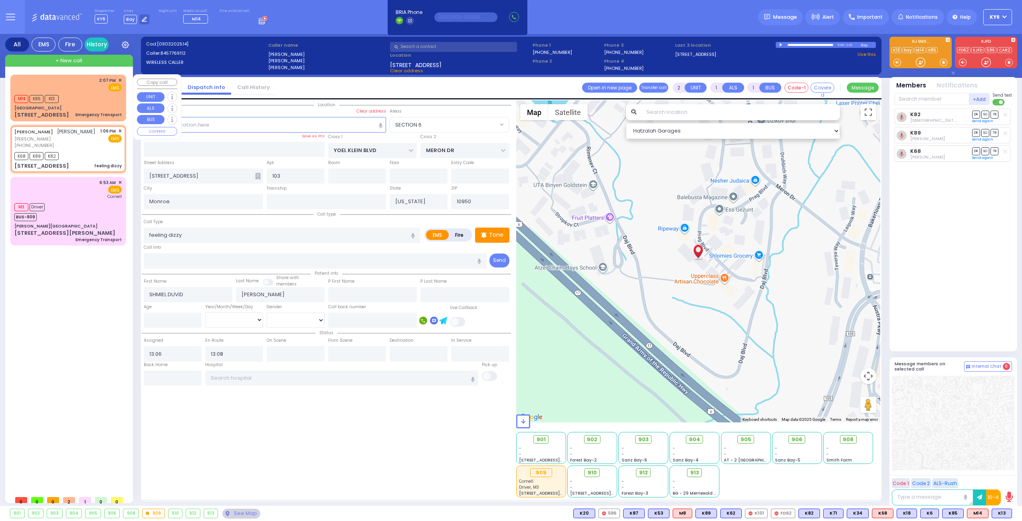
click at [61, 99] on div "M14 K85 K13" at bounding box center [39, 98] width 50 height 10
type input "1"
select select
type input "Emergency Transport"
radio input "true"
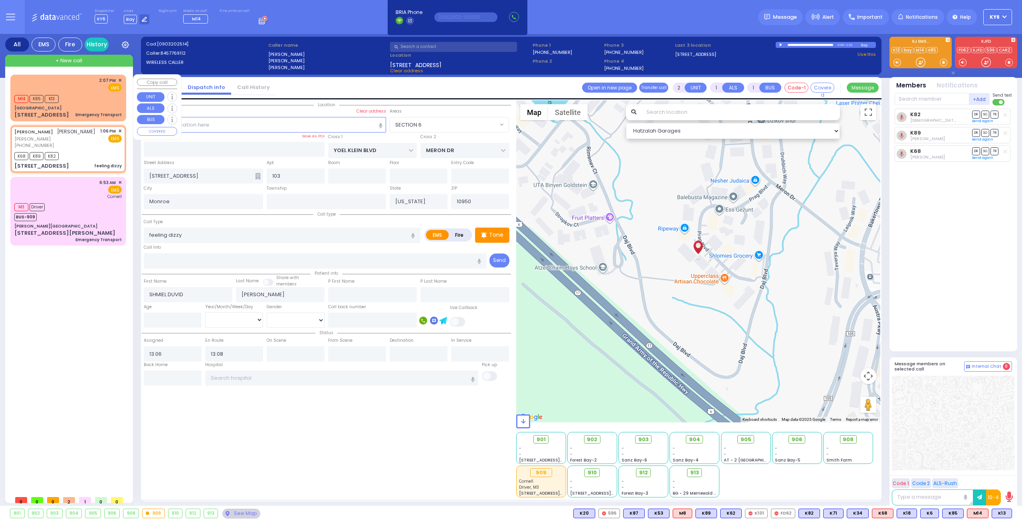
select select
type input "14:07"
type input "14:09"
select select "Hatzalah Garages"
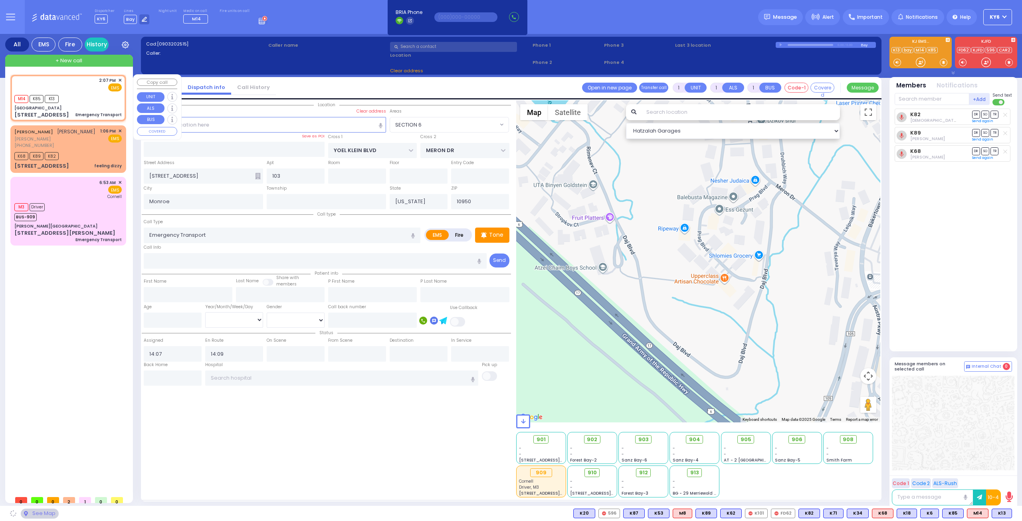
type input "[GEOGRAPHIC_DATA]"
type input "MERON DR"
type input "RATZFERT WAY"
type input "[STREET_ADDRESS]"
type input "8"
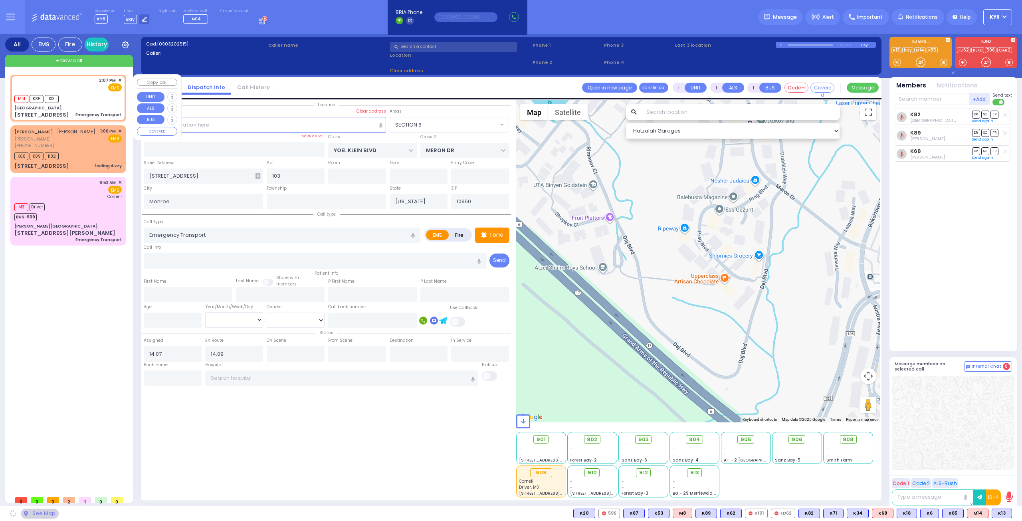
type input "3"
type input "[PERSON_NAME]"
type input "10930"
select select "SECTION 6"
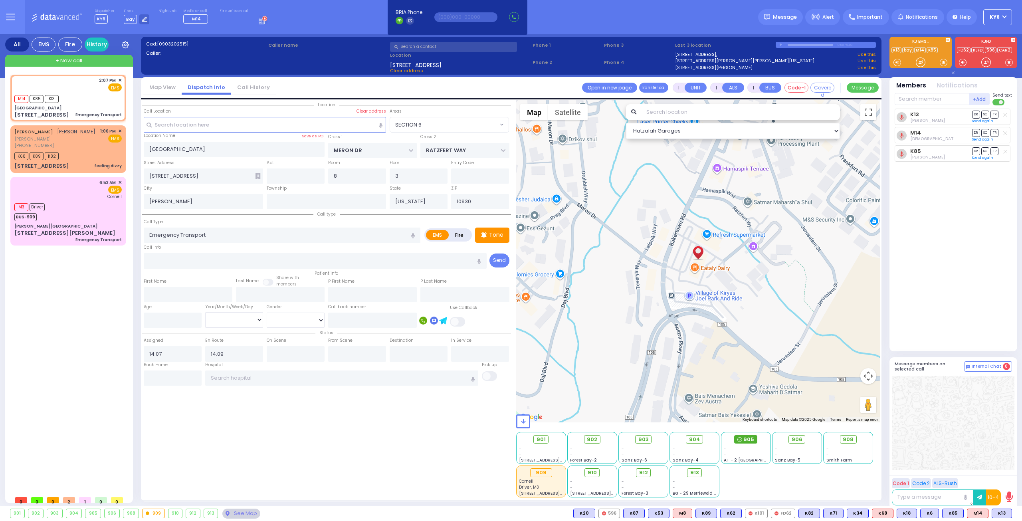
click at [747, 442] on span "905" at bounding box center [749, 440] width 11 height 8
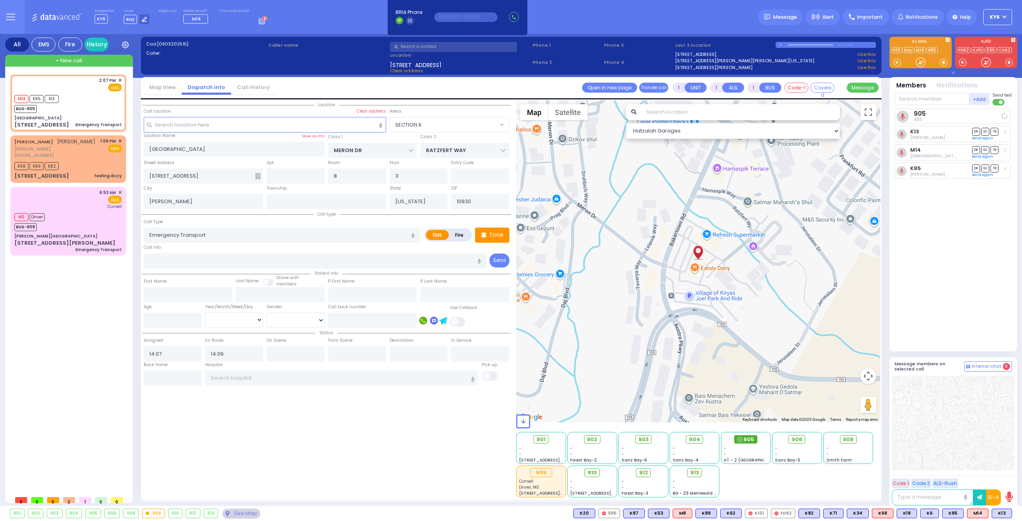
select select
radio input "true"
select select
select select "Hatzalah Garages"
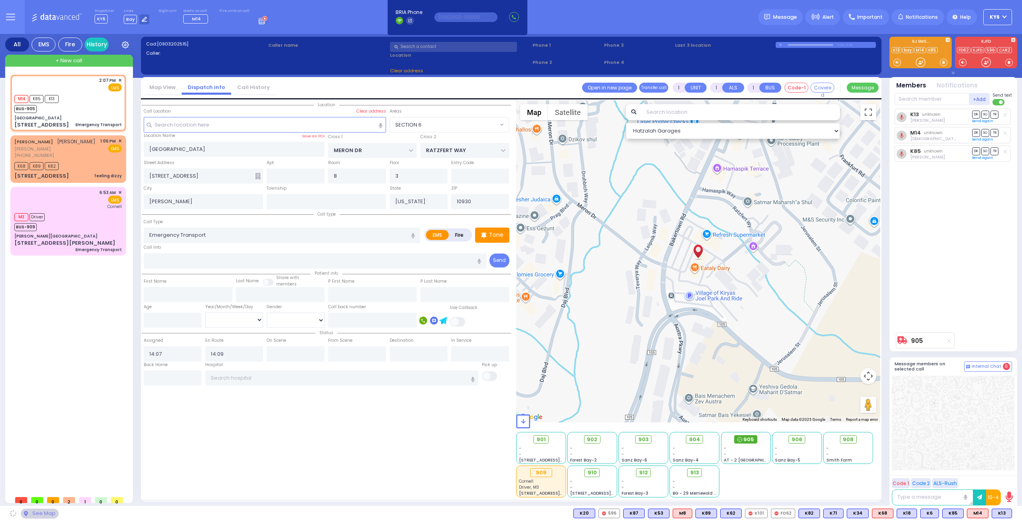
select select "SECTION 6"
